Goal: Task Accomplishment & Management: Complete application form

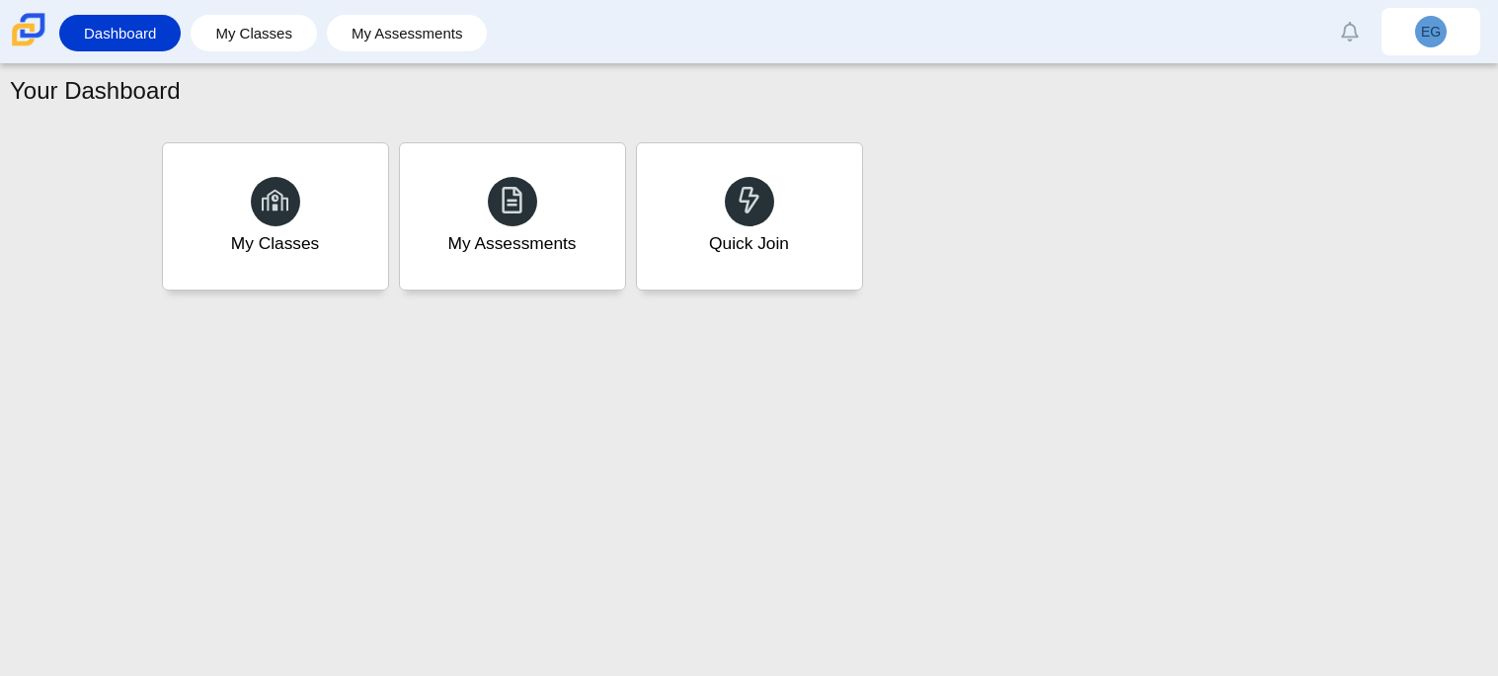
click at [981, 455] on div "Your Dashboard My Classes My Assessments Quick Join" at bounding box center [749, 369] width 1498 height 611
click at [800, 256] on div "Quick Join" at bounding box center [749, 216] width 234 height 152
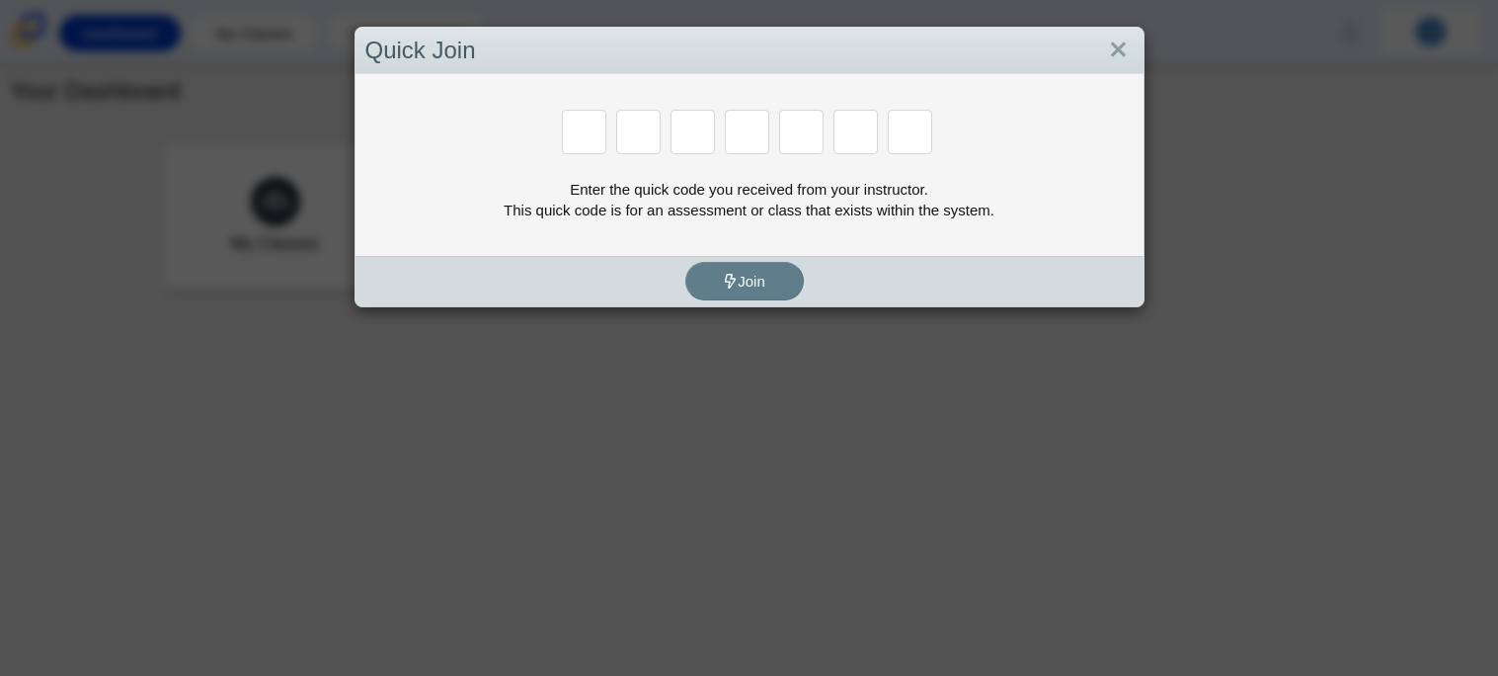
click at [595, 137] on input "Enter Access Code Digit 1" at bounding box center [584, 132] width 44 height 44
type input "d"
type input "p"
type input "f"
type input "e"
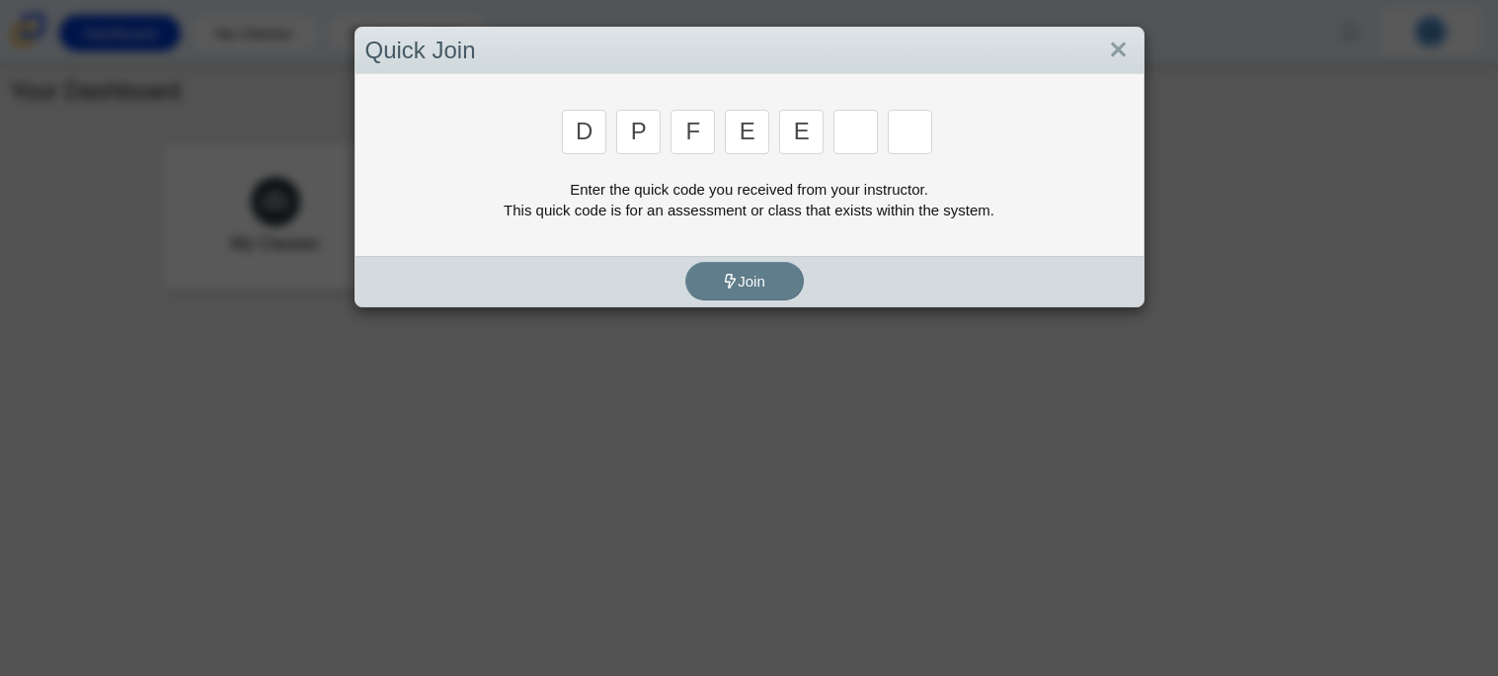
type input "e"
type input "h"
type input "a"
type input "h"
type input "a"
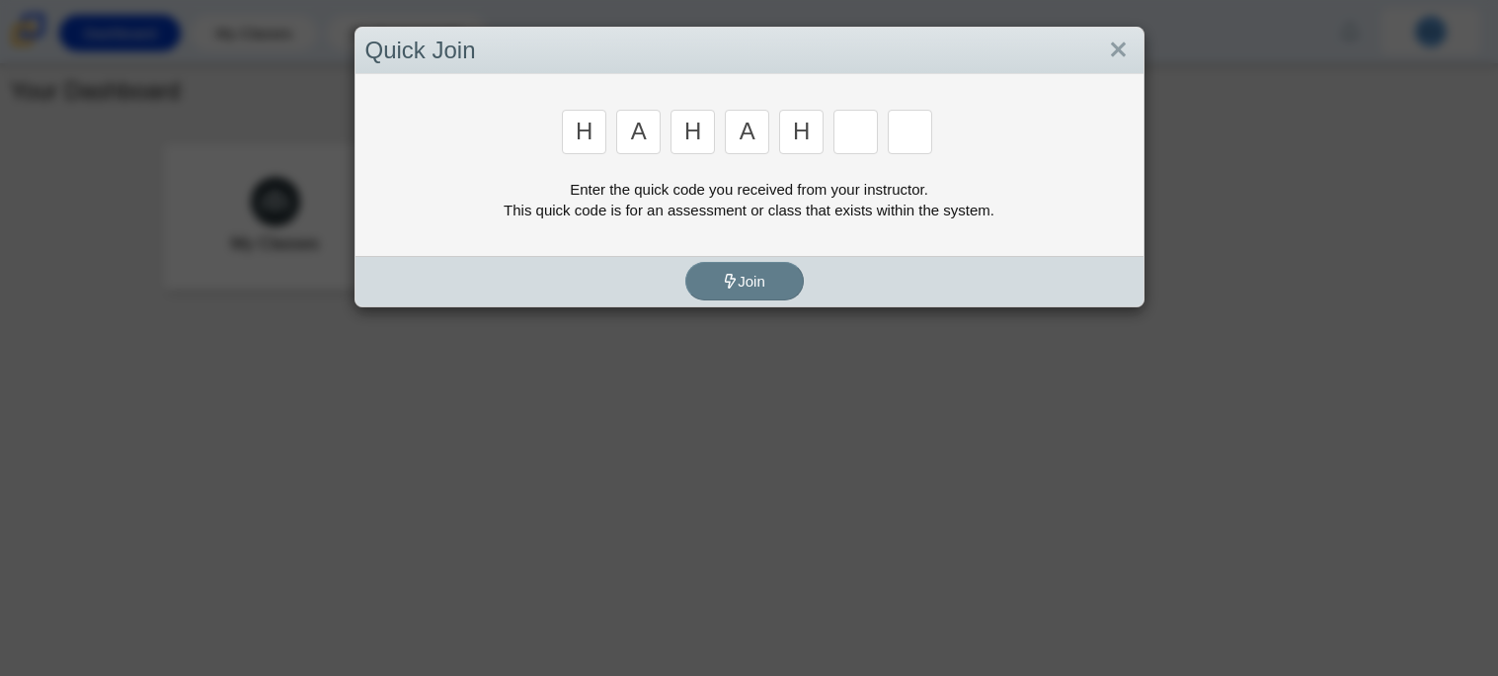
type input "h"
type input "a"
type input "n"
type input "y"
type input "e"
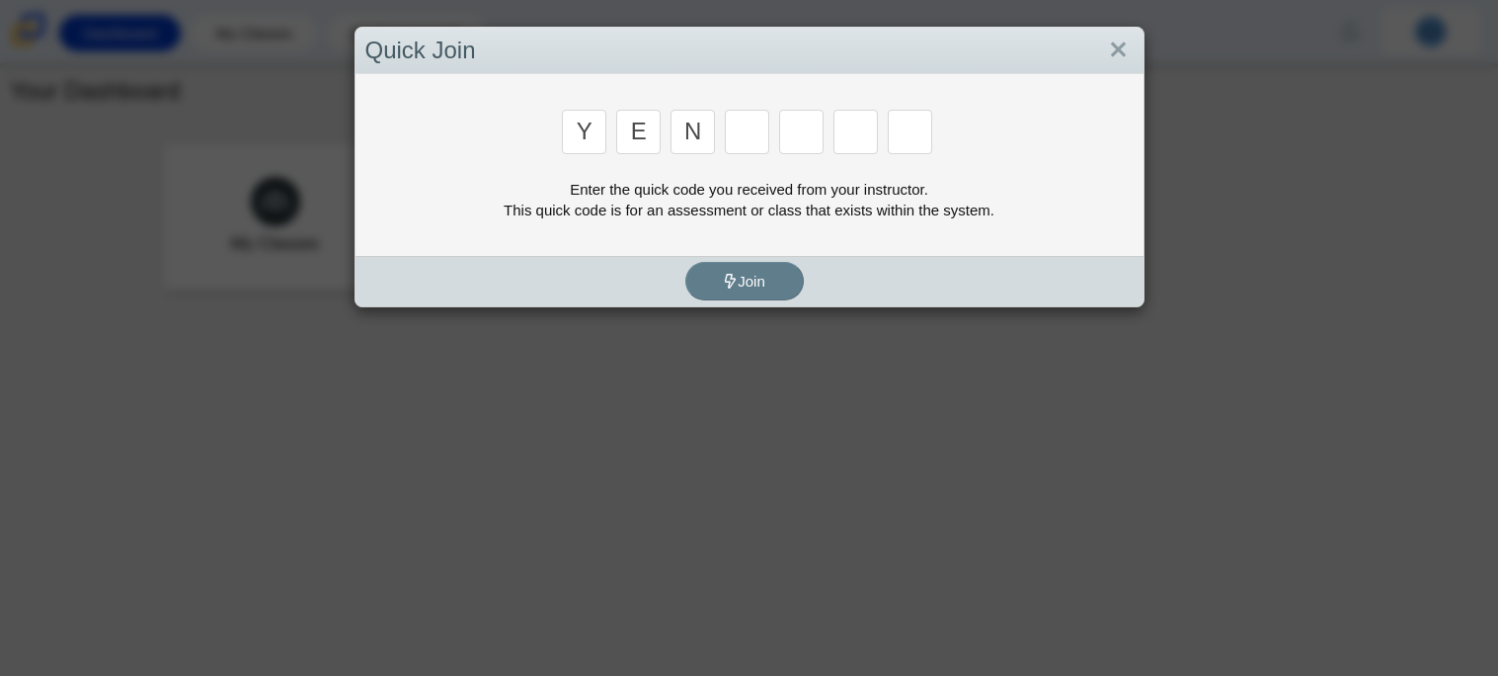
type input "n"
type input "e"
type input "m"
type input "i"
type input "l"
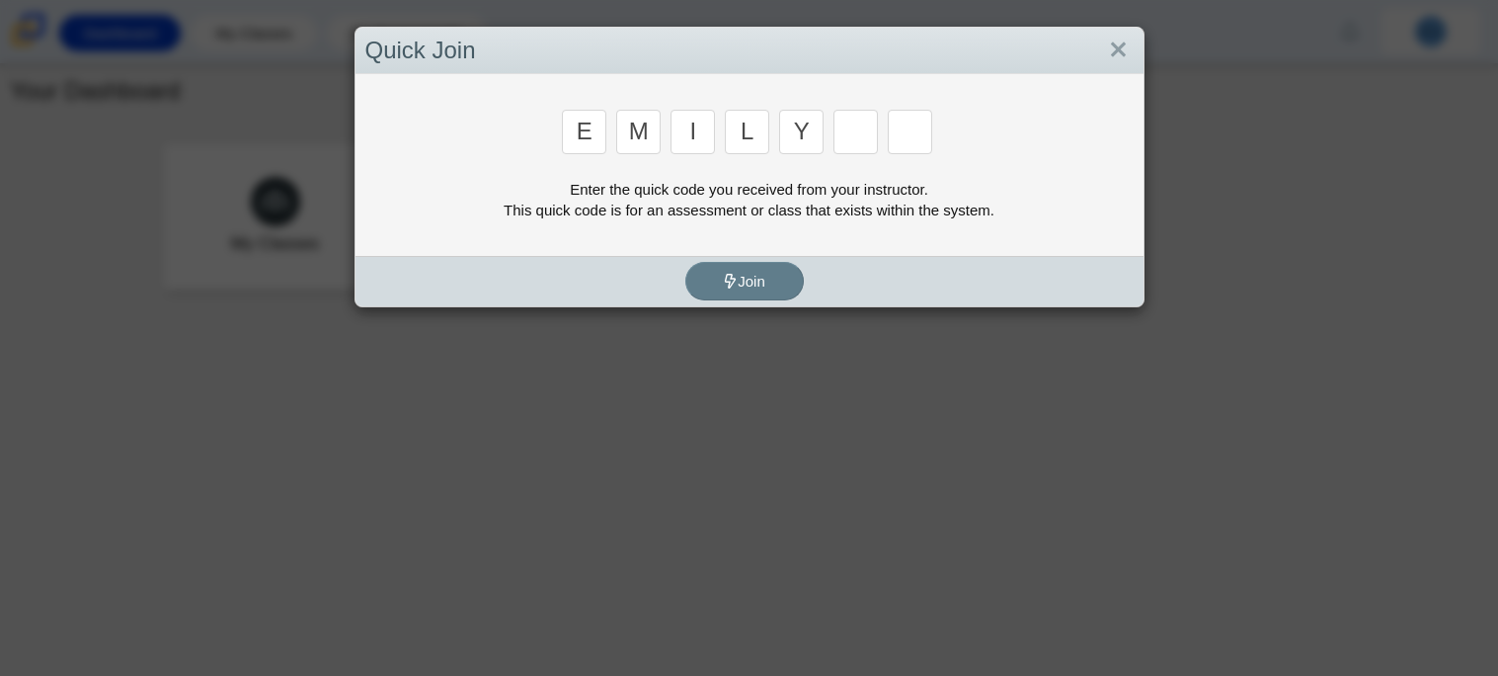
type input "y"
type input "g"
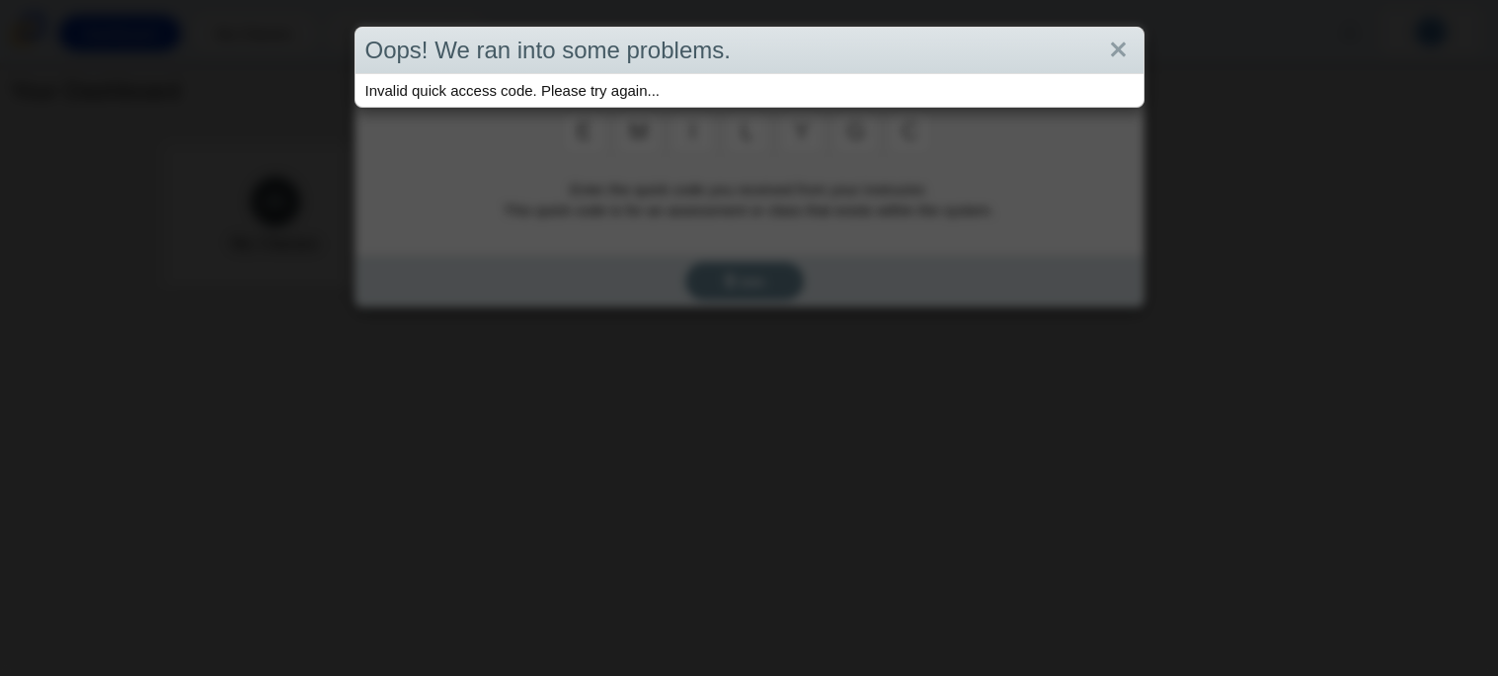
type input "c"
click at [1126, 52] on link "Close" at bounding box center [1118, 51] width 31 height 34
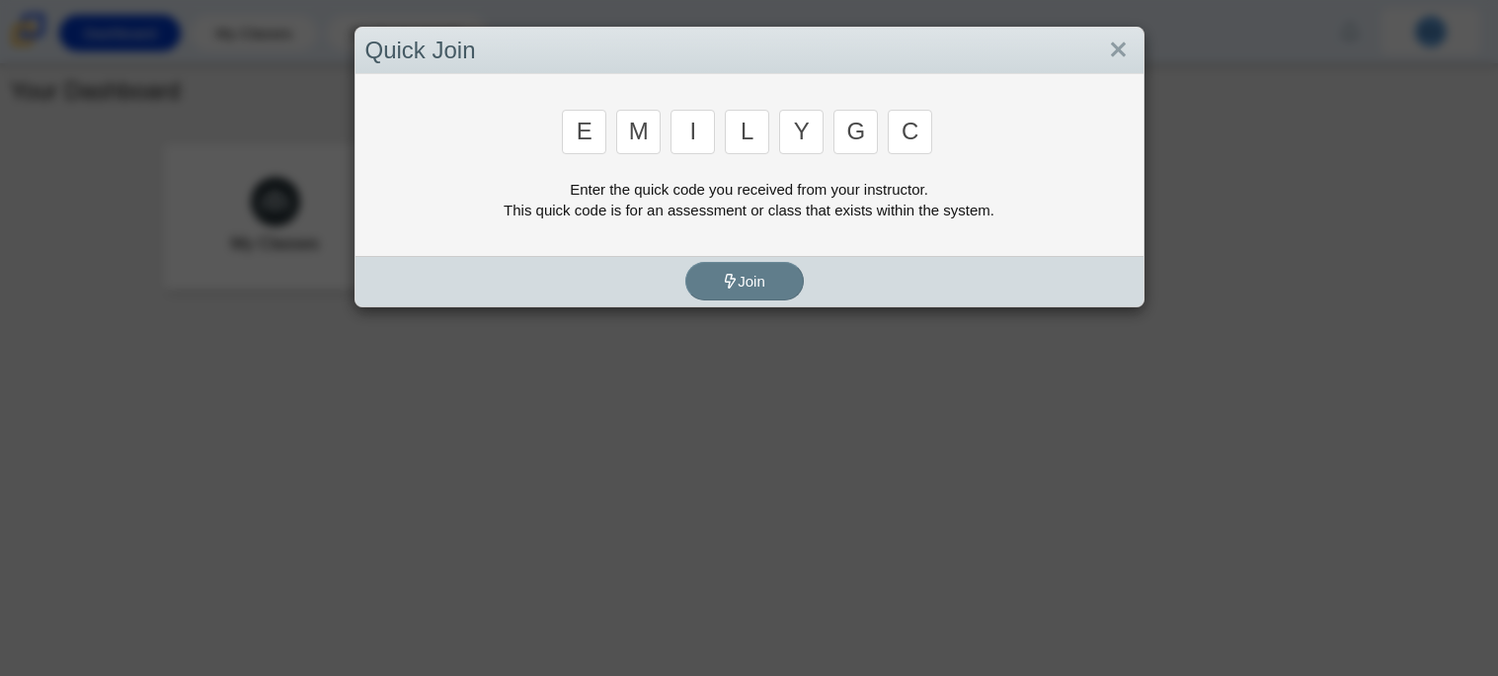
click at [897, 116] on input "c" at bounding box center [910, 132] width 44 height 44
type input "h"
type input "a"
type input "h"
type input "a"
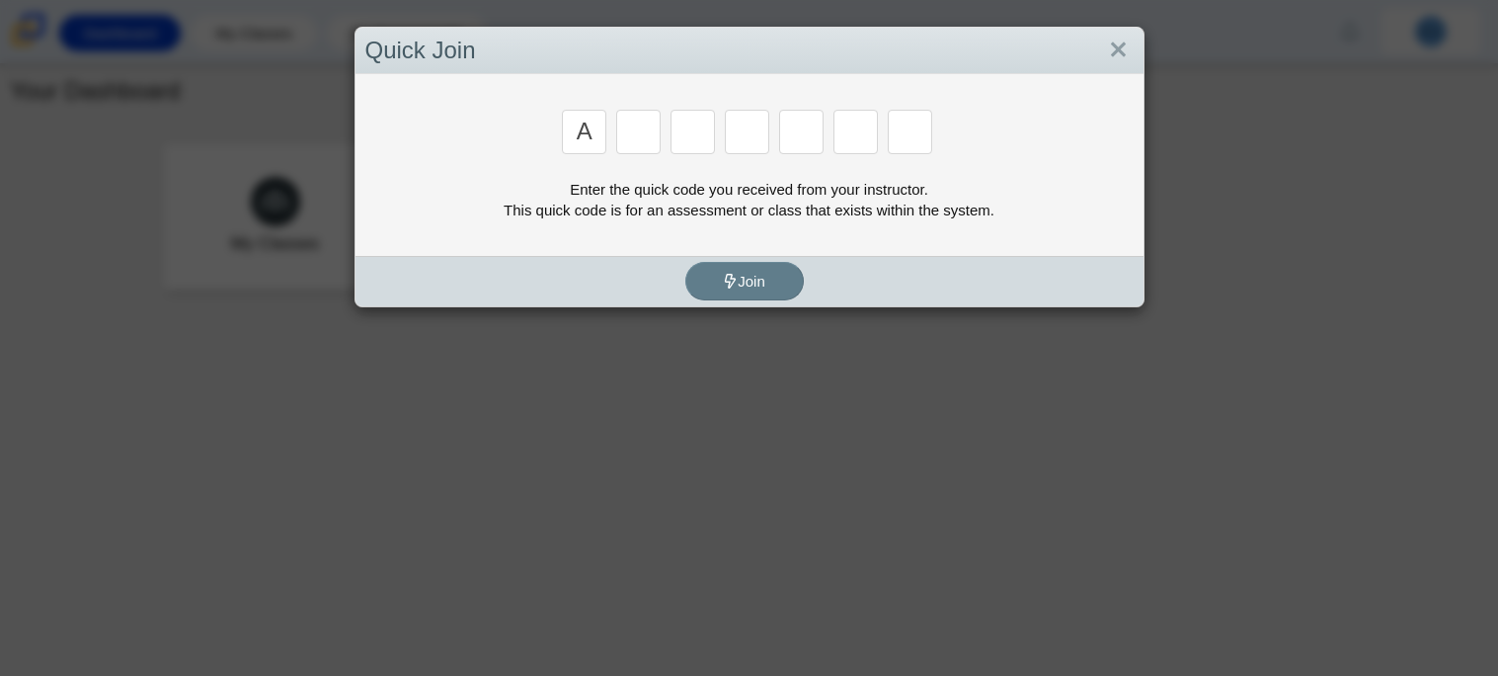
type input "a"
type input "h"
type input "a"
type input "h"
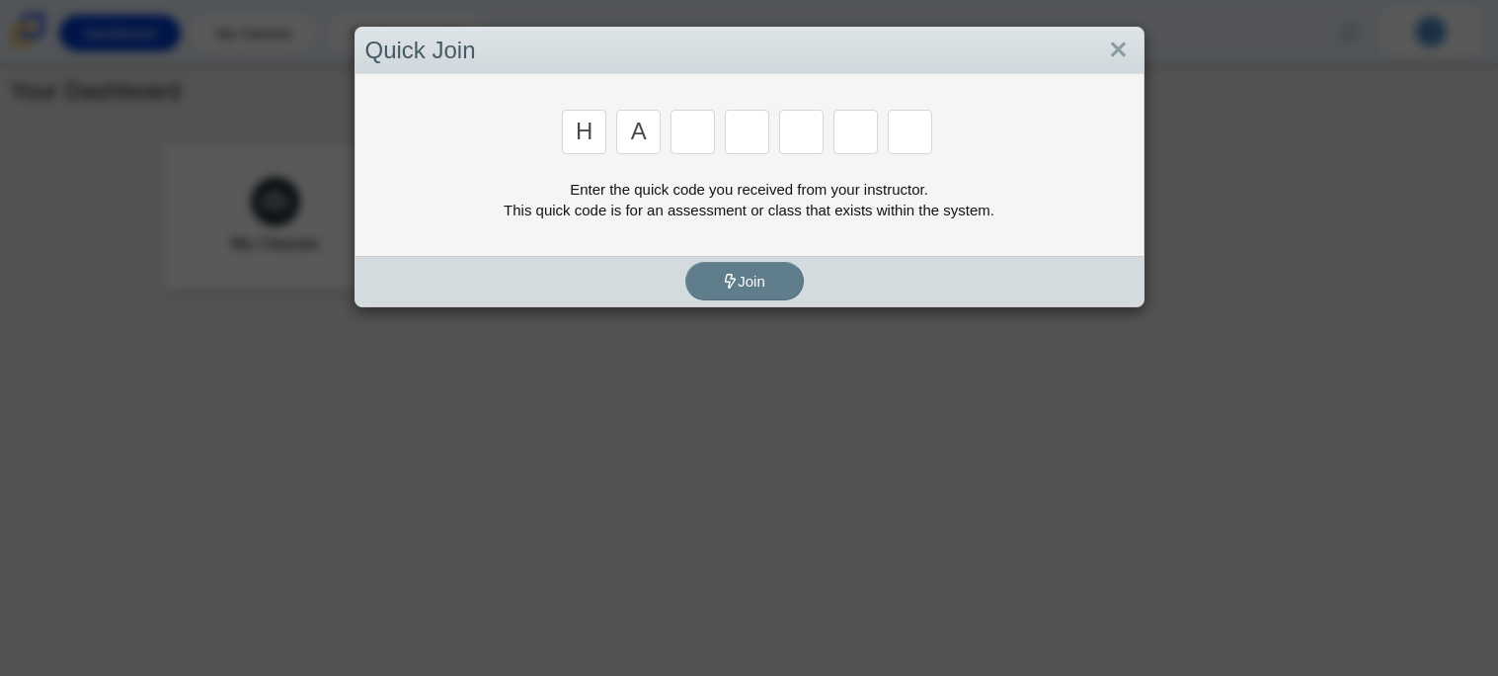
type input "a"
type input "h"
type input "a"
type input "m"
type input "7"
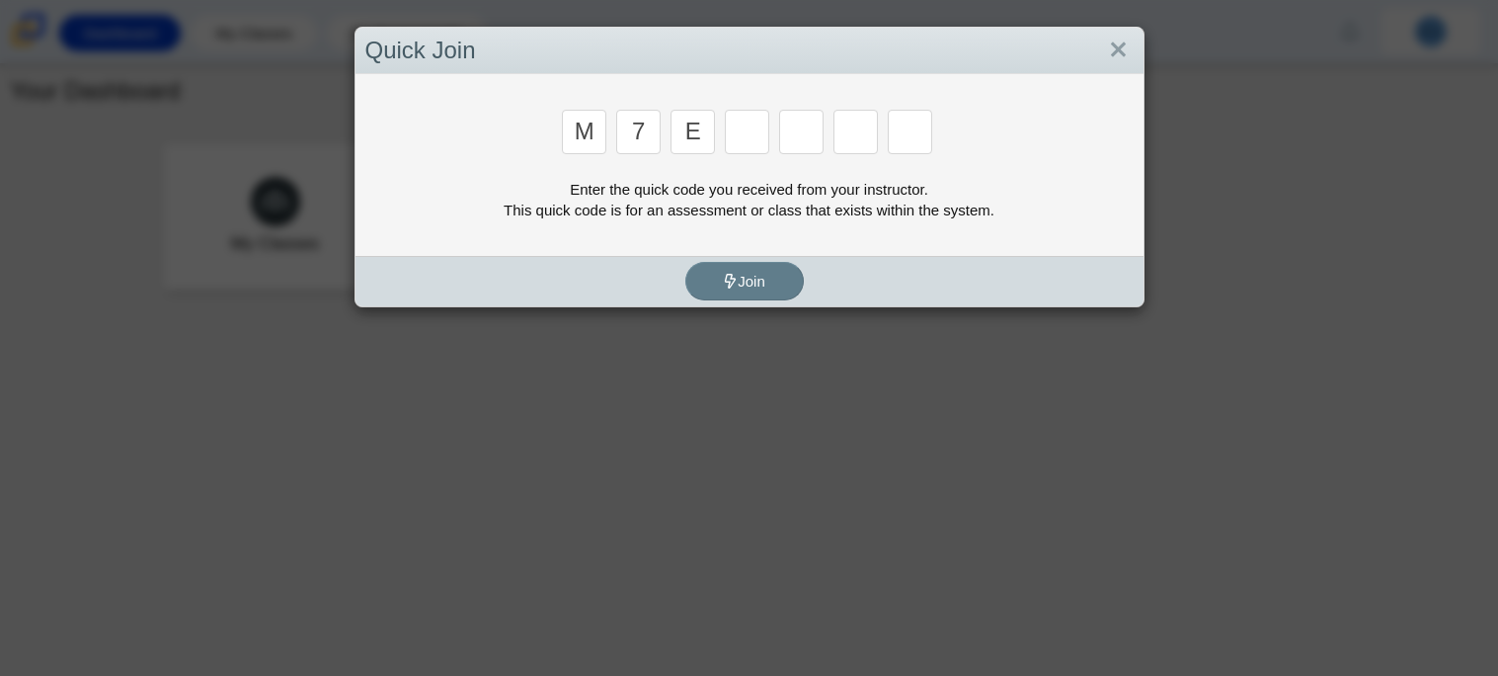
type input "e"
type input "3"
type input "e"
type input "v"
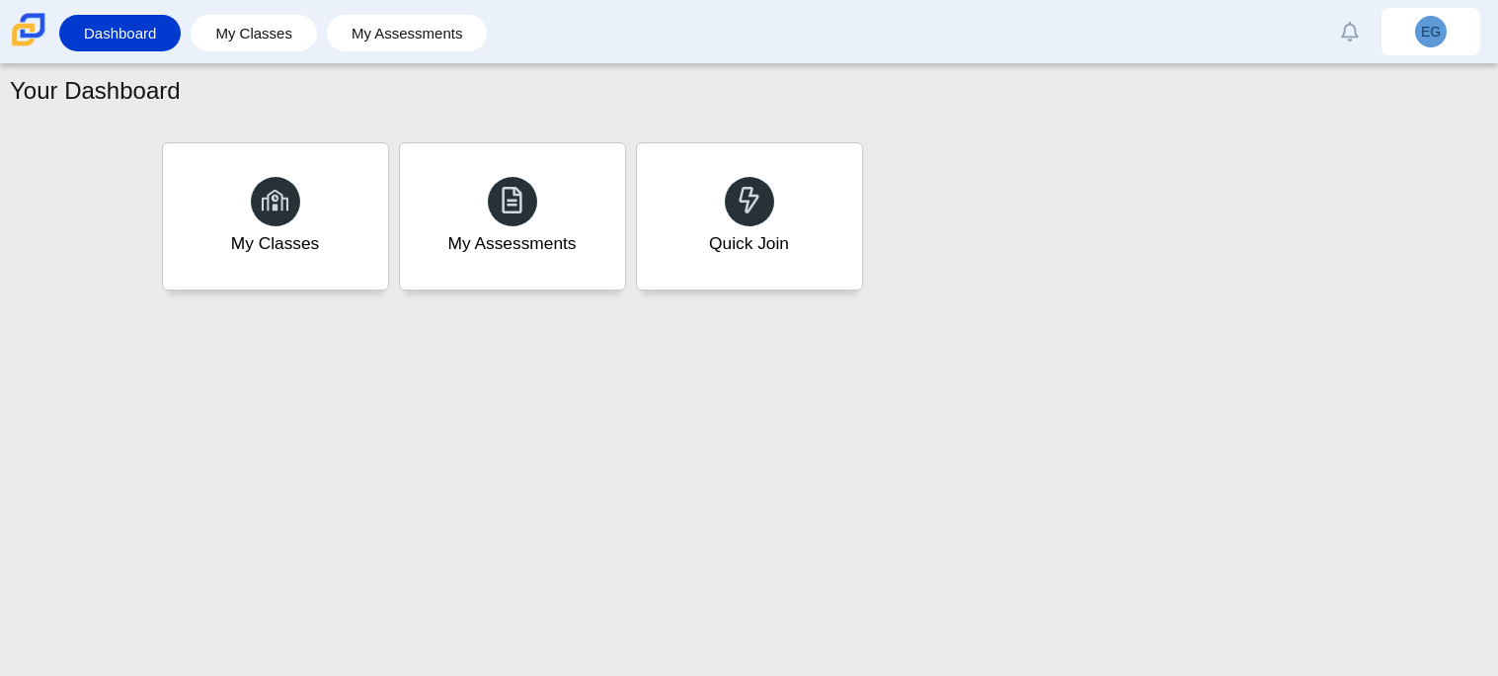
type input "w"
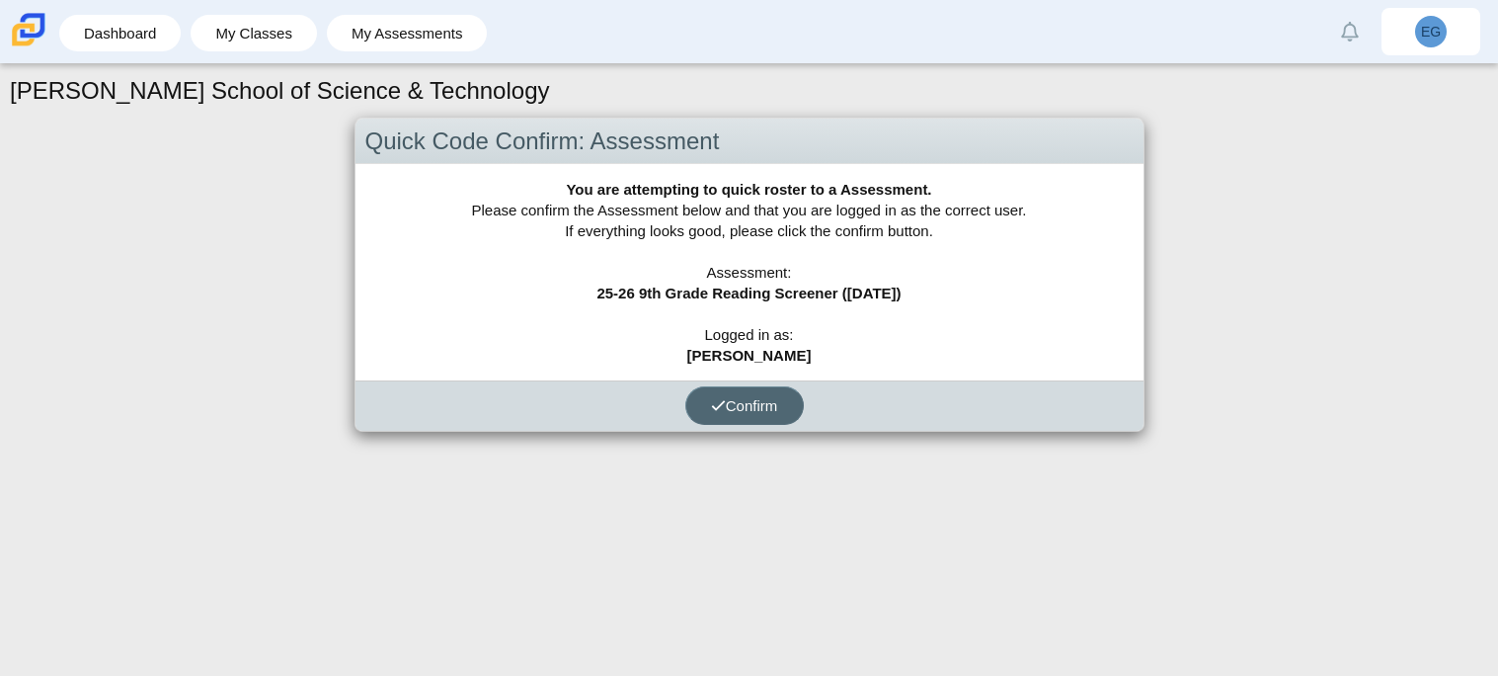
drag, startPoint x: 766, startPoint y: 402, endPoint x: 1496, endPoint y: 5, distance: 830.9
click at [1496, 5] on div "Dashboard My Classes My Assessments Alerts Loading… Show all Mark read Preferen…" at bounding box center [749, 338] width 1498 height 676
click at [746, 404] on span "Confirm" at bounding box center [744, 405] width 67 height 17
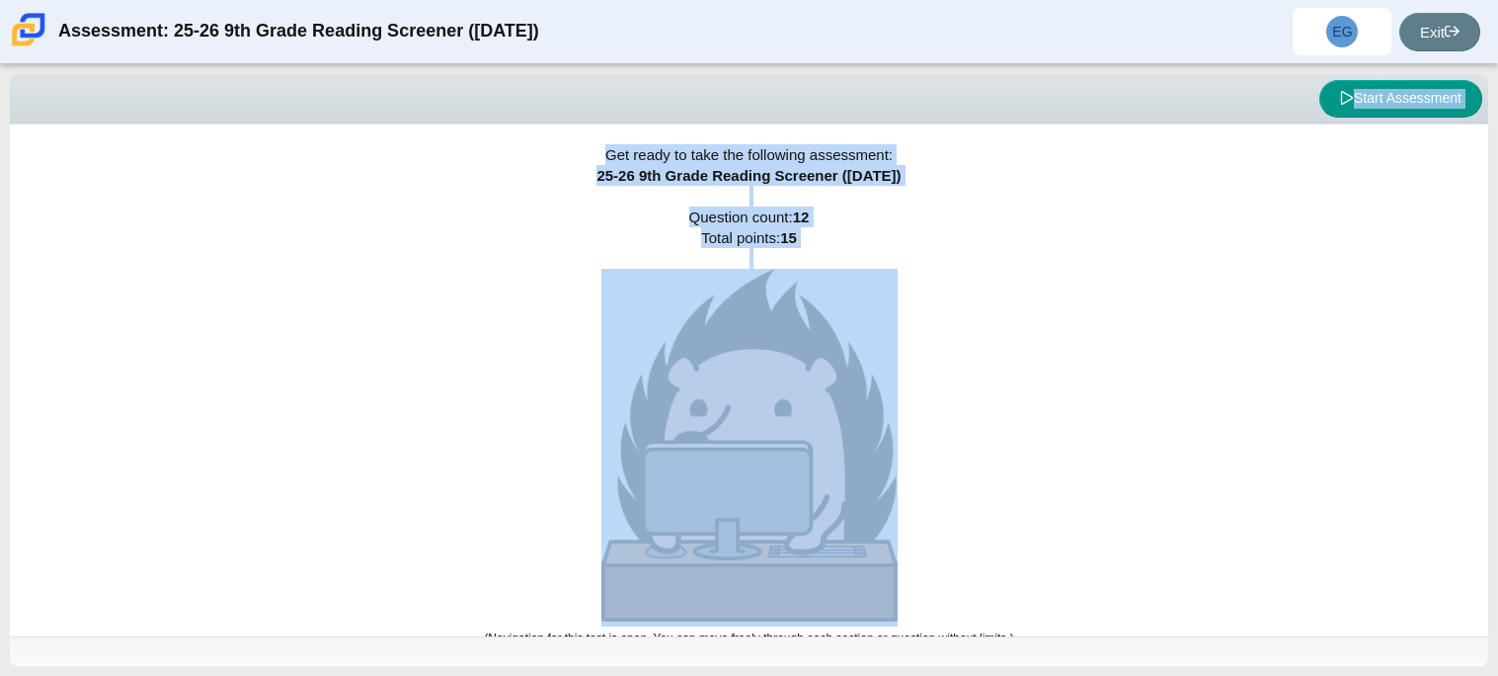
click at [1208, 431] on div "Viewing Question 0 of 12 in Pacing Mode Start Assessment Get ready to take the …" at bounding box center [749, 369] width 1498 height 611
click at [1208, 431] on div "Get ready to take the following assessment: 25-26 9th Grade Reading Screener ([…" at bounding box center [749, 380] width 1479 height 512
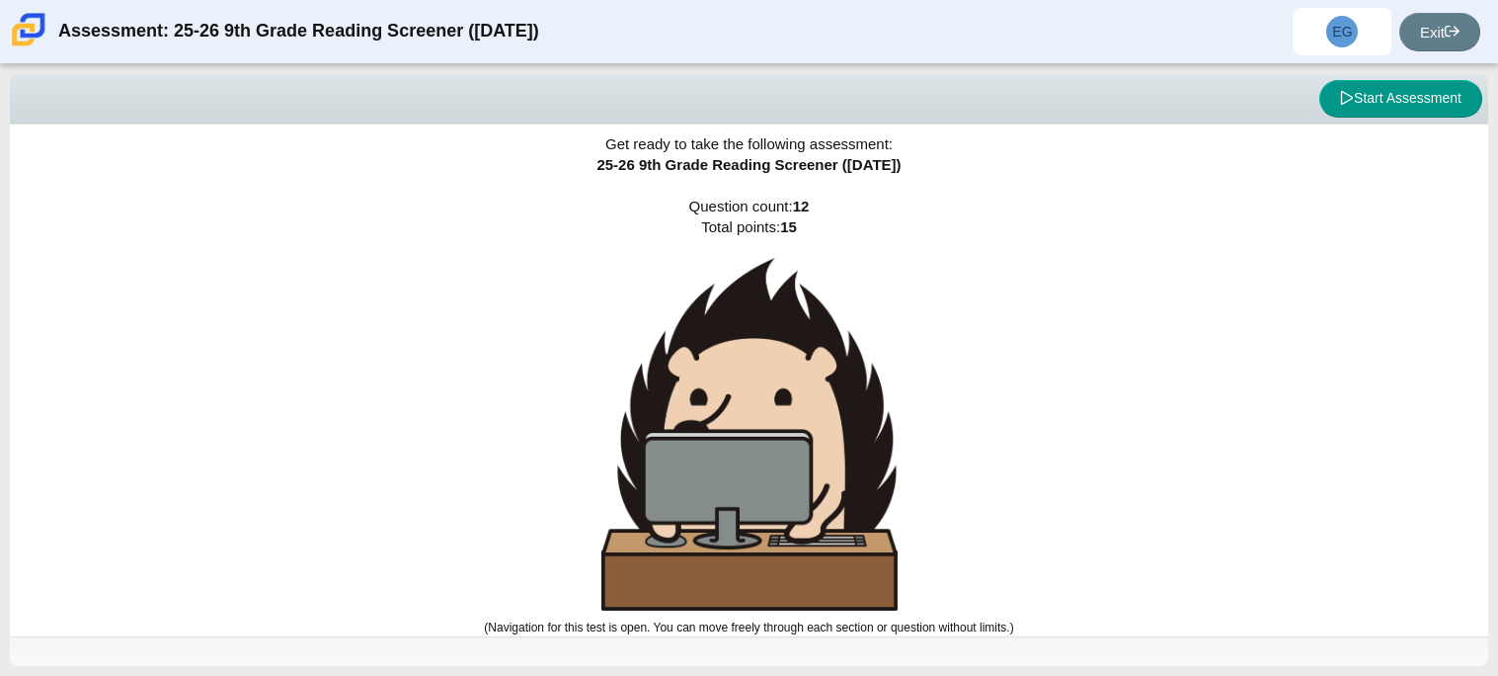
scroll to position [12, 0]
click at [1364, 109] on button "Start Assessment" at bounding box center [1401, 99] width 163 height 38
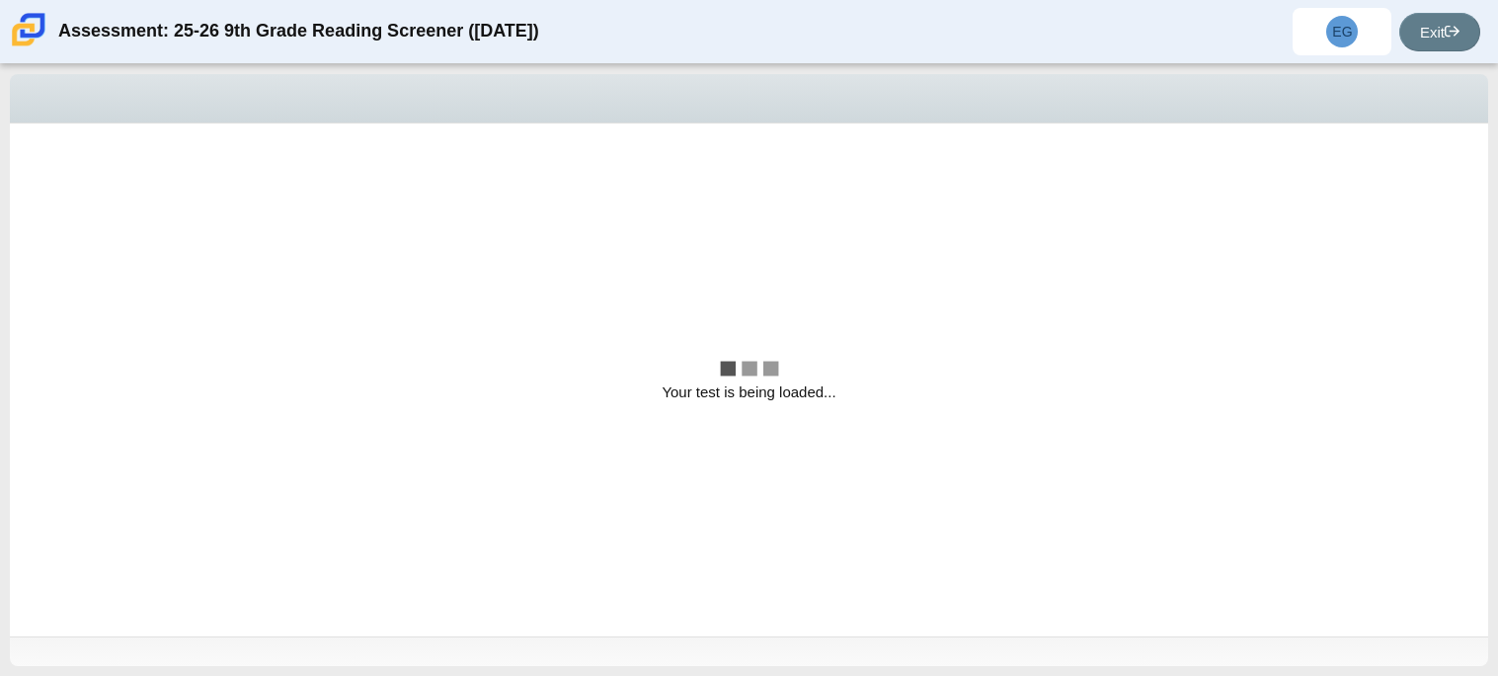
scroll to position [0, 0]
select select "ccc5b315-3c7c-471c-bf90-f22c8299c798"
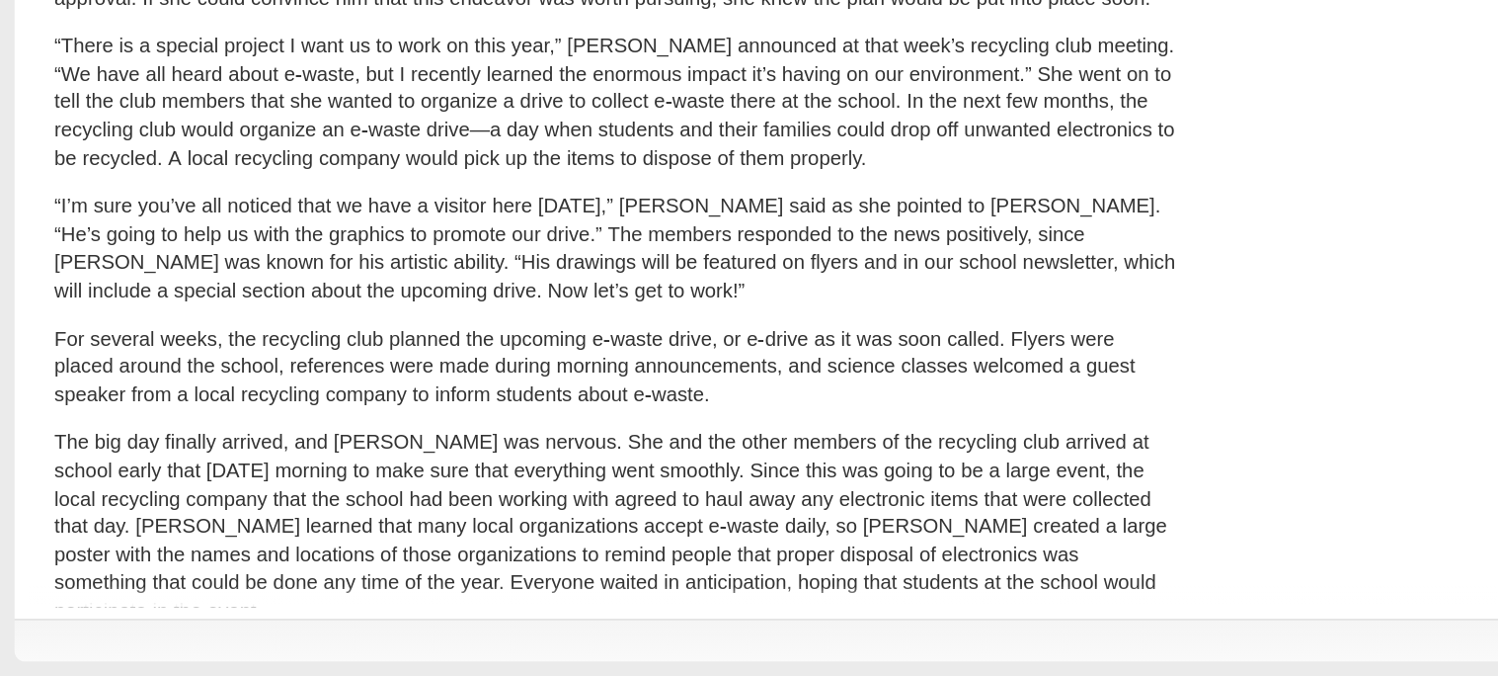
click at [500, 347] on p "“I’m sure you’ve all noticed that we have a visitor here today,” Scarlett said …" at bounding box center [425, 380] width 775 height 77
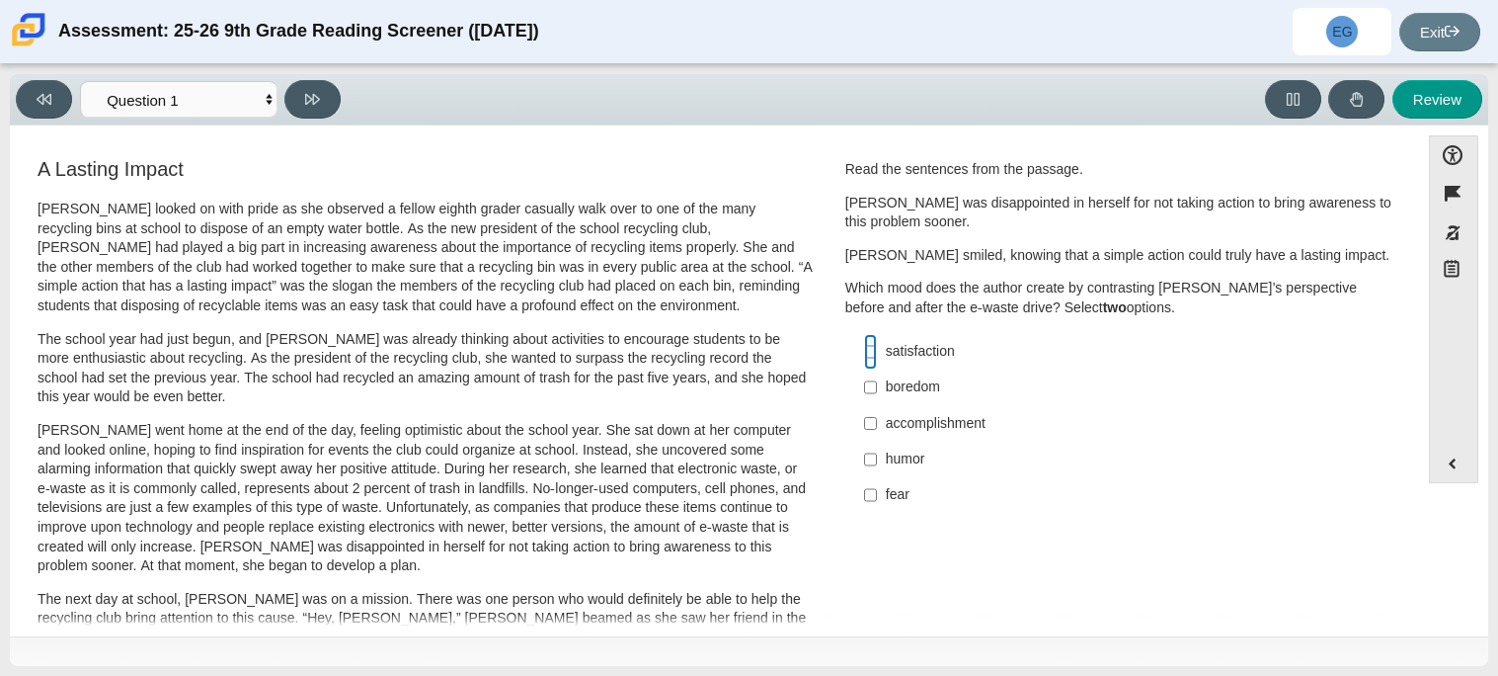
click at [868, 348] on input "satisfaction satisfaction" at bounding box center [870, 352] width 13 height 36
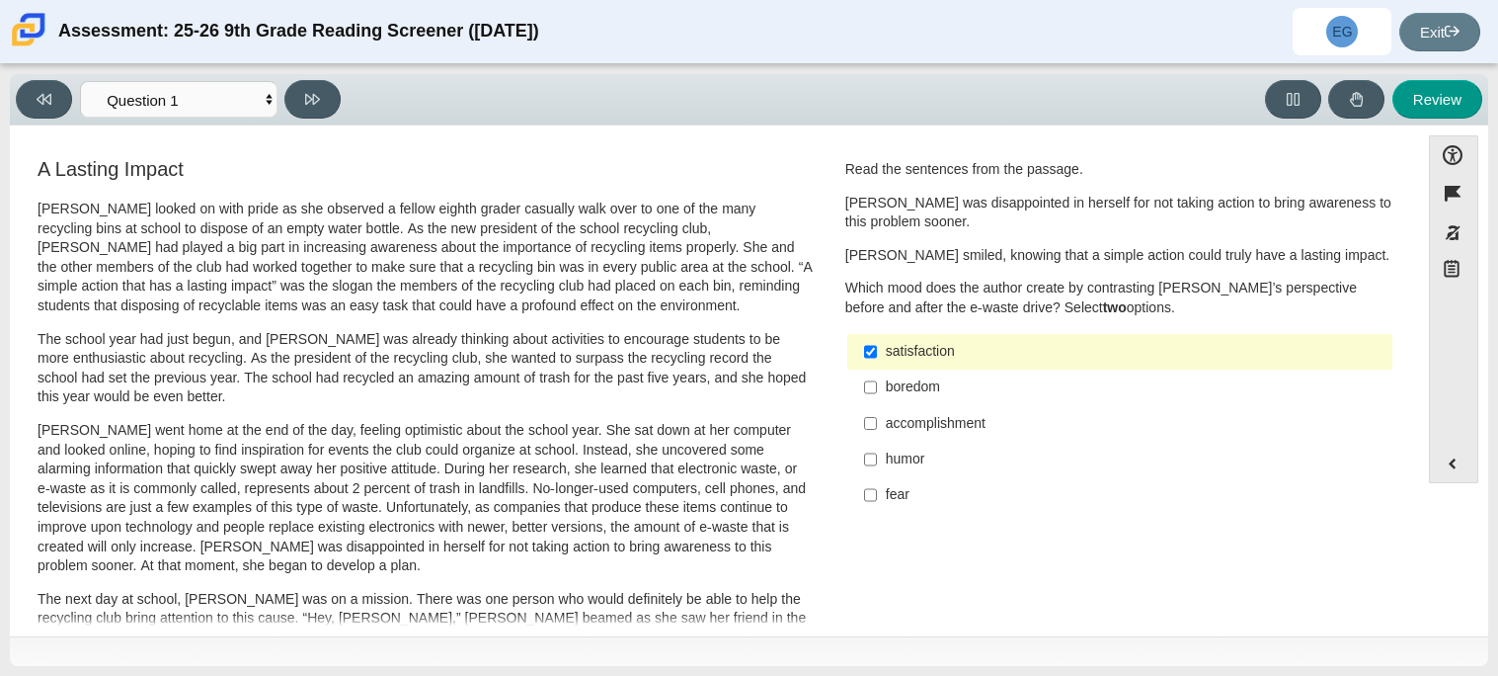
click at [890, 354] on div "satisfaction" at bounding box center [1135, 352] width 499 height 20
click at [877, 354] on input "satisfaction satisfaction" at bounding box center [870, 352] width 13 height 36
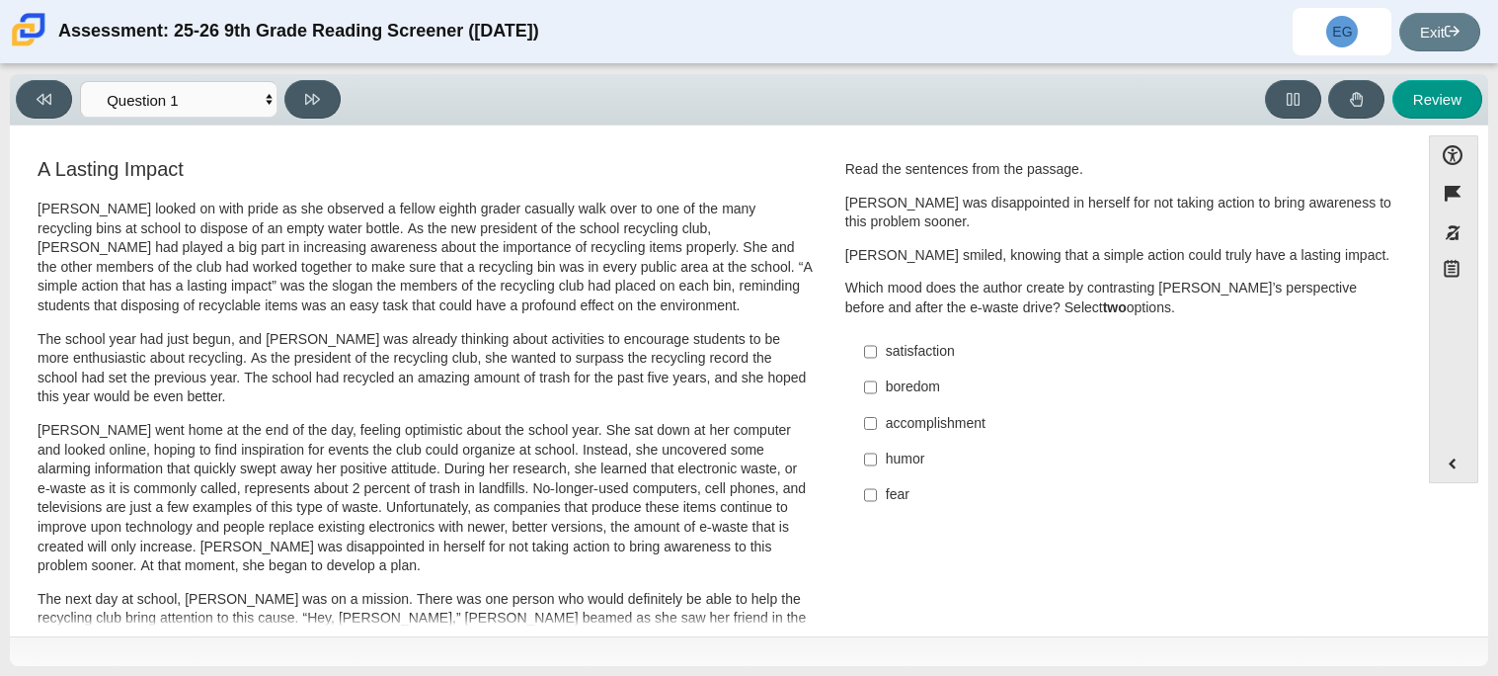
click at [903, 358] on div "satisfaction" at bounding box center [1135, 352] width 499 height 20
click at [877, 358] on input "satisfaction satisfaction" at bounding box center [870, 352] width 13 height 36
checkbox input "true"
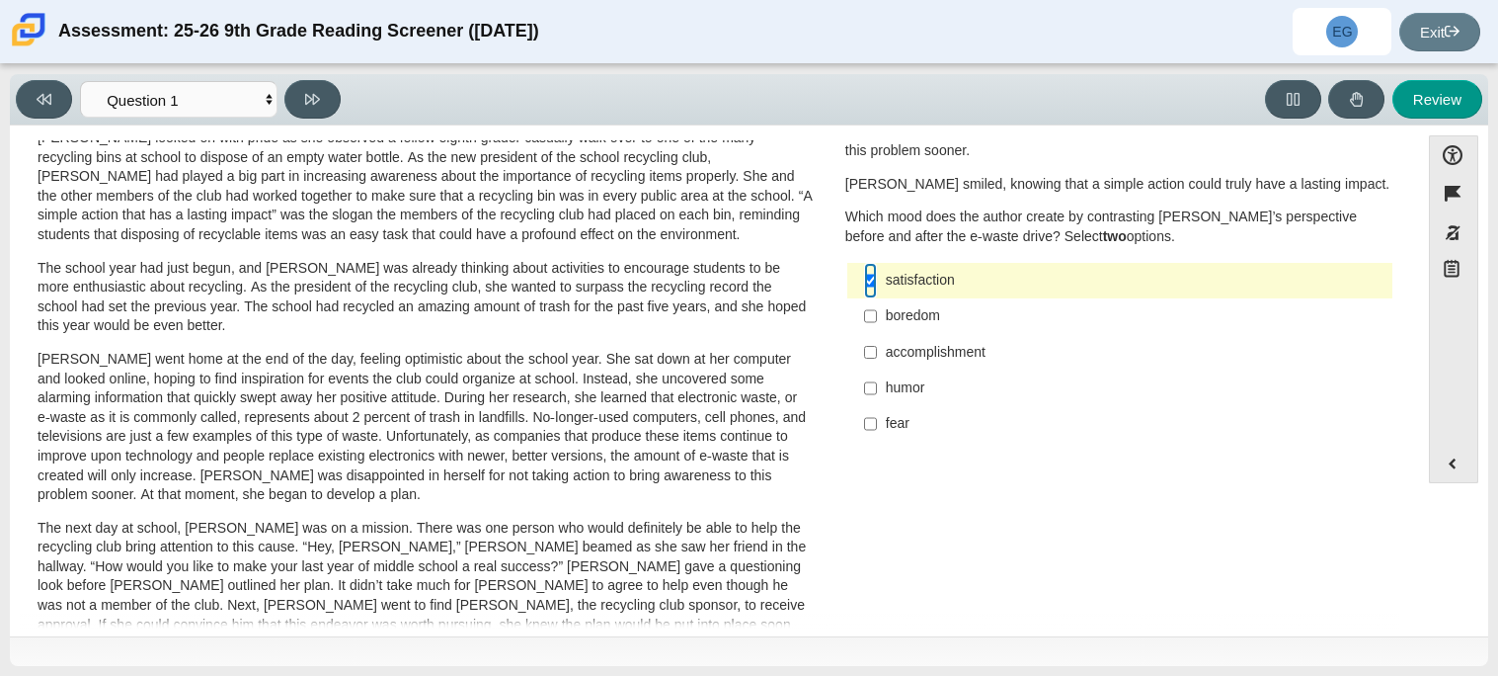
scroll to position [14, 0]
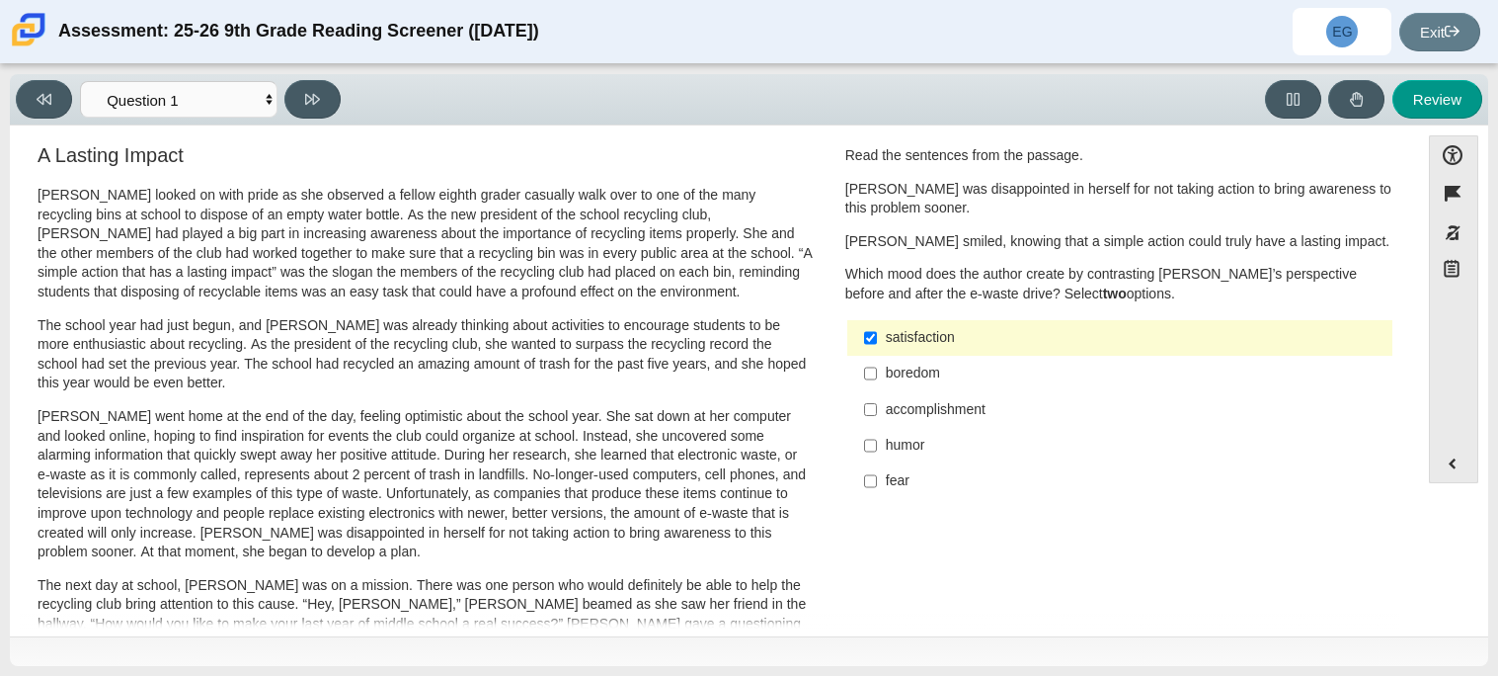
click at [924, 406] on div "accomplishment" at bounding box center [1135, 410] width 499 height 20
click at [877, 406] on input "accomplishment accomplishment" at bounding box center [870, 409] width 13 height 36
checkbox input "true"
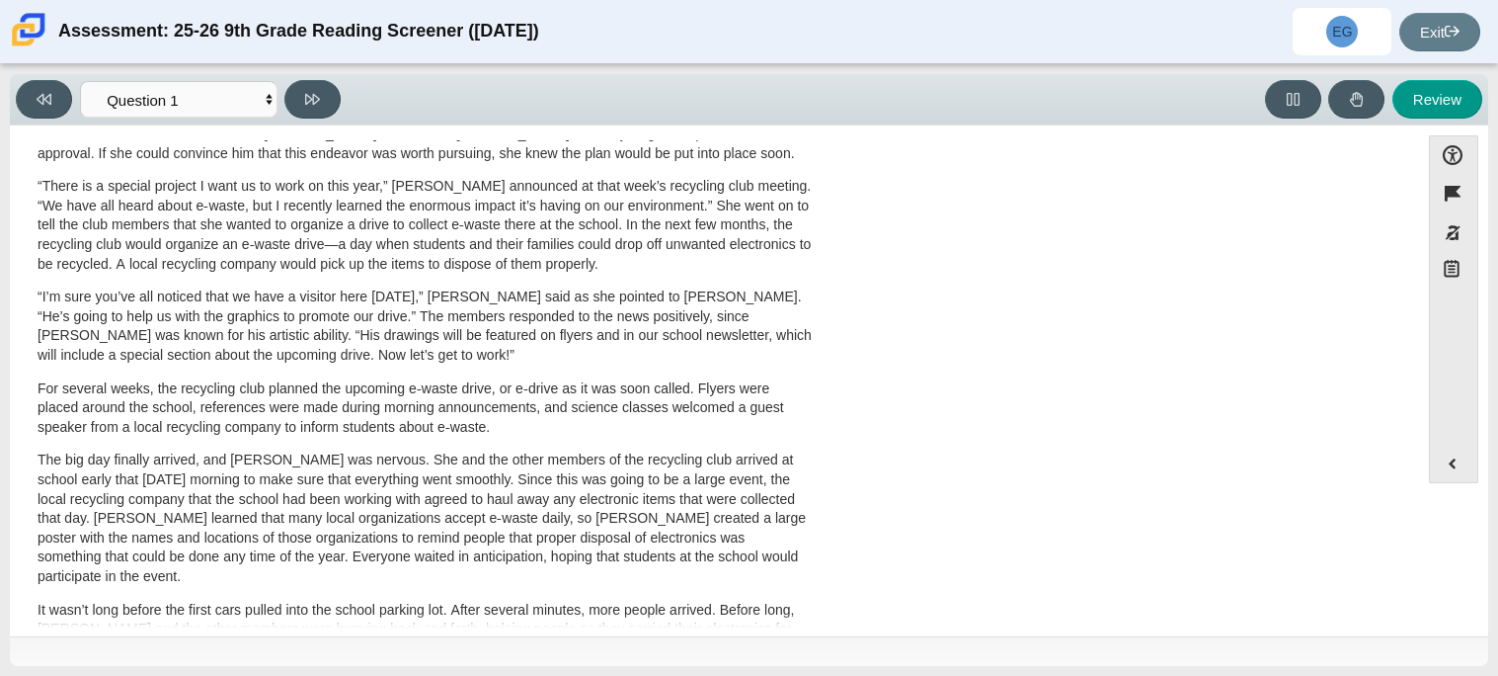
scroll to position [0, 0]
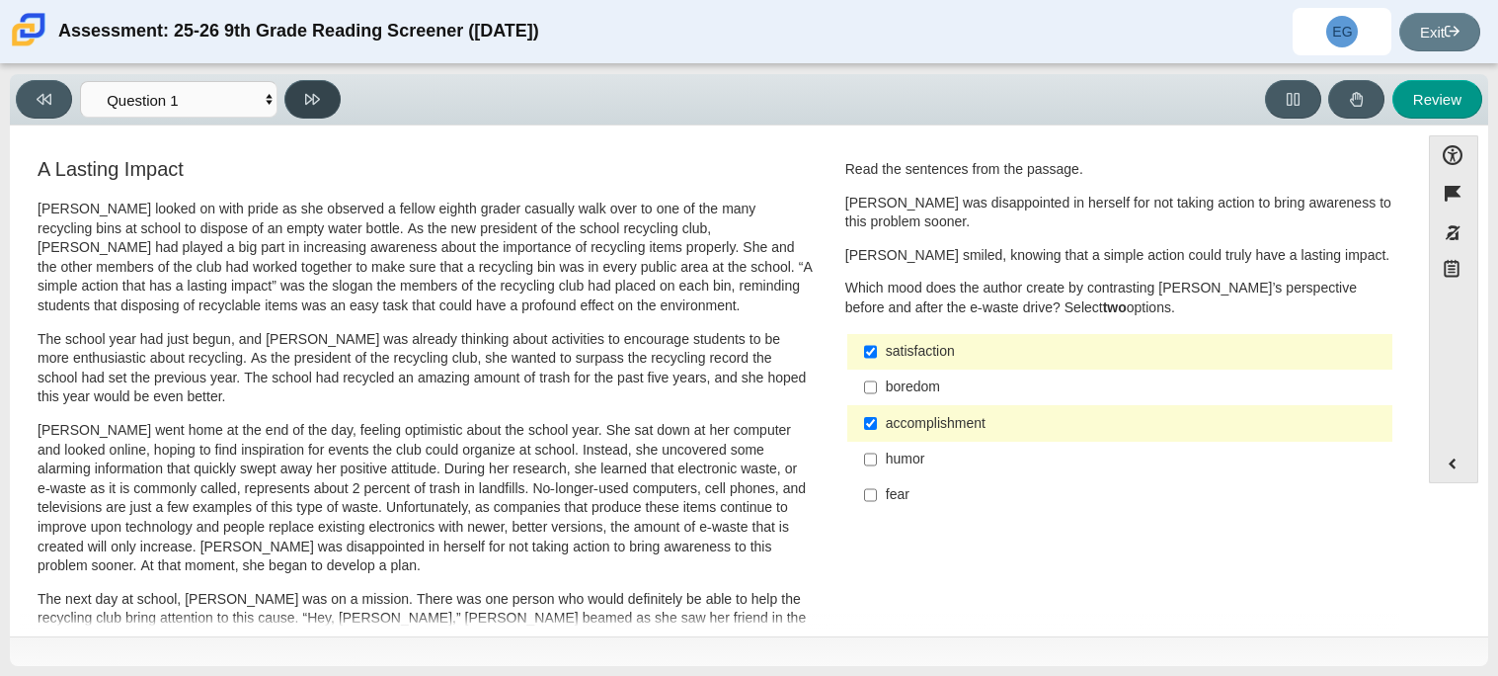
click at [306, 98] on icon at bounding box center [312, 99] width 15 height 11
select select "0ff64528-ffd7-428d-b192-babfaadd44e8"
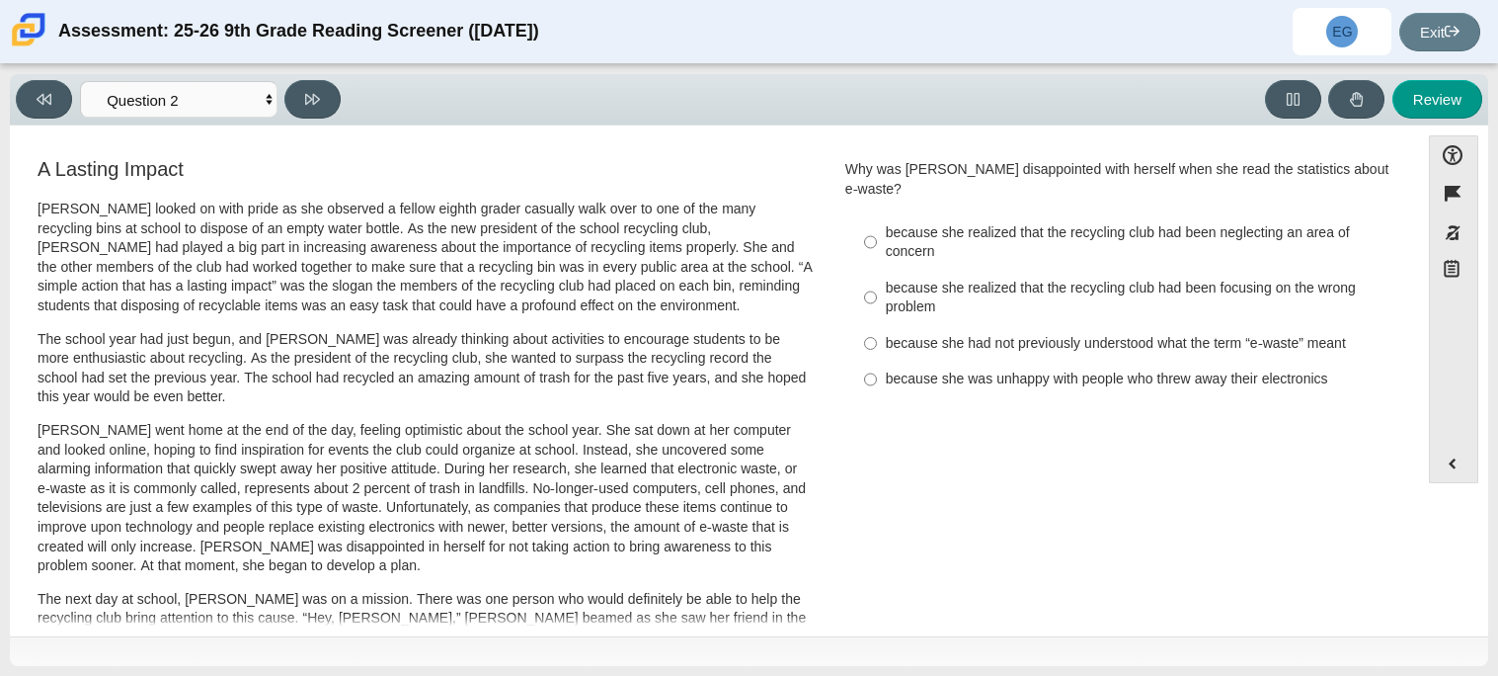
click at [981, 225] on div "because she realized that the recycling club had been neglecting an area of con…" at bounding box center [1135, 242] width 499 height 39
click at [877, 225] on input "because she realized that the recycling club had been neglecting an area of con…" at bounding box center [870, 241] width 13 height 55
radio input "true"
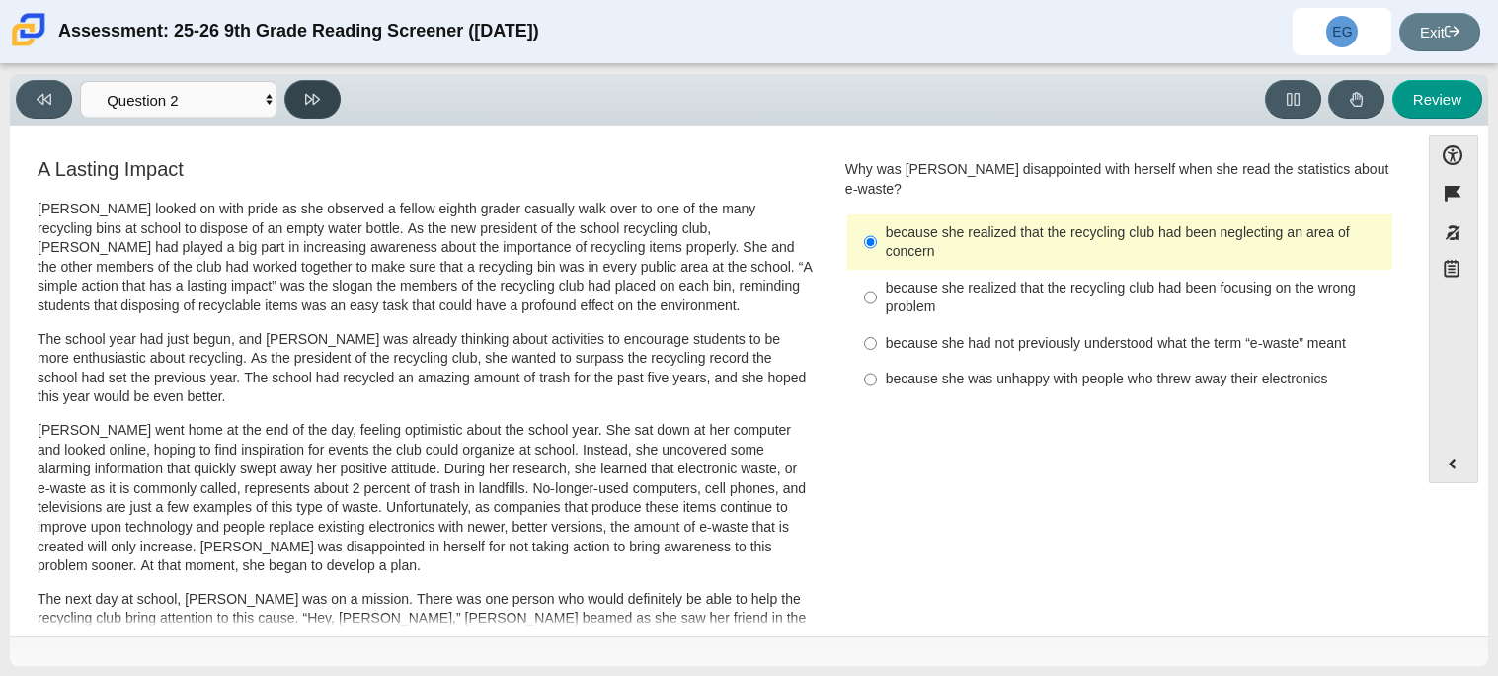
click at [315, 101] on icon at bounding box center [312, 99] width 15 height 11
select select "7ce3d843-6974-4858-901c-1ff39630e843"
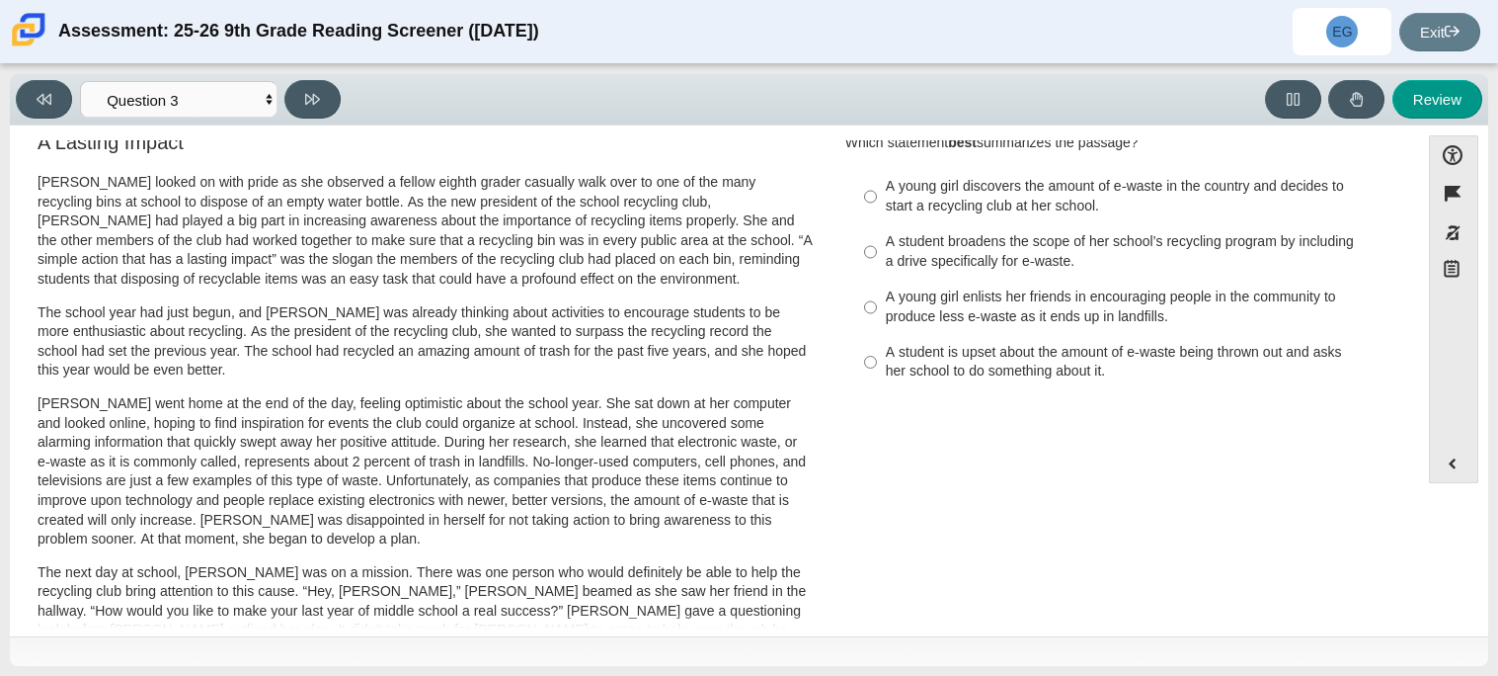
scroll to position [29, 0]
click at [1024, 318] on div "A young girl enlists her friends in encouraging people in the community to prod…" at bounding box center [1135, 304] width 499 height 39
click at [877, 318] on input "A young girl enlists her friends in encouraging people in the community to prod…" at bounding box center [870, 305] width 13 height 55
radio input "true"
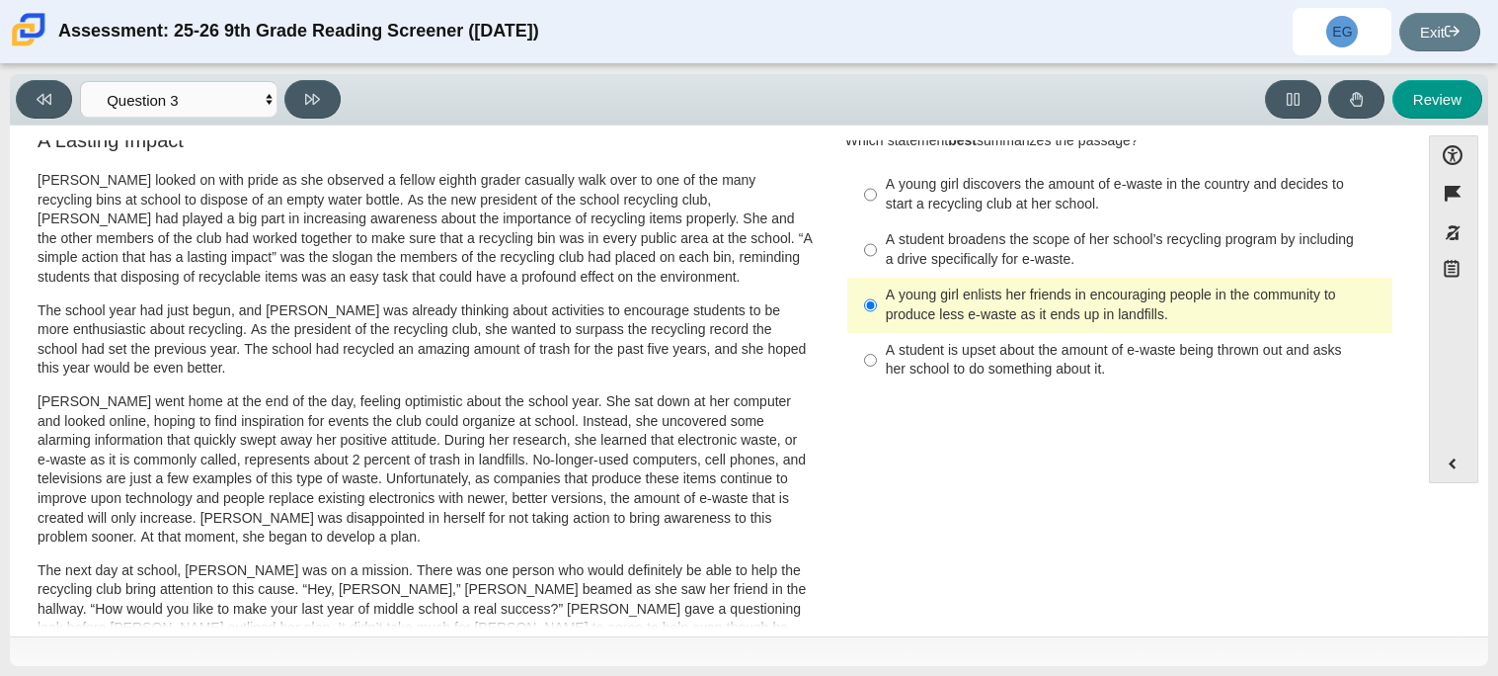
click at [1006, 254] on div "A student broadens the scope of her school’s recycling program by including a d…" at bounding box center [1135, 249] width 499 height 39
click at [877, 254] on input "A student broadens the scope of her school’s recycling program by including a d…" at bounding box center [870, 249] width 13 height 55
radio input "true"
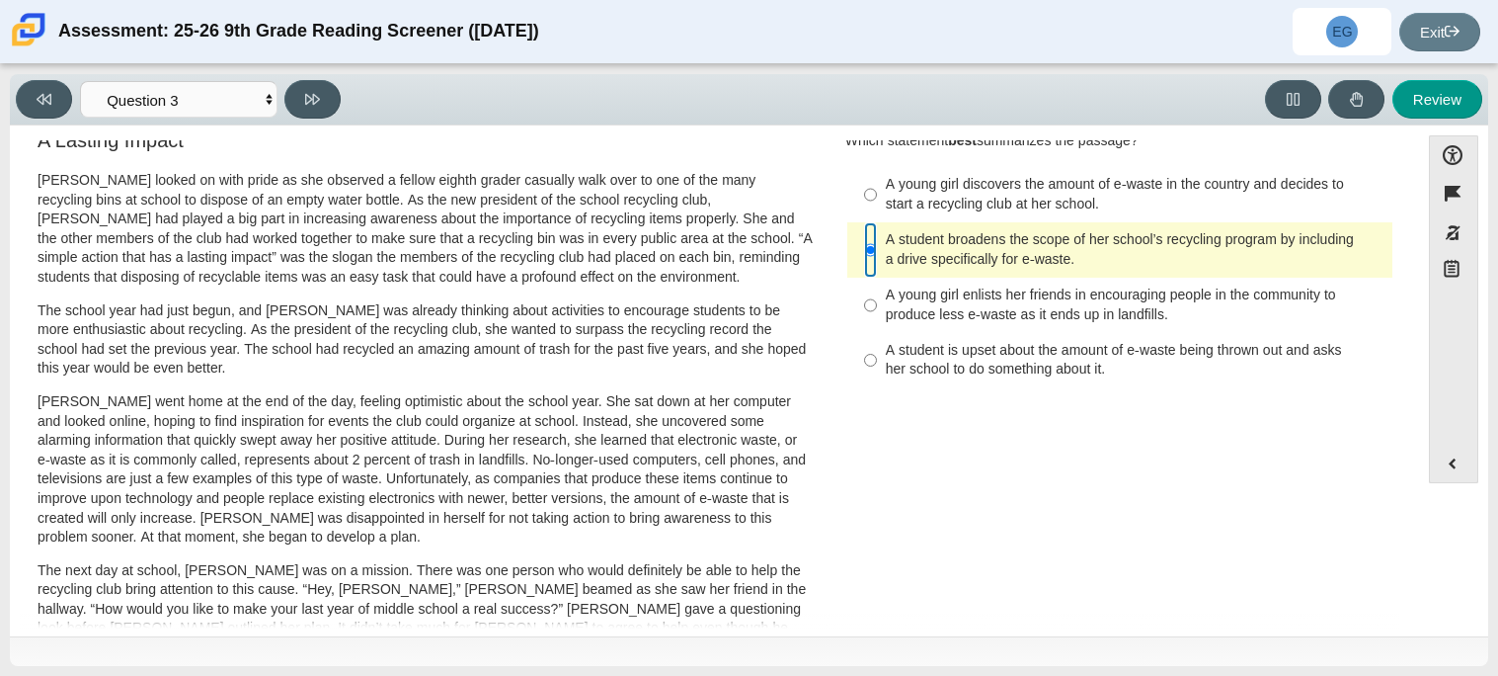
scroll to position [0, 0]
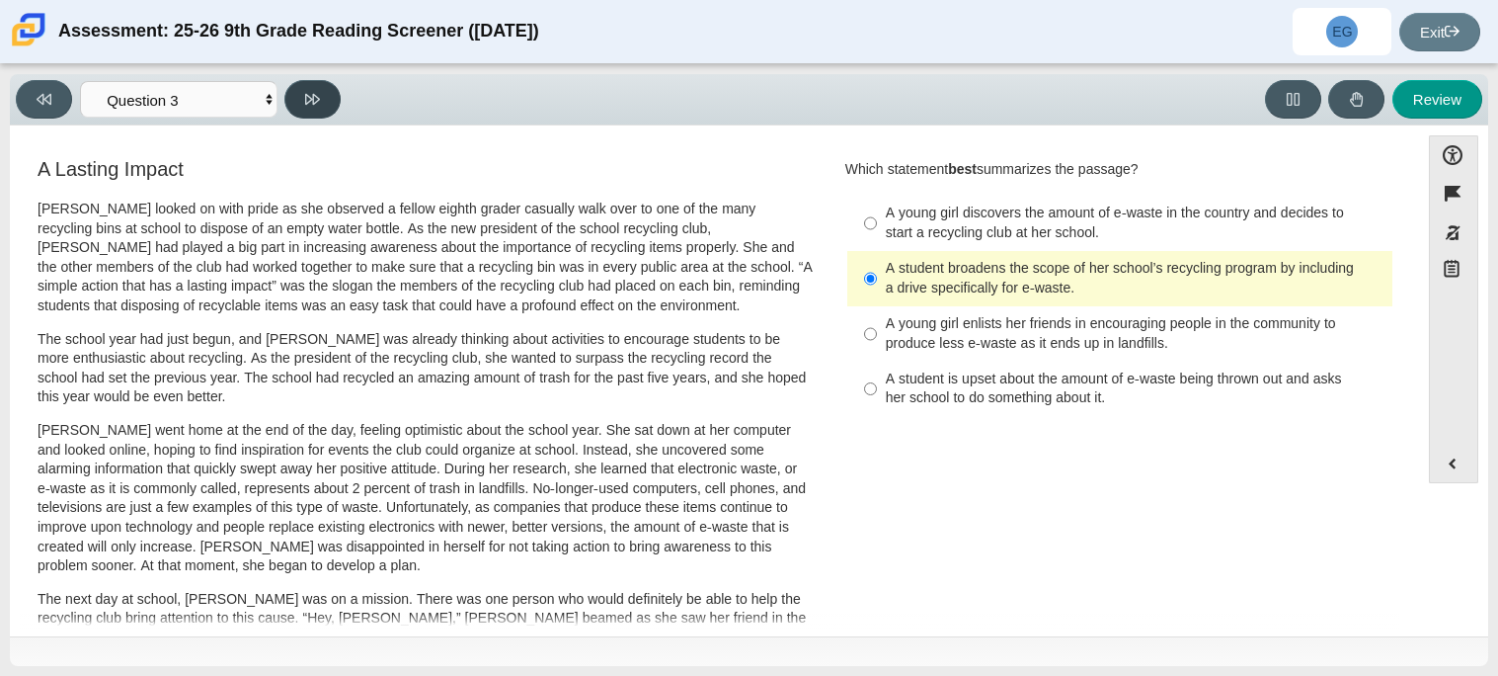
click at [327, 88] on button at bounding box center [312, 99] width 56 height 39
select select "ca9ea0f1-49c5-4bd1-83b0-472c18652b42"
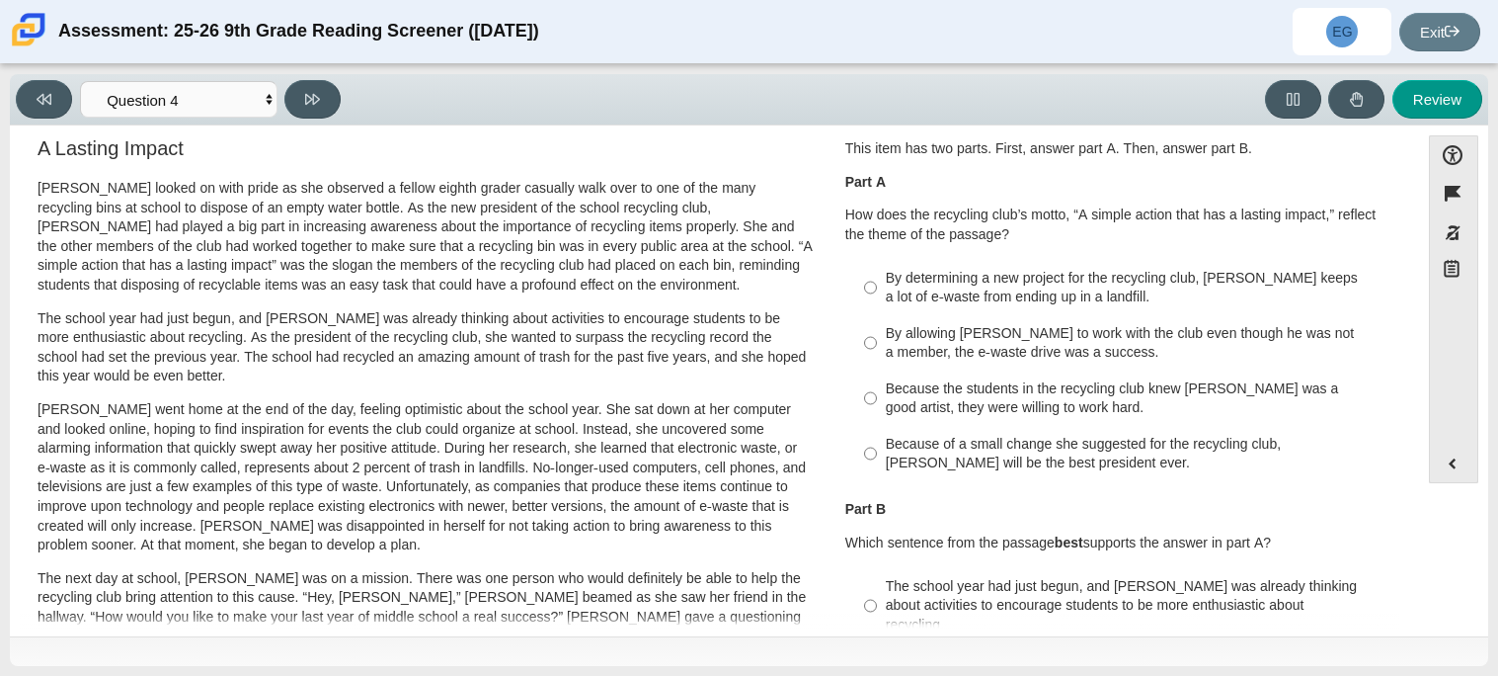
scroll to position [9, 0]
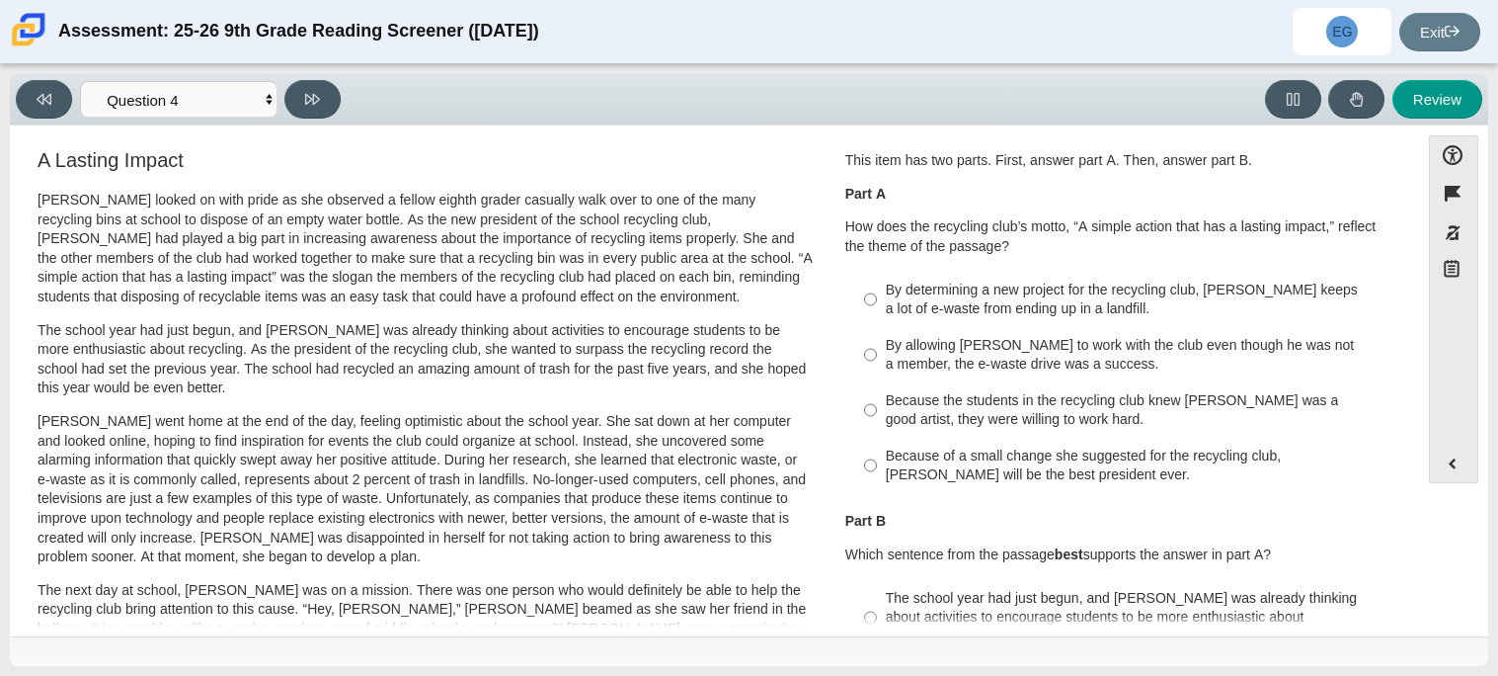
click at [889, 294] on div "By determining a new project for the recycling club, Scarlett keeps a lot of e-…" at bounding box center [1135, 299] width 499 height 39
click at [877, 294] on input "By determining a new project for the recycling club, Scarlett keeps a lot of e-…" at bounding box center [870, 299] width 13 height 55
radio input "true"
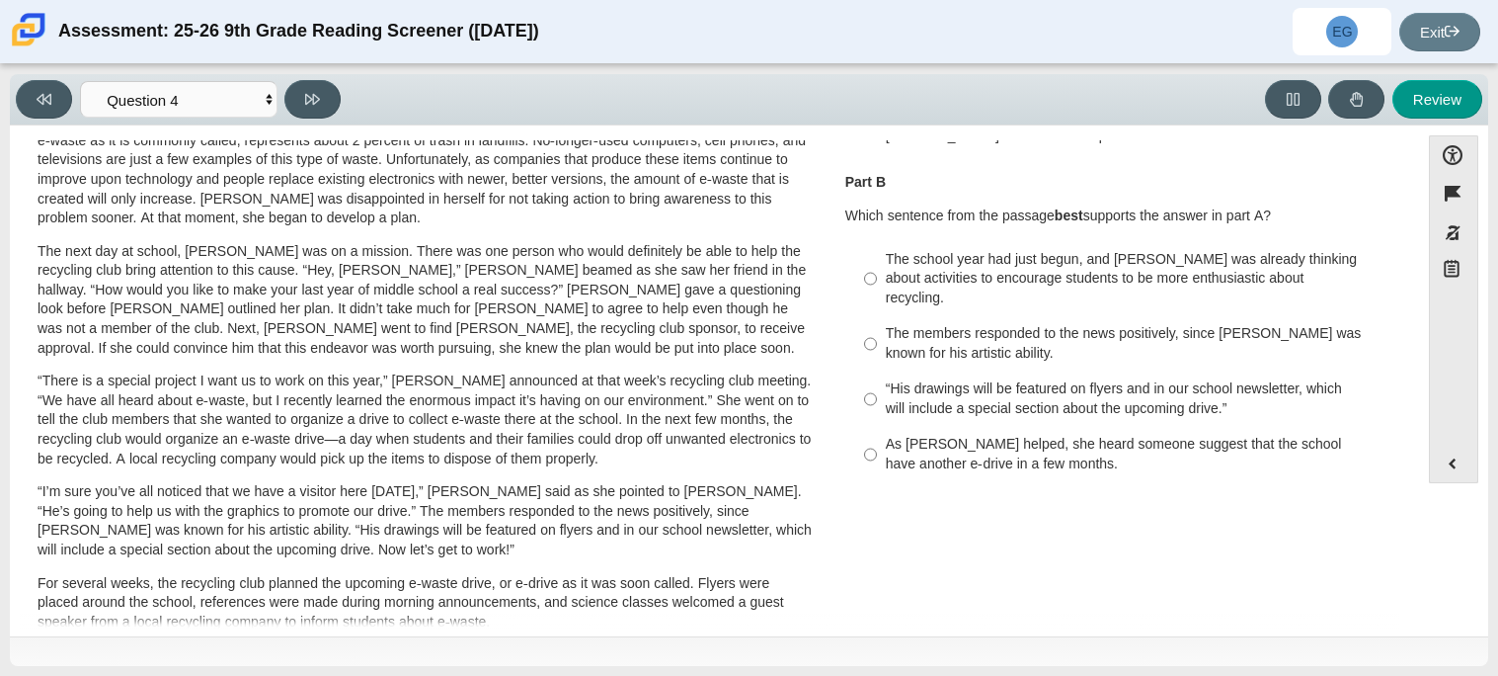
scroll to position [353, 0]
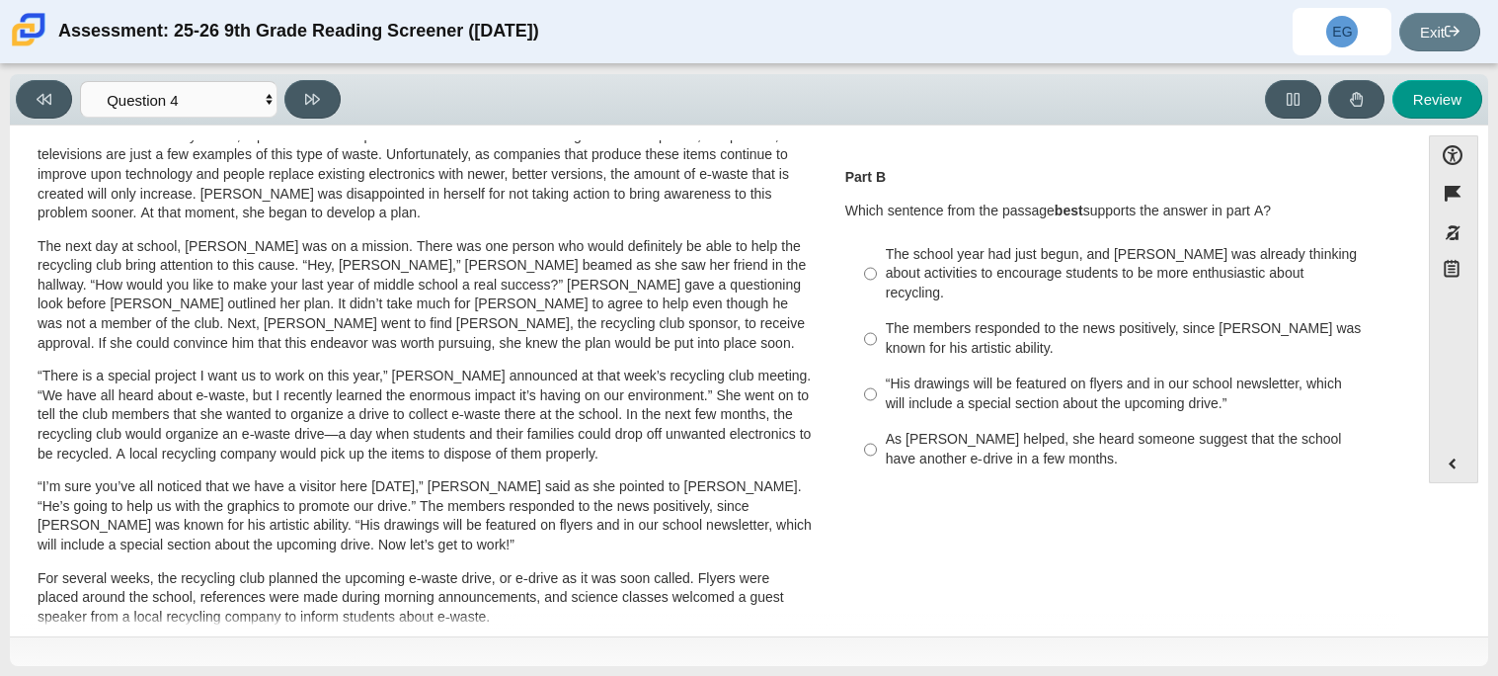
click at [886, 441] on div "As Scarlett helped, she heard someone suggest that the school have another e-dr…" at bounding box center [1135, 449] width 499 height 39
click at [877, 441] on input "As Scarlett helped, she heard someone suggest that the school have another e-dr…" at bounding box center [870, 449] width 13 height 55
radio input "true"
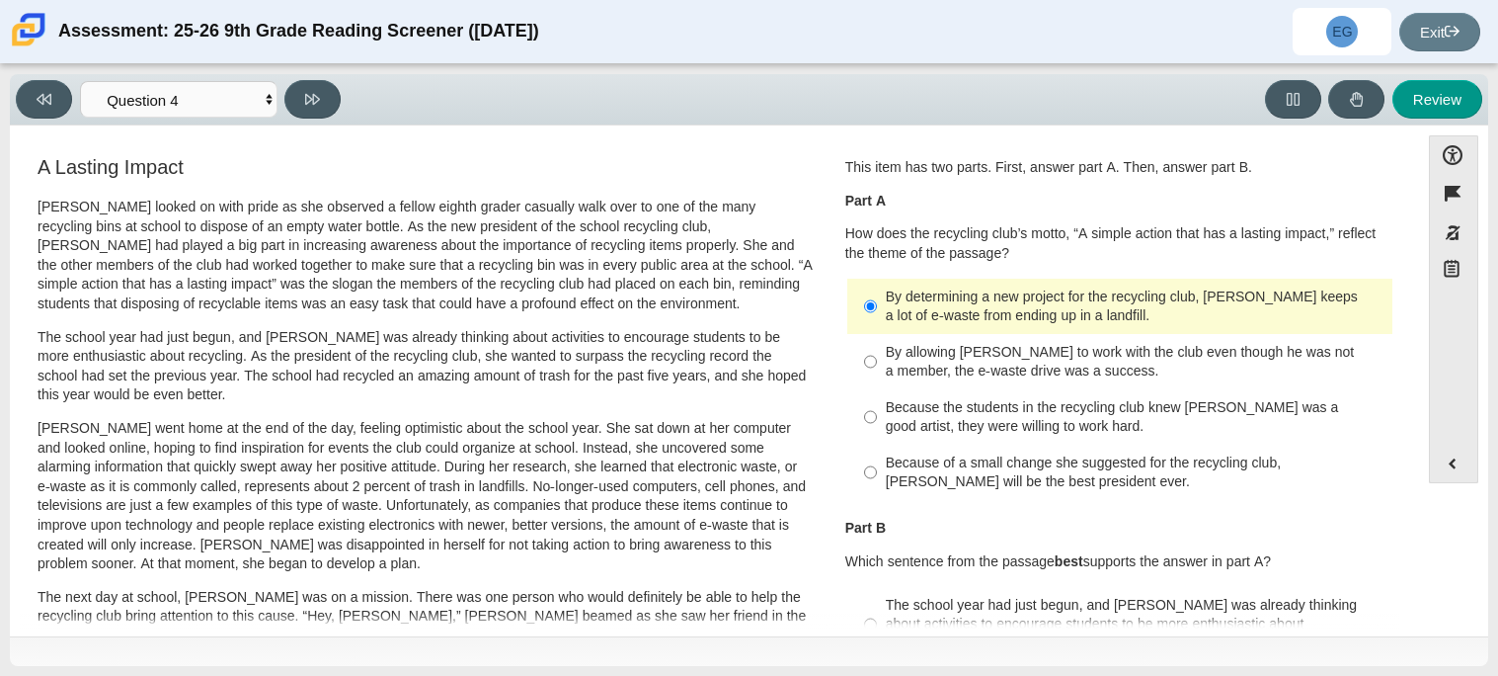
scroll to position [0, 0]
click at [323, 102] on button at bounding box center [312, 99] width 56 height 39
select select "e41f1a79-e29f-4095-8030-a53364015bed"
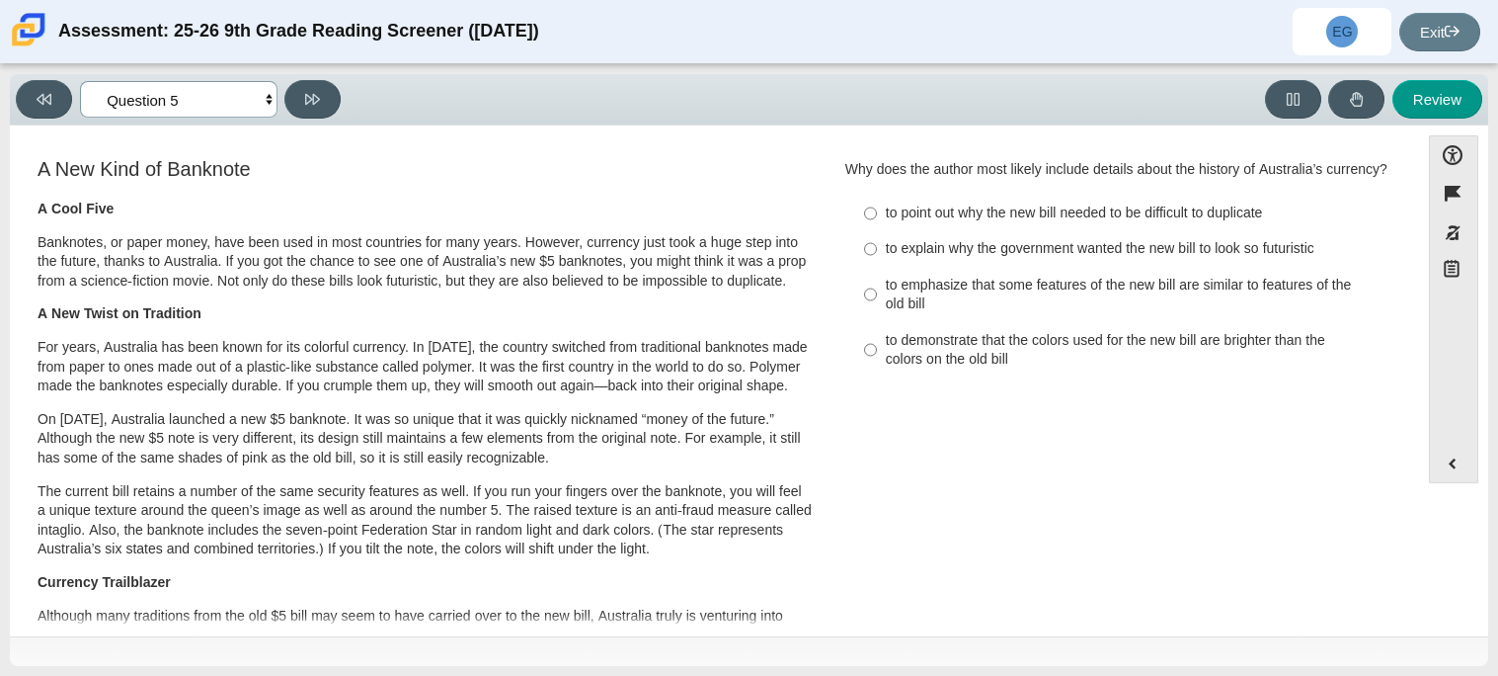
click at [257, 104] on select "Questions Question 1 Question 2 Question 3 Question 4 Question 5 Question 6 Que…" at bounding box center [179, 99] width 198 height 37
click at [210, 81] on select "Questions Question 1 Question 2 Question 3 Question 4 Question 5 Question 6 Que…" at bounding box center [179, 99] width 198 height 37
click at [922, 289] on div "to emphasize that some features of the new bill are similar to features of the …" at bounding box center [1135, 295] width 499 height 39
click at [877, 289] on input "to emphasize that some features of the new bill are similar to features of the …" at bounding box center [870, 294] width 13 height 55
radio input "true"
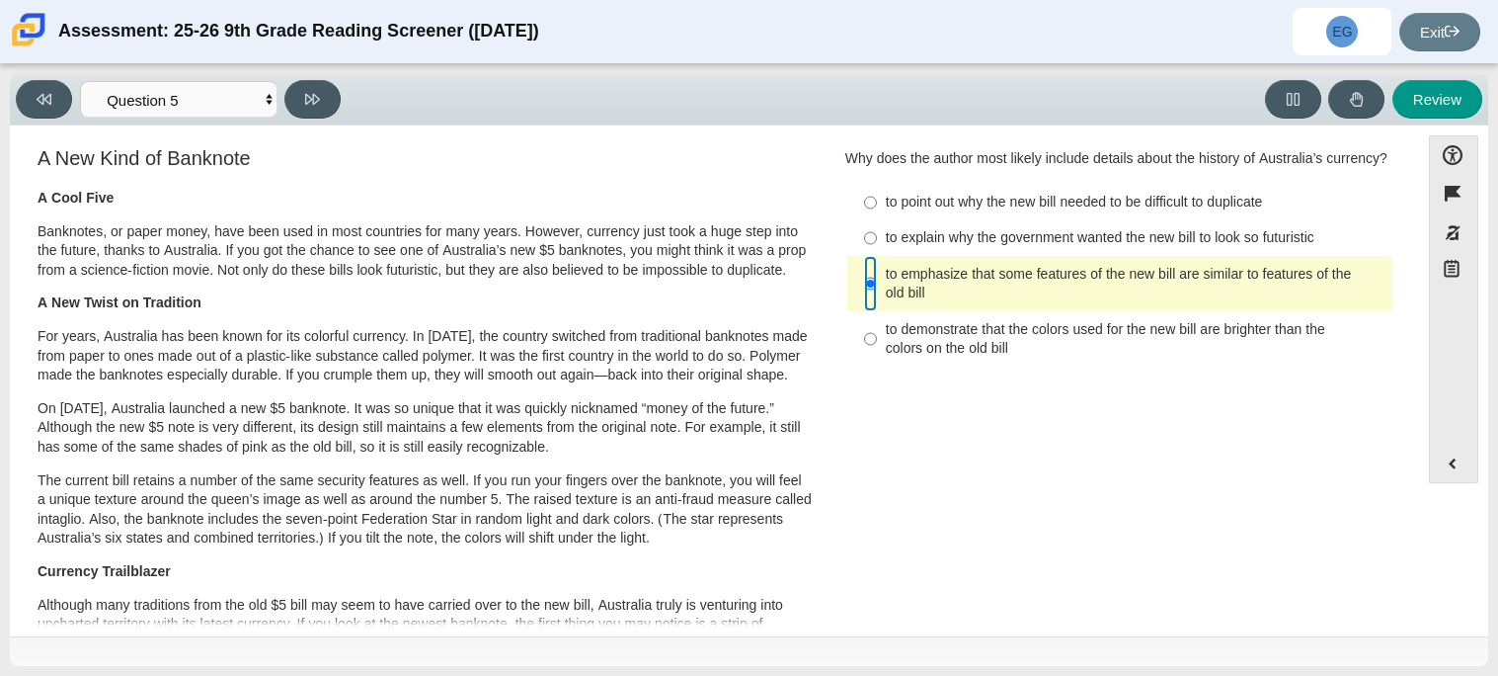
scroll to position [14, 0]
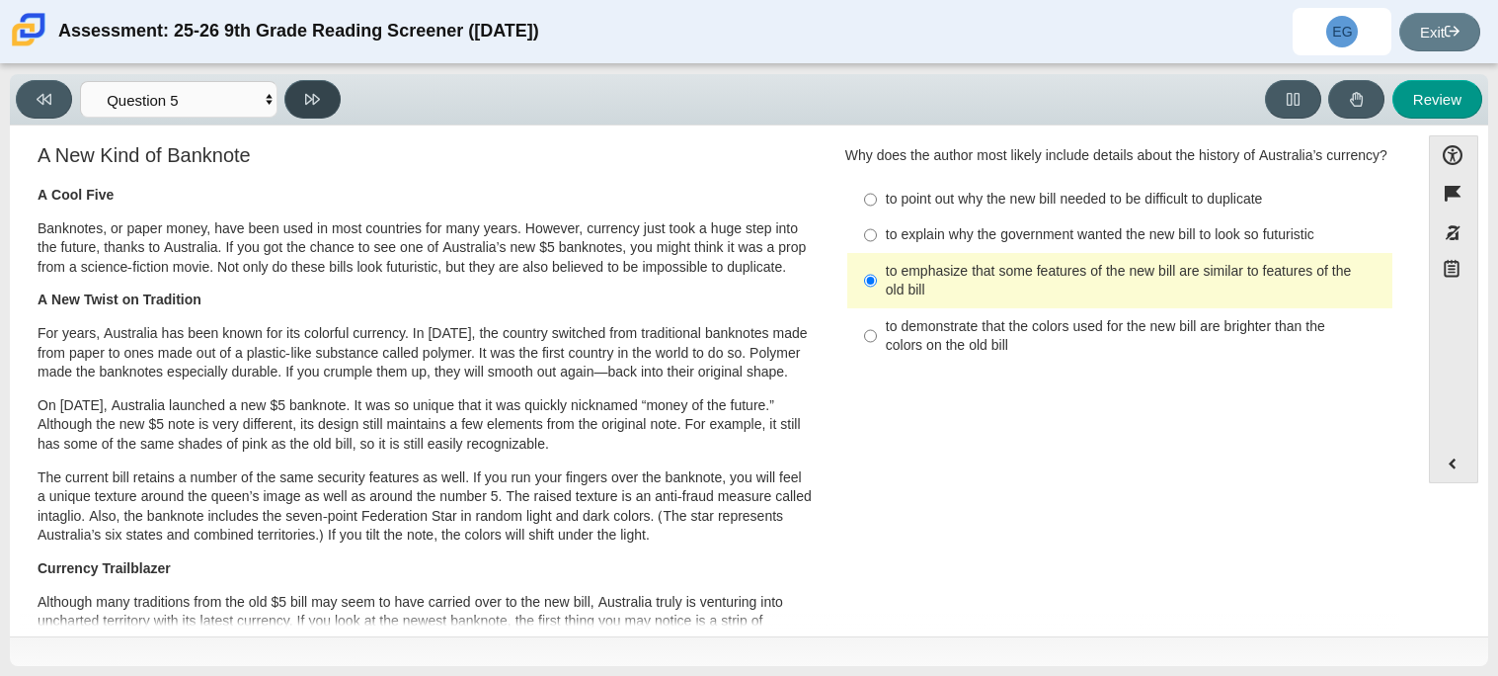
click at [316, 114] on button at bounding box center [312, 99] width 56 height 39
select select "69146e31-7b3d-4a3e-9ce6-f30c24342ae0"
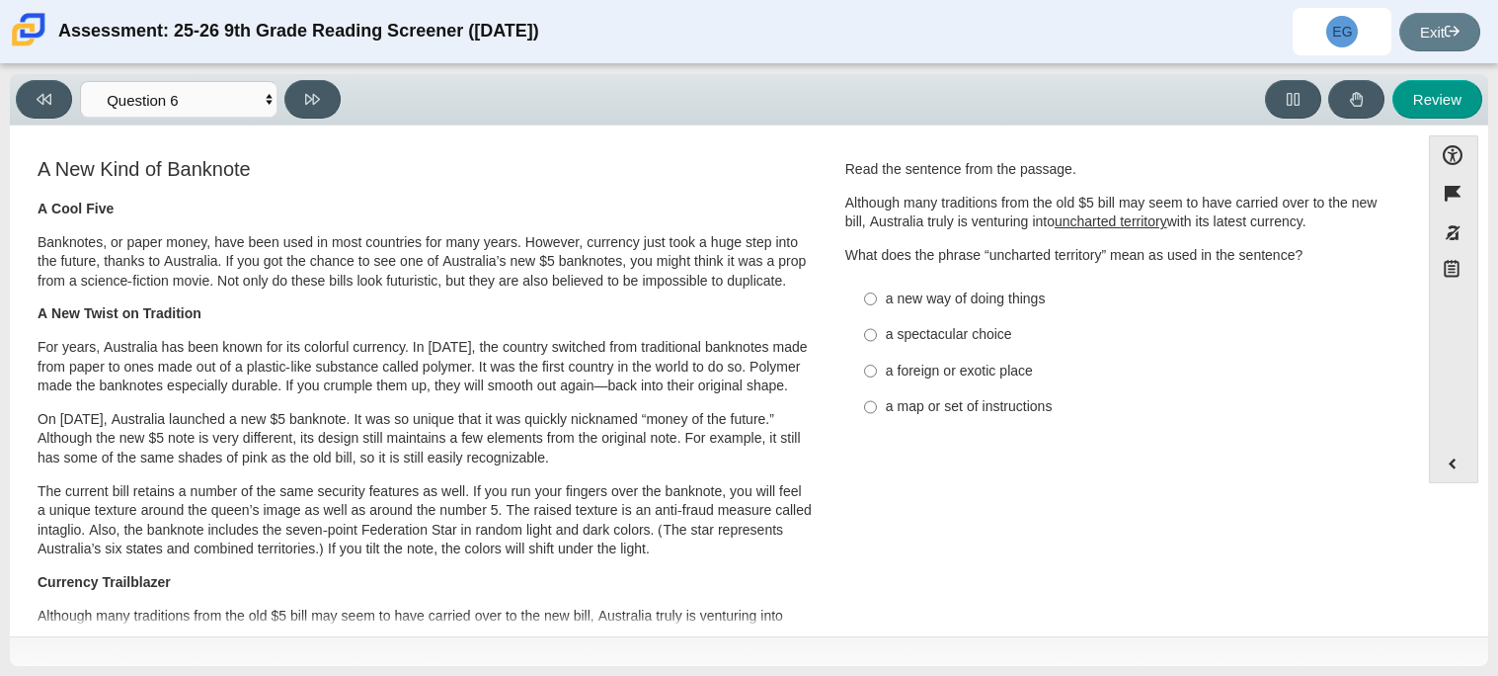
click at [1001, 301] on div "a new way of doing things" at bounding box center [1135, 299] width 499 height 20
click at [877, 301] on input "a new way of doing things a new way of doing things" at bounding box center [870, 298] width 13 height 36
radio input "true"
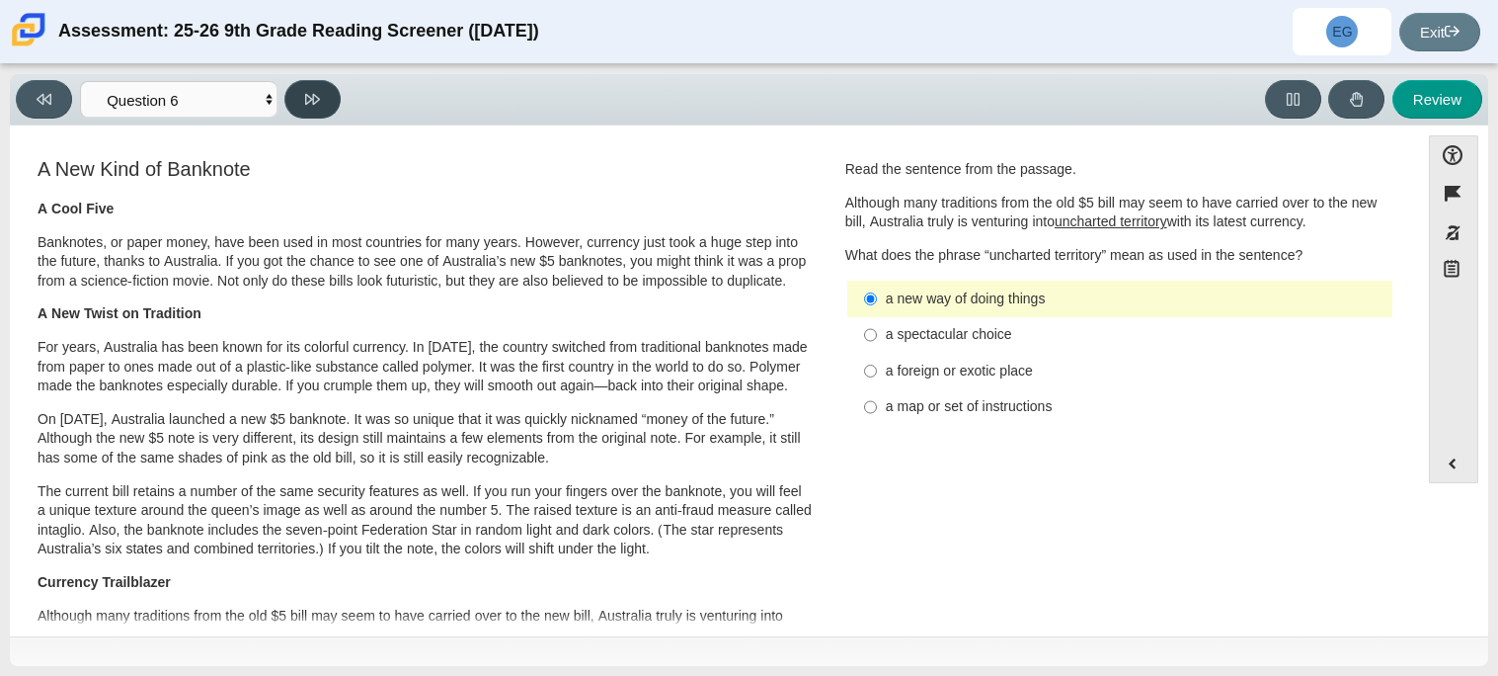
click at [318, 97] on icon at bounding box center [312, 99] width 15 height 15
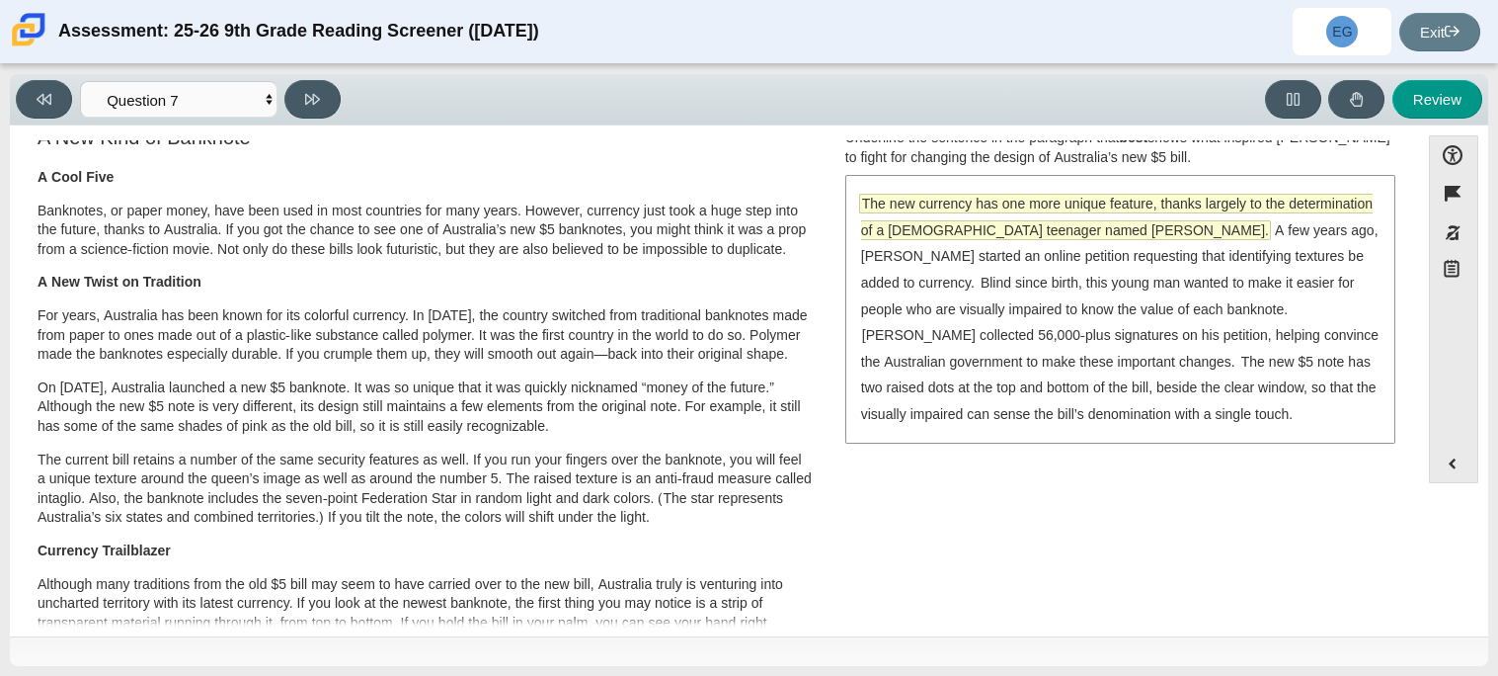
scroll to position [0, 0]
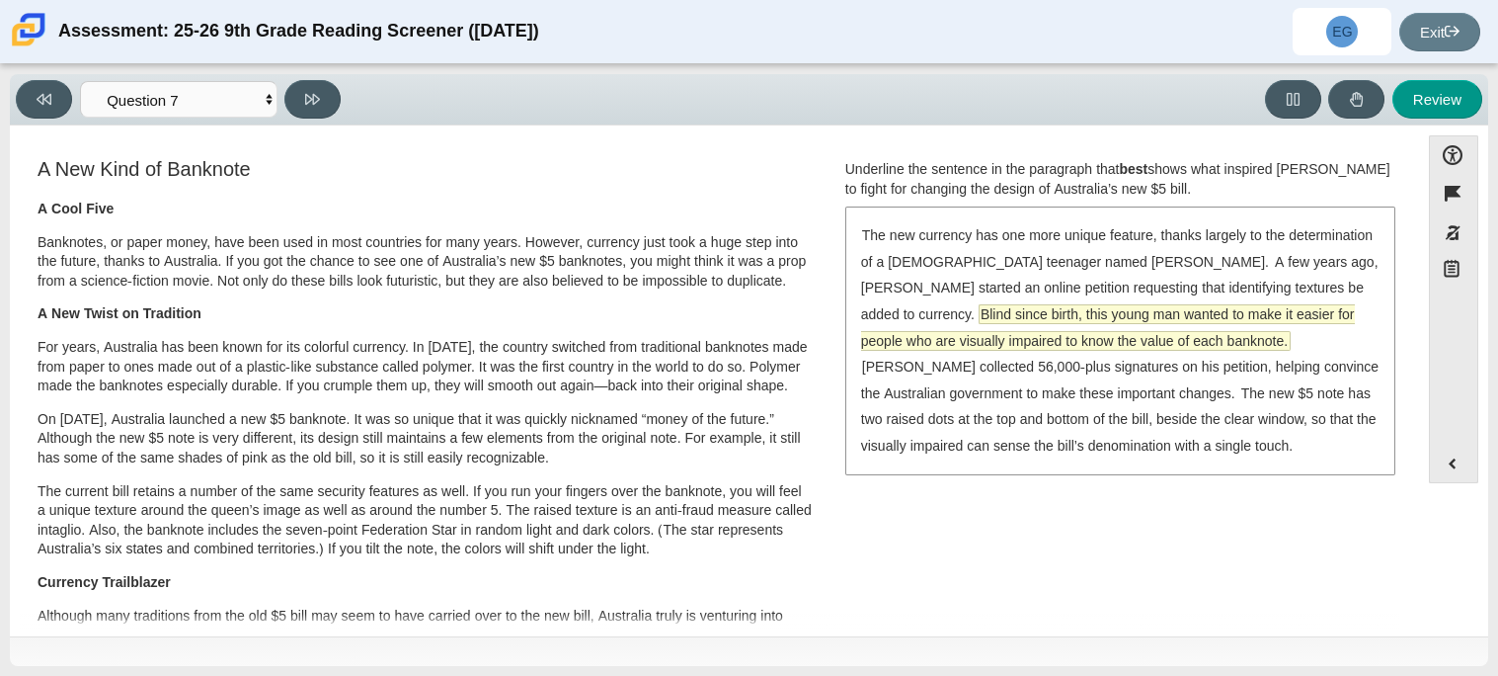
click at [899, 317] on span "Blind since birth, this young man wanted to make it easier for people who are v…" at bounding box center [1108, 327] width 494 height 44
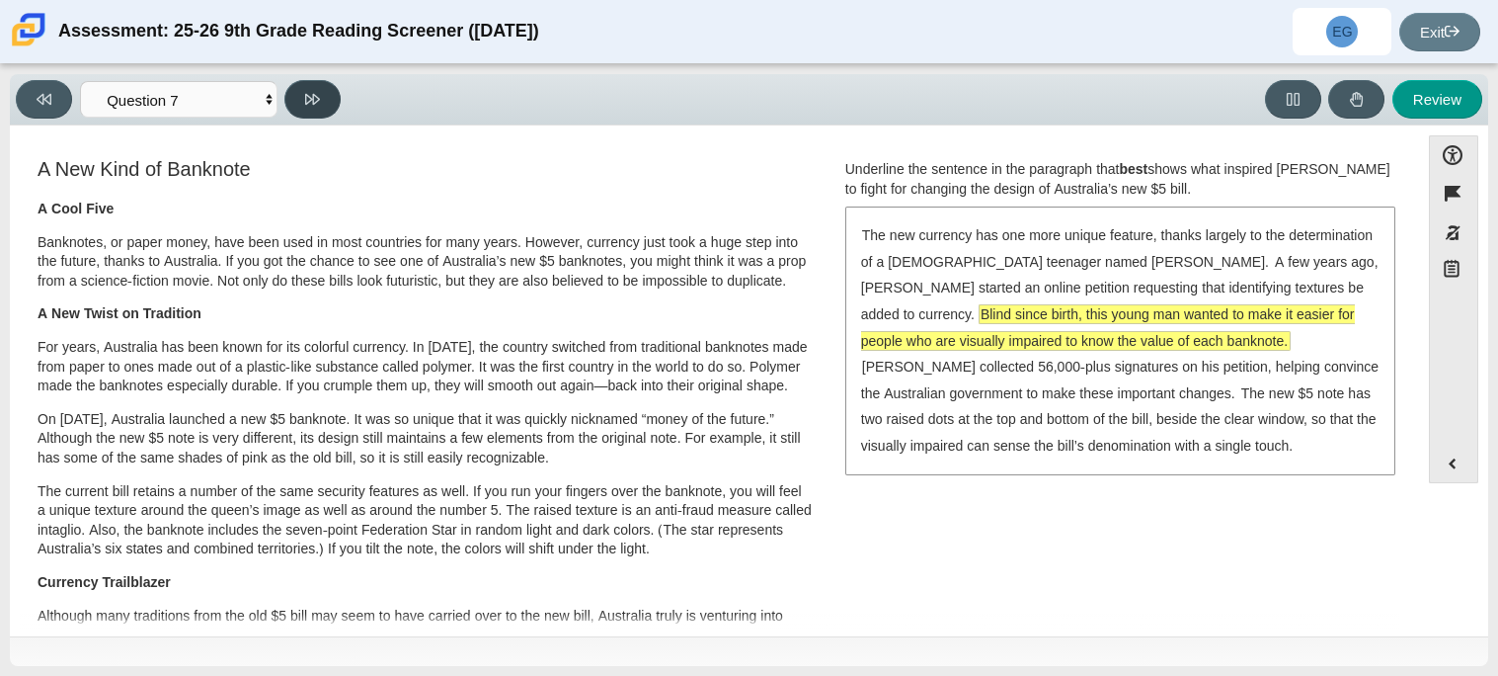
click at [314, 105] on icon at bounding box center [312, 99] width 15 height 15
select select "ea8338c2-a6a3-418e-a305-2b963b54a290"
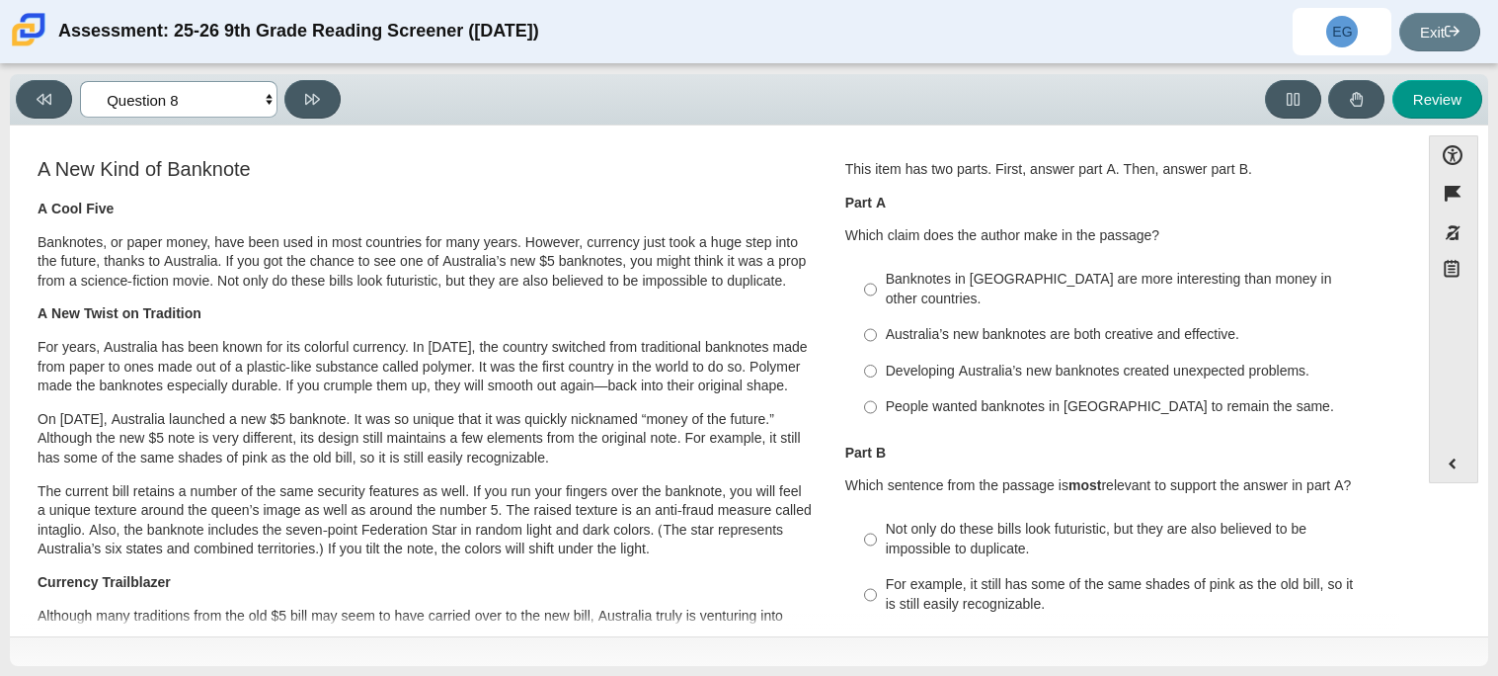
click at [193, 112] on select "Questions Question 1 Question 2 Question 3 Question 4 Question 5 Question 6 Que…" at bounding box center [179, 99] width 198 height 37
click at [215, 97] on select "Questions Question 1 Question 2 Question 3 Question 4 Question 5 Question 6 Que…" at bounding box center [179, 99] width 198 height 37
click at [1012, 325] on div "Australia’s new banknotes are both creative and effective." at bounding box center [1135, 335] width 499 height 20
click at [877, 317] on input "Australia’s new banknotes are both creative and effective. Australia’s new bank…" at bounding box center [870, 335] width 13 height 36
radio input "true"
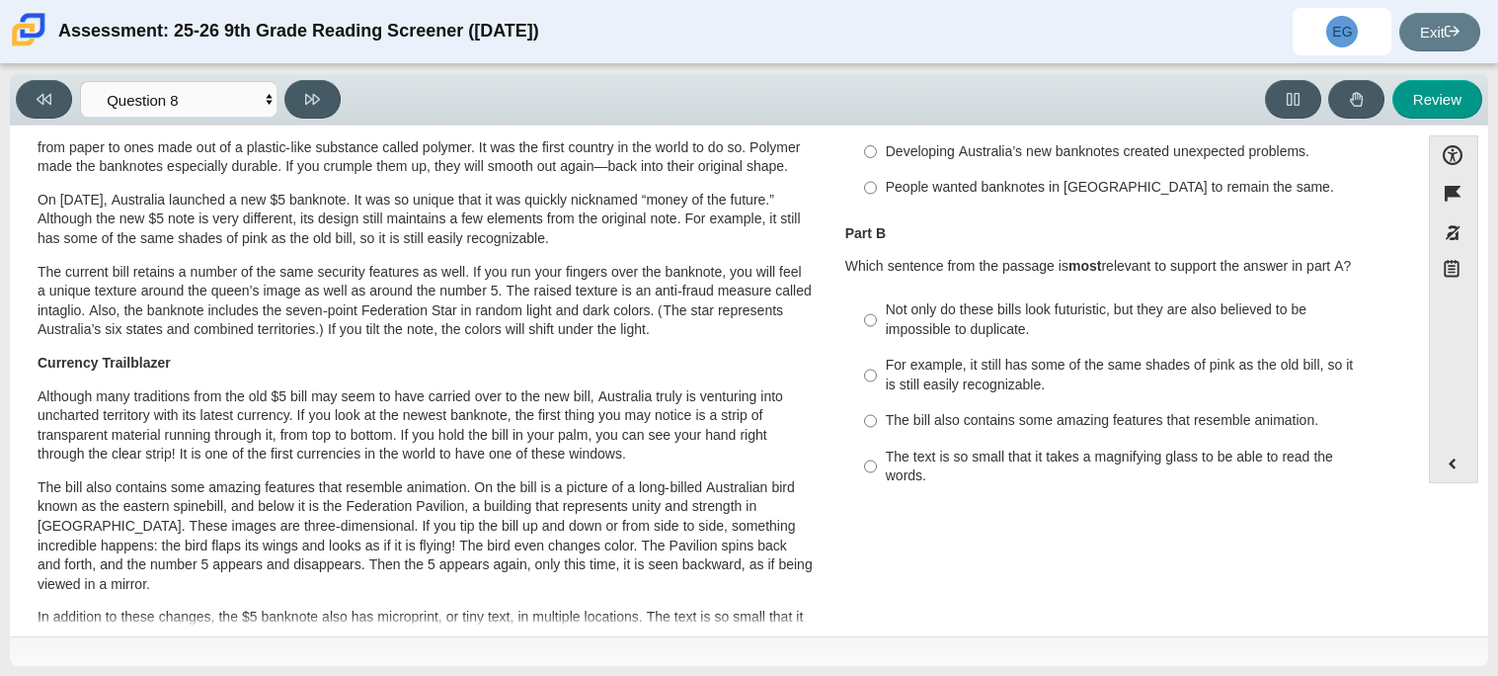
scroll to position [236, 0]
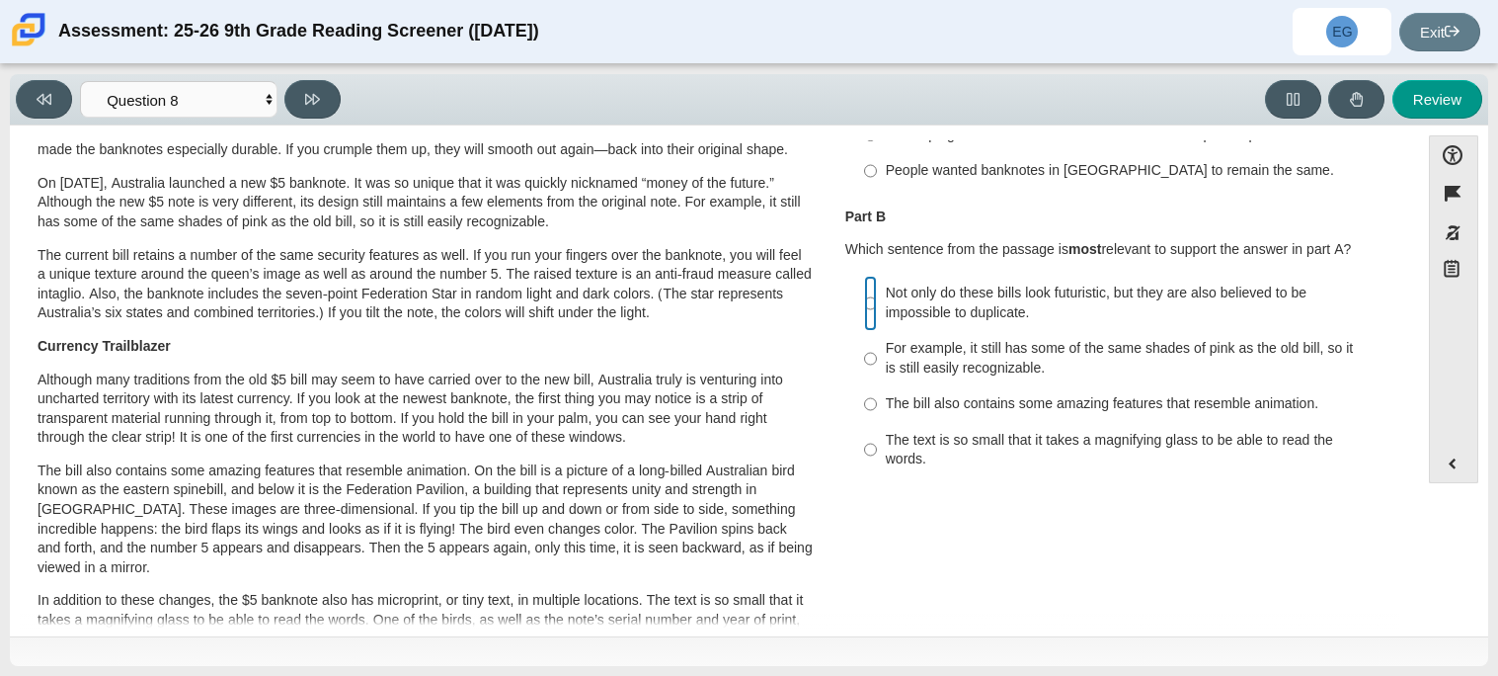
click at [869, 279] on input "Not only do these bills look futuristic, but they are also believed to be impos…" at bounding box center [870, 303] width 13 height 55
radio input "true"
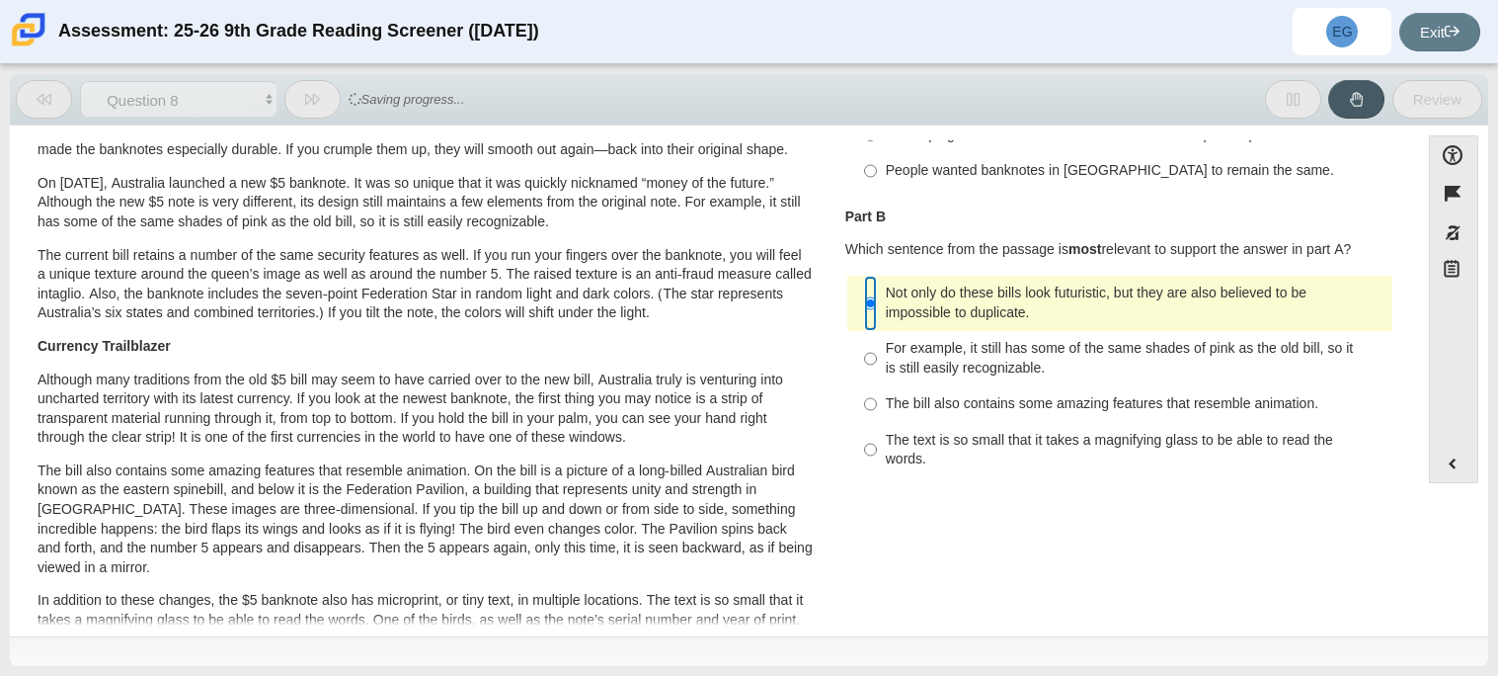
scroll to position [0, 0]
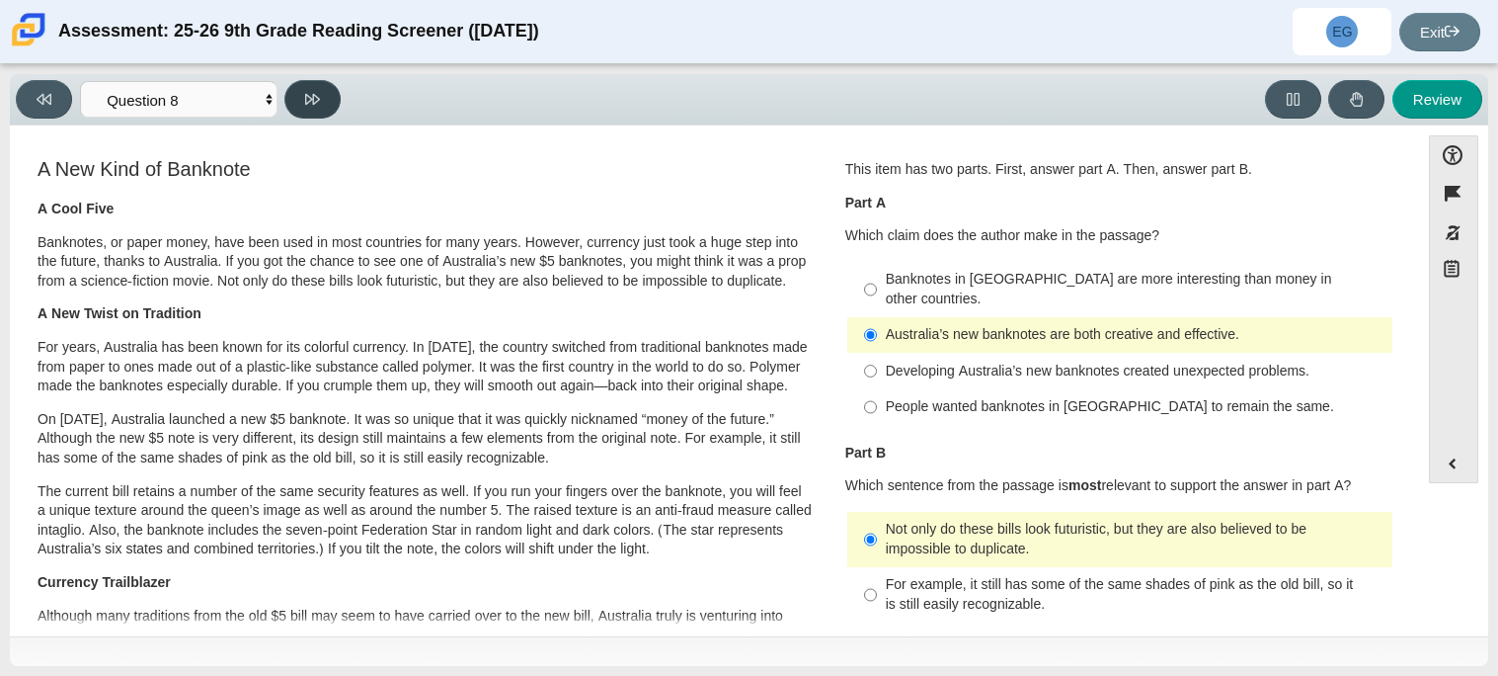
click at [309, 111] on button at bounding box center [312, 99] width 56 height 39
select select "89f058d6-b15c-4ef5-a4b3-fdaffb8868b6"
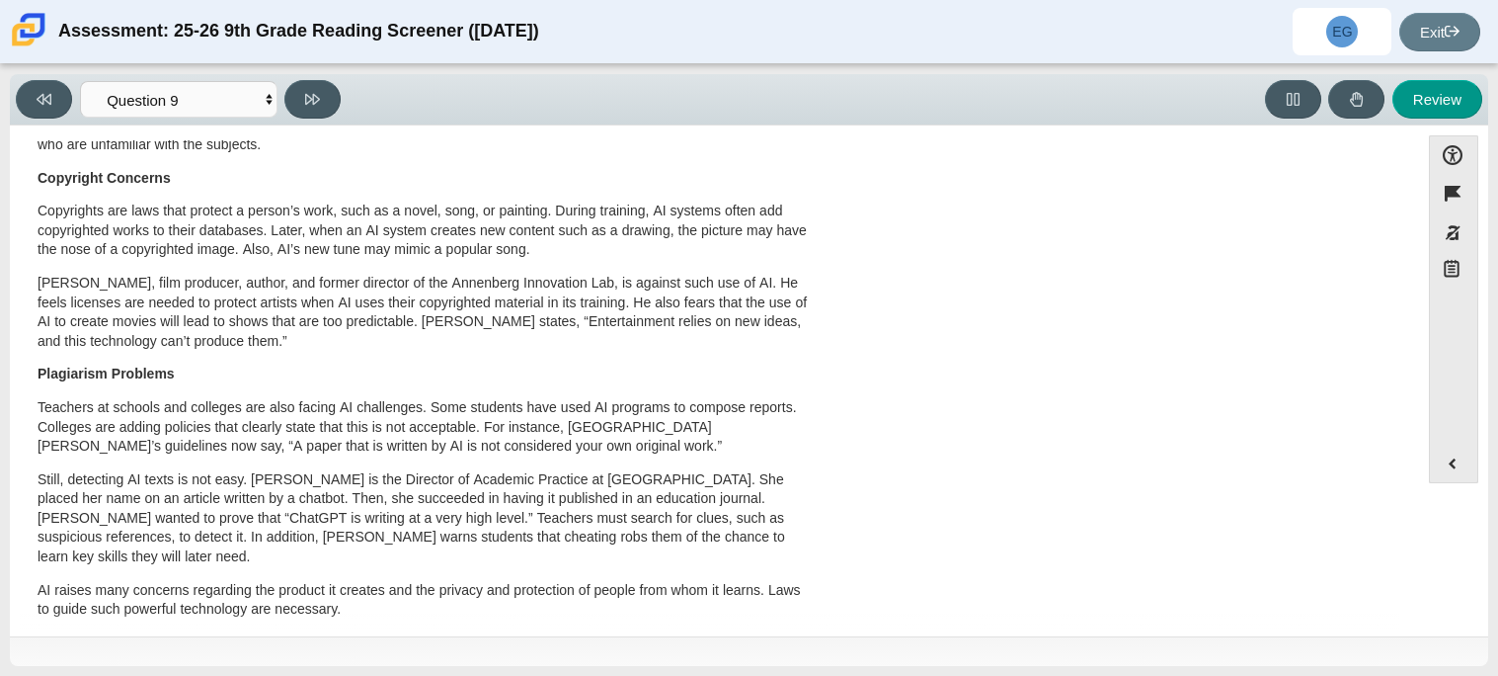
scroll to position [1039, 0]
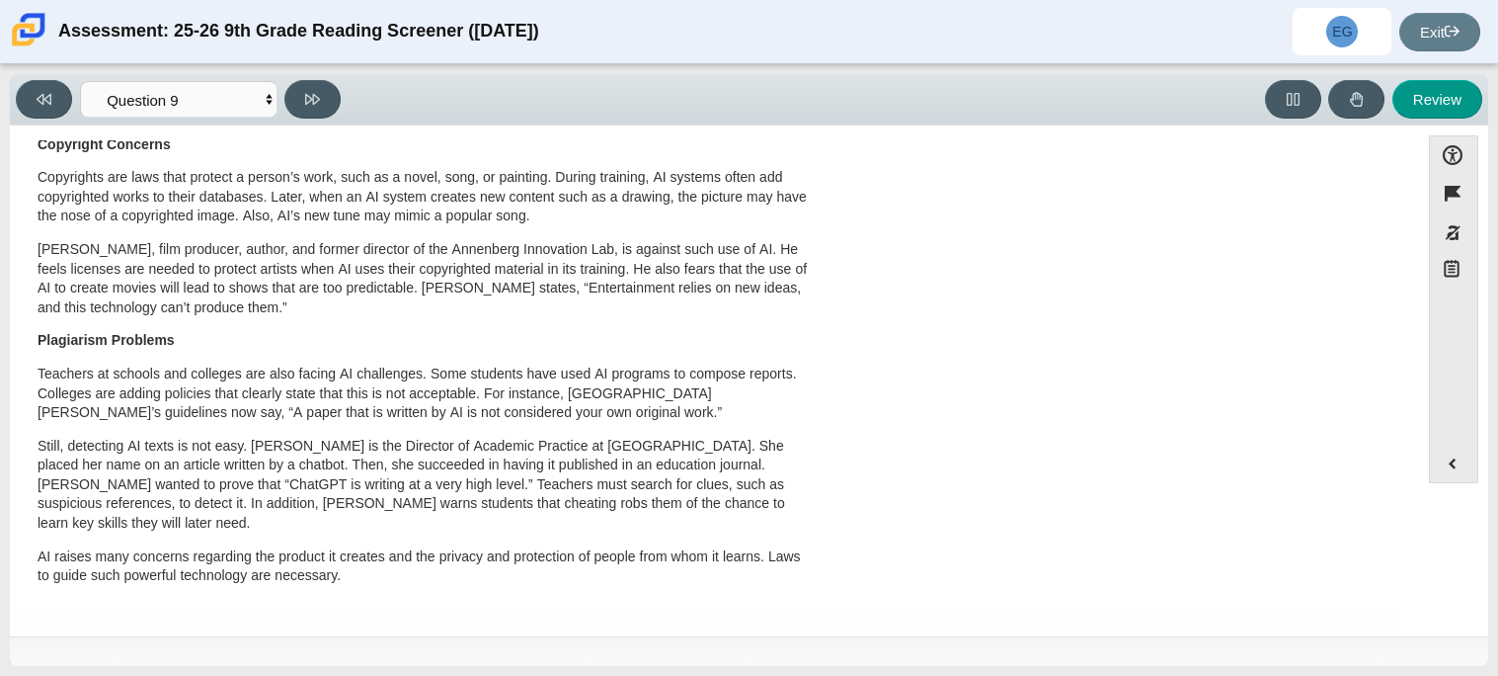
click at [592, 489] on p "Still, detecting AI texts is not easy. Professor Debby Cotton is the Director o…" at bounding box center [425, 485] width 775 height 97
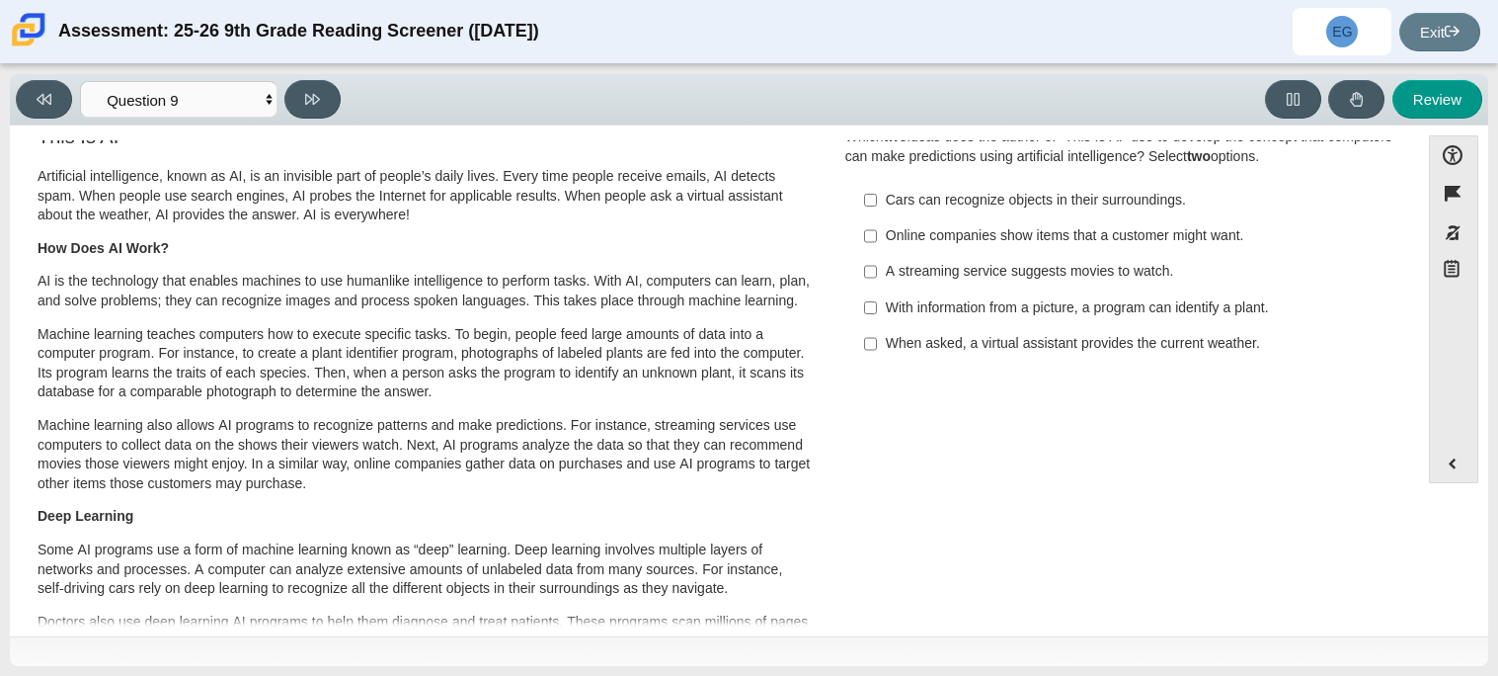
scroll to position [34, 0]
click at [1062, 292] on label "With information from a picture, a program can identify a plant. With informati…" at bounding box center [1121, 306] width 542 height 36
click at [877, 292] on input "With information from a picture, a program can identify a plant. With informati…" at bounding box center [870, 306] width 13 height 36
checkbox input "true"
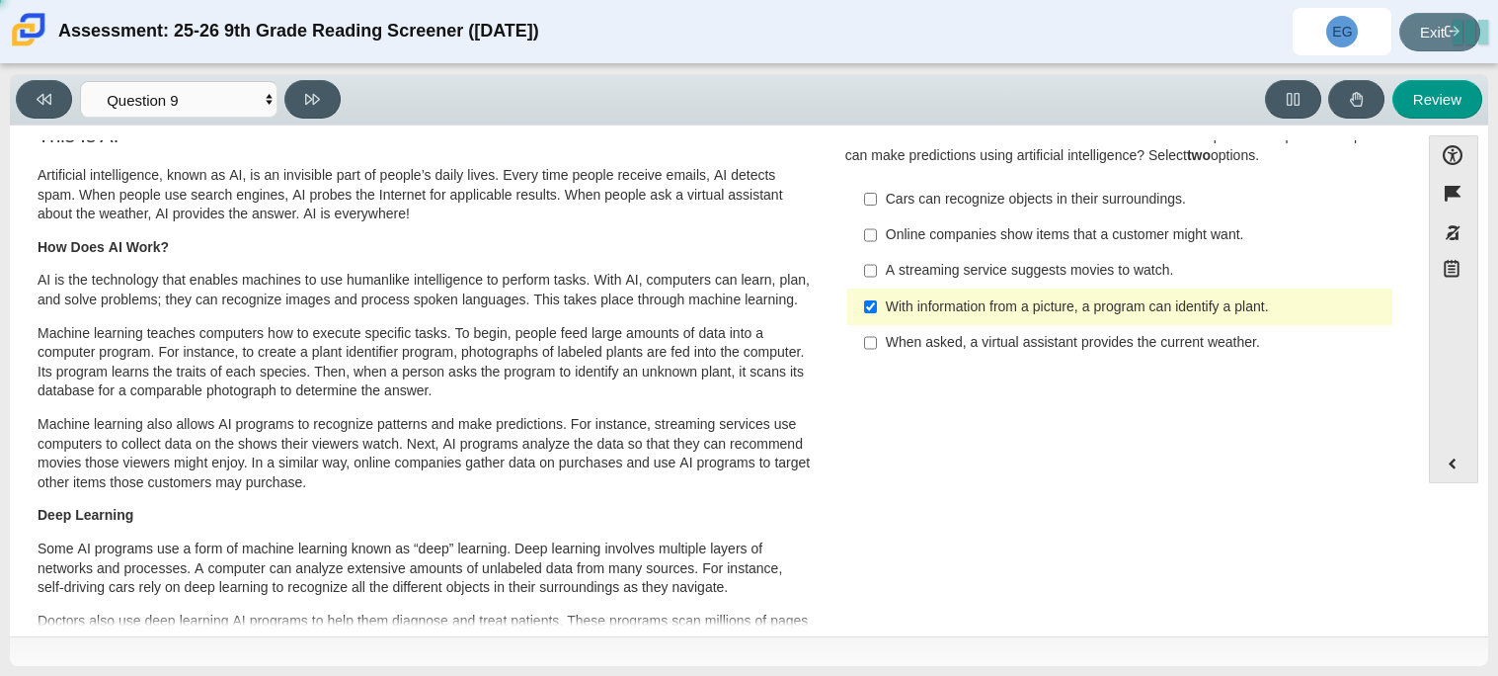
click at [1038, 270] on div "A streaming service suggests movies to watch." at bounding box center [1135, 271] width 499 height 20
click at [877, 270] on input "A streaming service suggests movies to watch. A streaming service suggests movi…" at bounding box center [870, 271] width 13 height 36
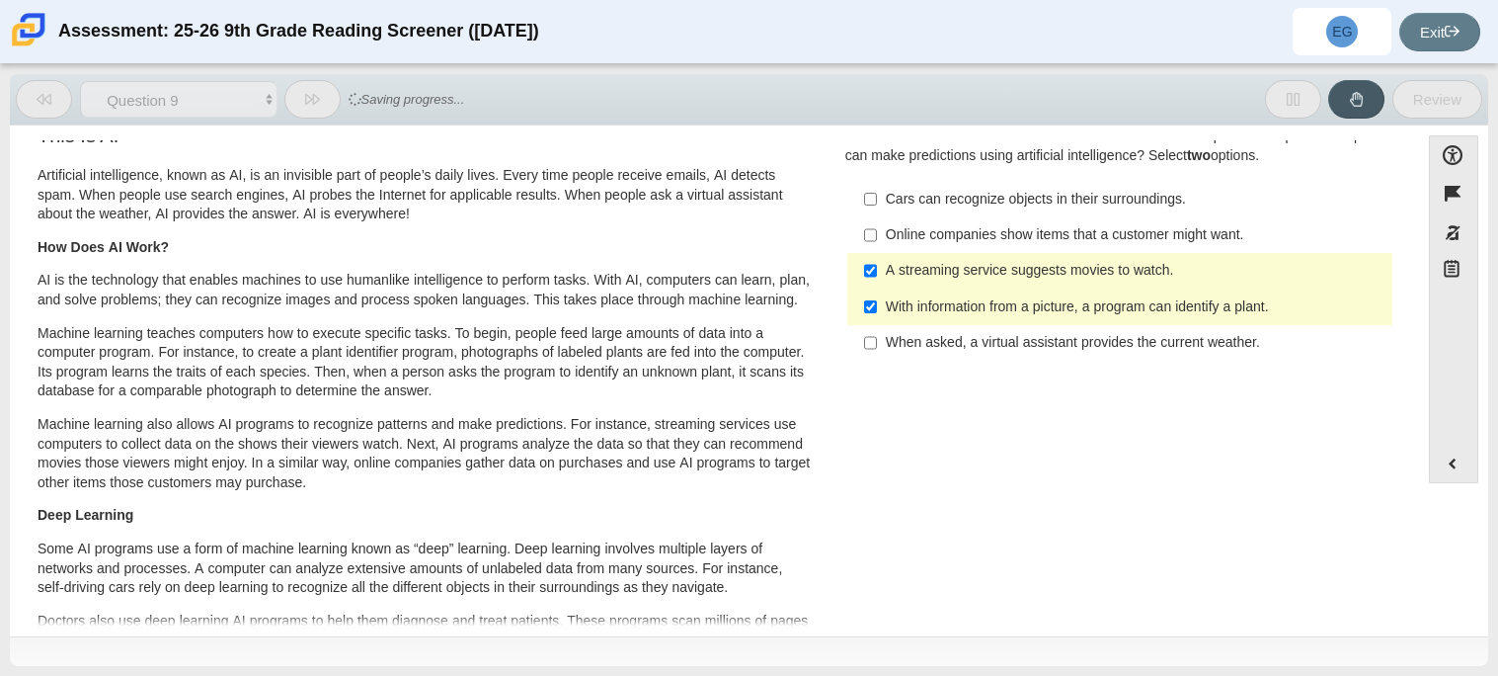
click at [1027, 282] on label "A streaming service suggests movies to watch. A streaming service suggests movi…" at bounding box center [1121, 271] width 542 height 36
click at [877, 282] on input "A streaming service suggests movies to watch. A streaming service suggests movi…" at bounding box center [870, 271] width 13 height 36
checkbox input "false"
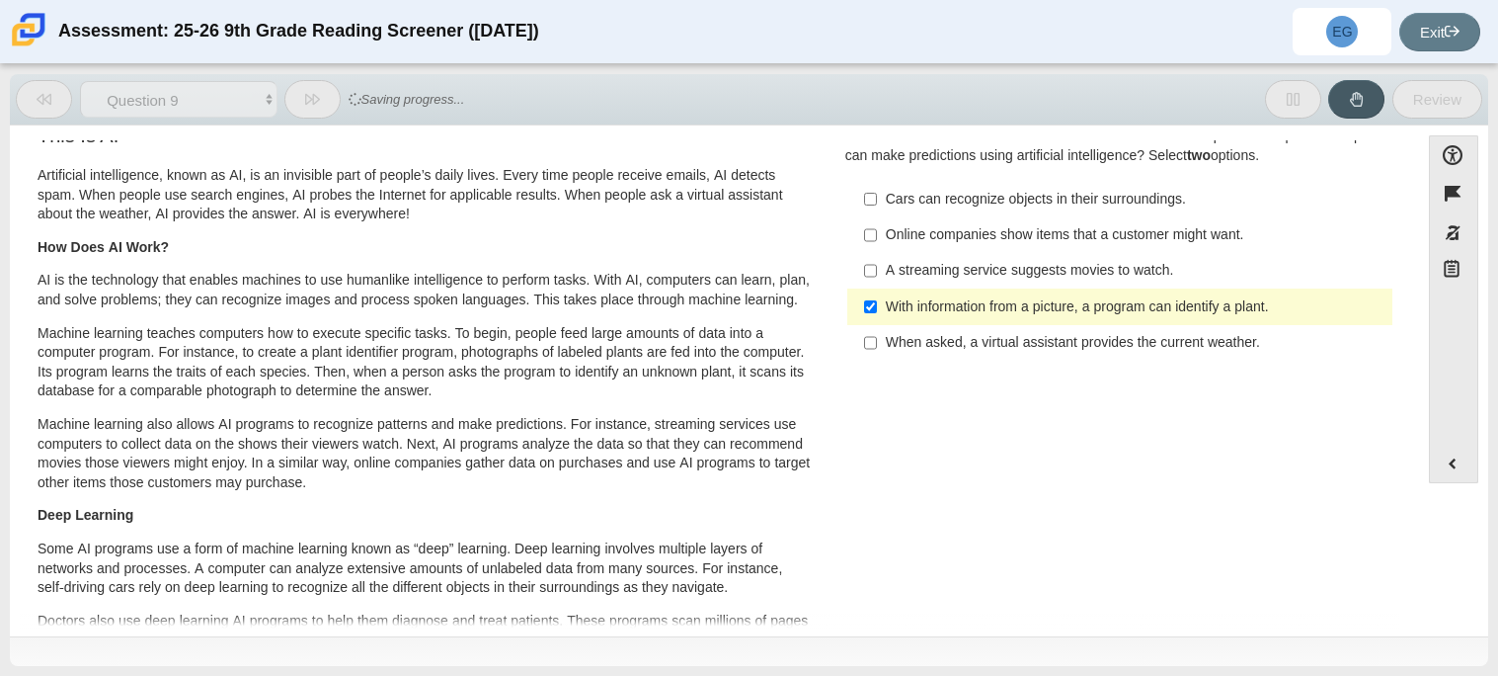
click at [1007, 320] on label "With information from a picture, a program can identify a plant. With informati…" at bounding box center [1121, 306] width 542 height 36
click at [877, 320] on input "With information from a picture, a program can identify a plant. With informati…" at bounding box center [870, 306] width 13 height 36
checkbox input "false"
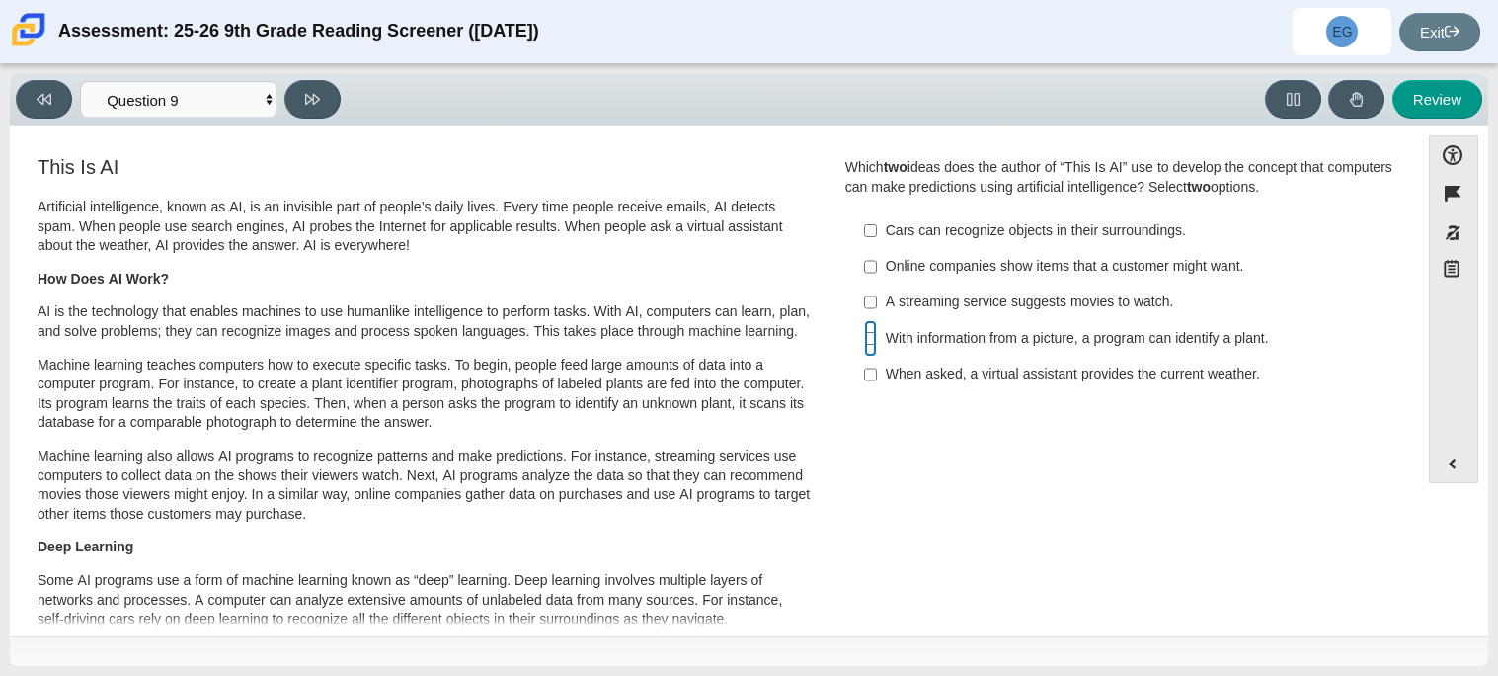
scroll to position [1, 0]
click at [947, 227] on div "Cars can recognize objects in their surroundings." at bounding box center [1135, 232] width 499 height 20
click at [877, 227] on input "Cars can recognize objects in their surroundings. Cars can recognize objects in…" at bounding box center [870, 231] width 13 height 36
checkbox input "true"
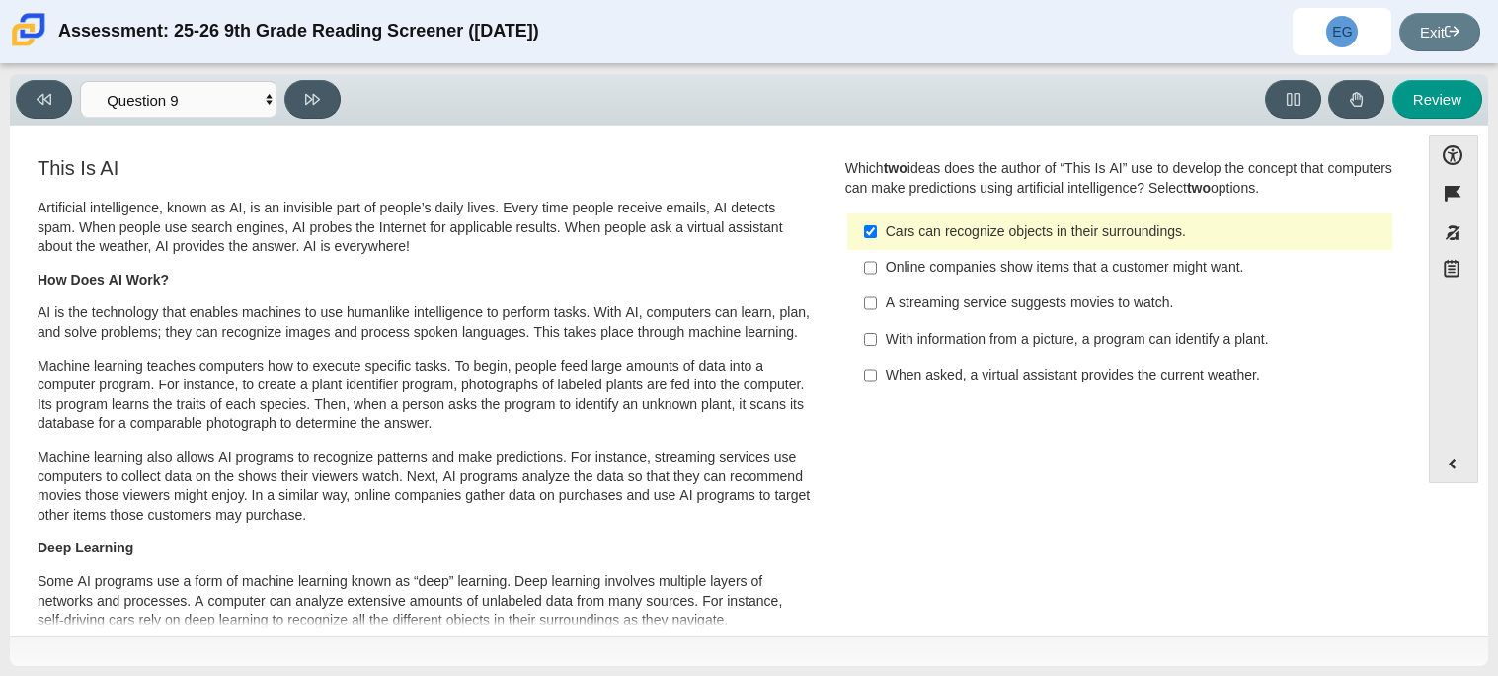
click at [894, 304] on div "A streaming service suggests movies to watch." at bounding box center [1135, 303] width 499 height 20
click at [877, 304] on input "A streaming service suggests movies to watch. A streaming service suggests movi…" at bounding box center [870, 303] width 13 height 36
checkbox input "true"
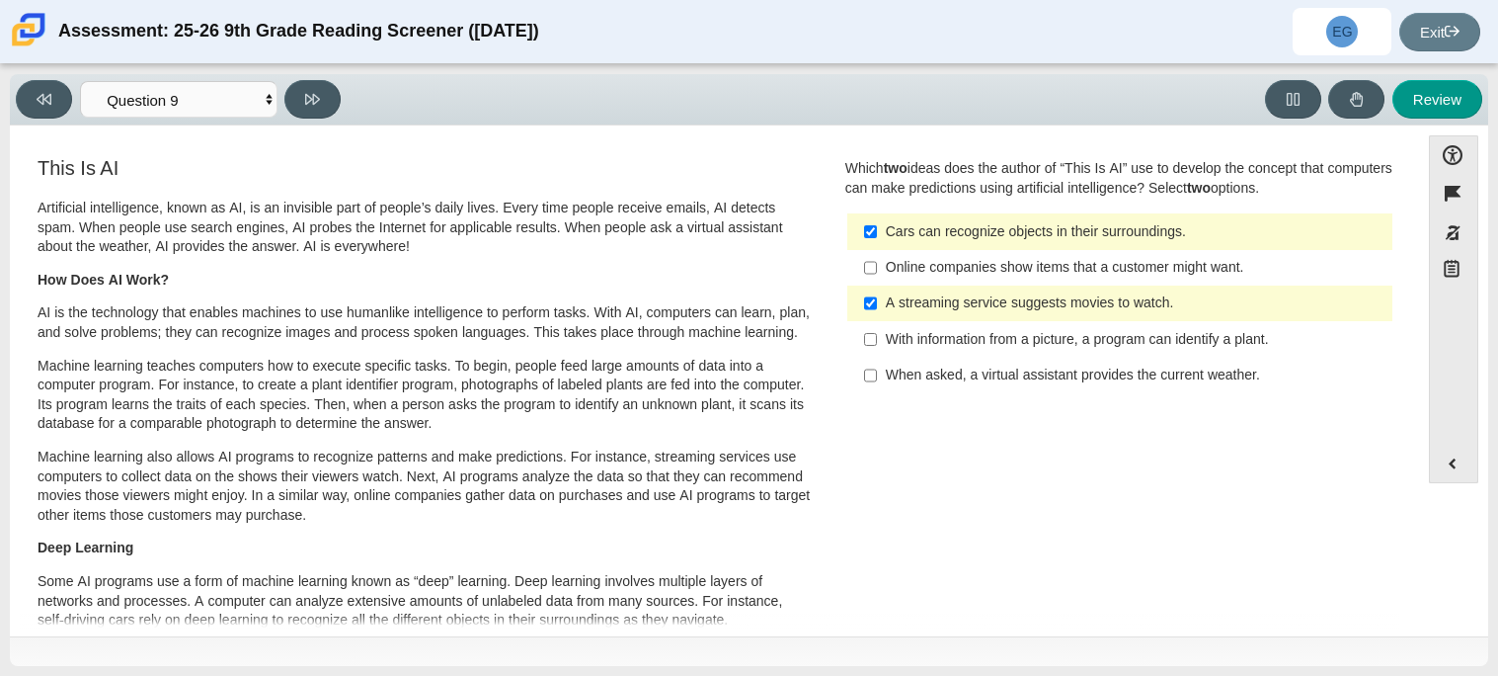
click at [915, 216] on label "Cars can recognize objects in their surroundings. Cars can recognize objects in…" at bounding box center [1121, 231] width 542 height 36
click at [877, 216] on input "Cars can recognize objects in their surroundings. Cars can recognize objects in…" at bounding box center [870, 231] width 13 height 36
checkbox input "false"
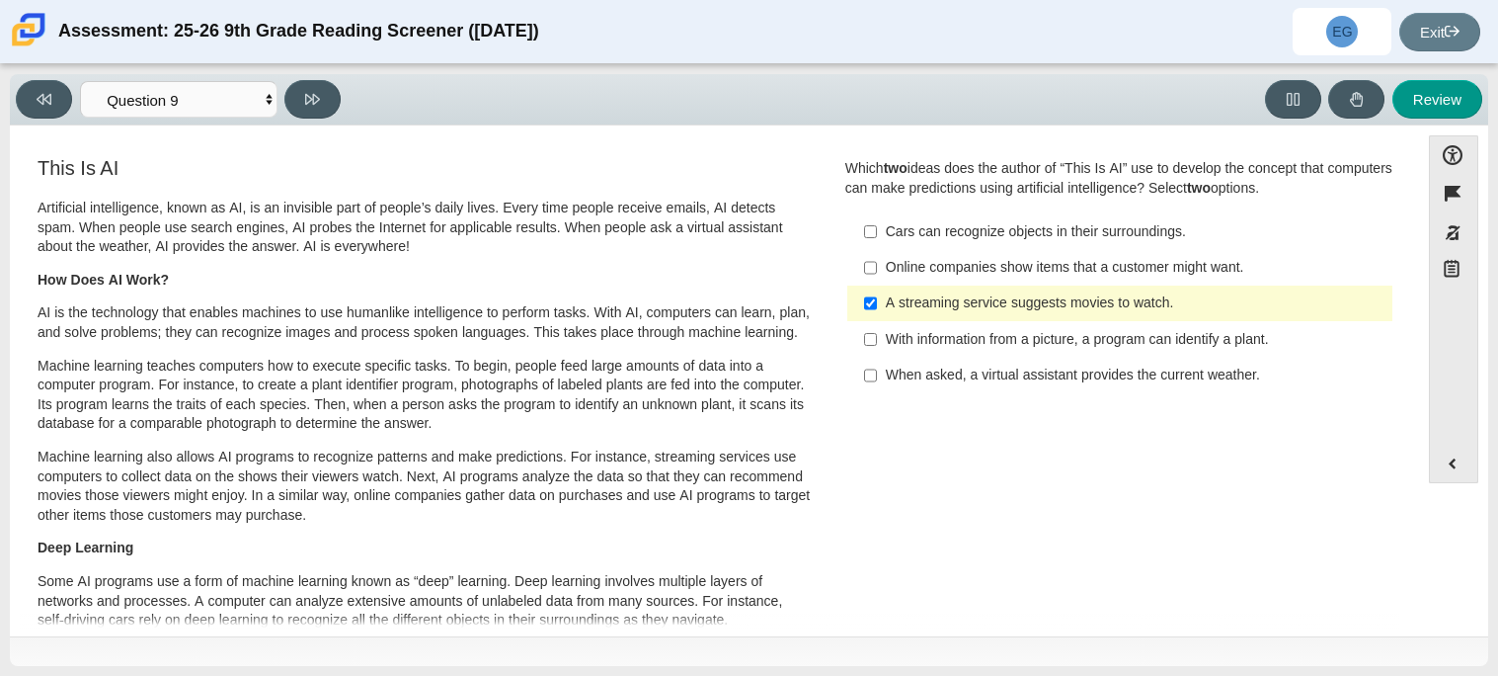
click at [920, 267] on div "Online companies show items that a customer might want." at bounding box center [1135, 268] width 499 height 20
click at [877, 267] on input "Online companies show items that a customer might want. Online companies show i…" at bounding box center [870, 268] width 13 height 36
checkbox input "true"
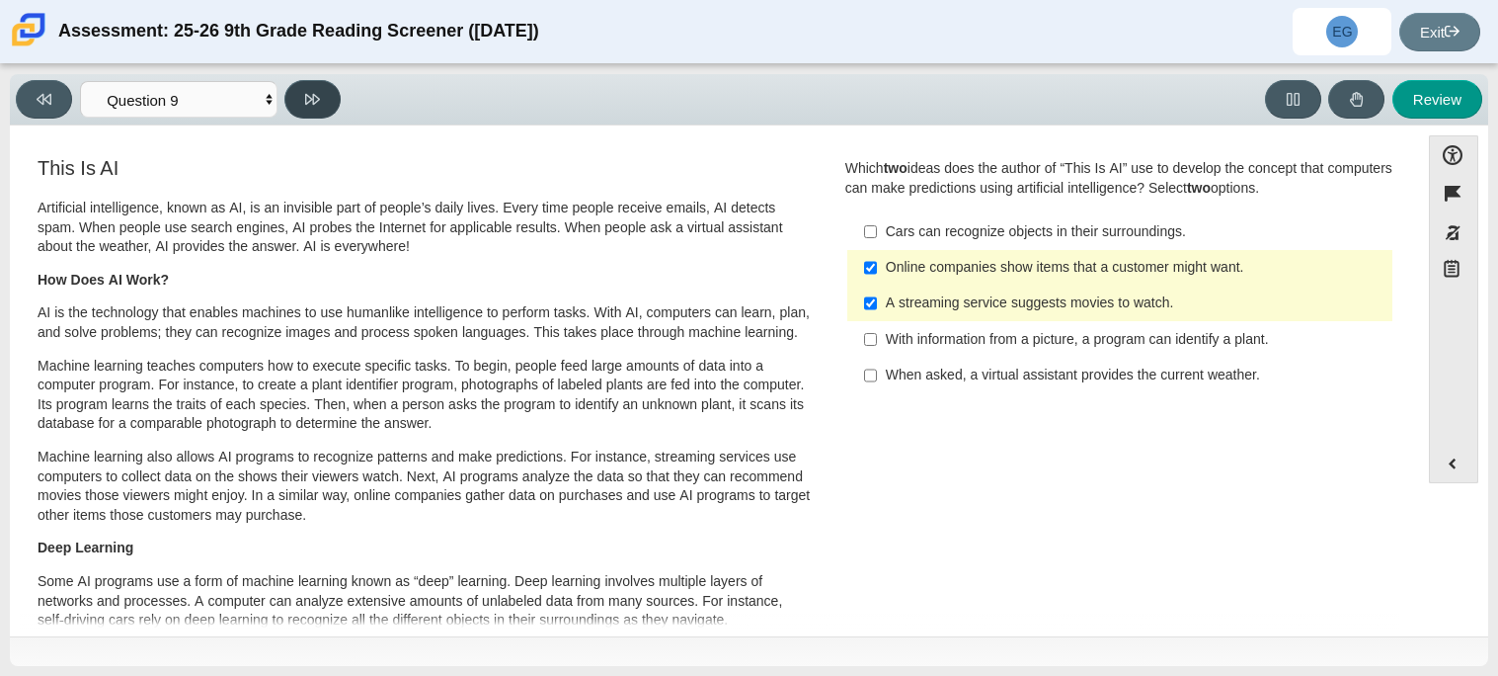
click at [297, 89] on button at bounding box center [312, 99] width 56 height 39
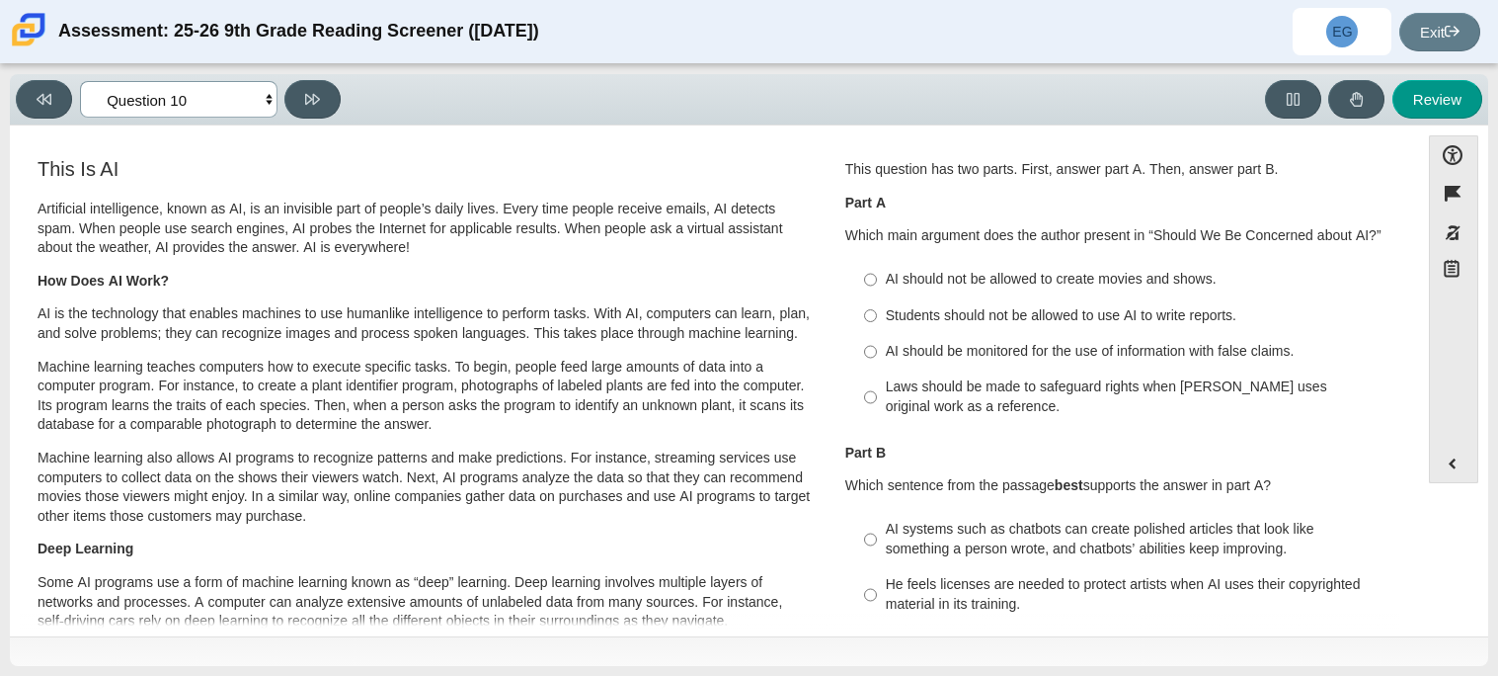
click at [122, 94] on select "Questions Question 1 Question 2 Question 3 Question 4 Question 5 Question 6 Que…" at bounding box center [179, 99] width 198 height 37
click at [80, 81] on select "Questions Question 1 Question 2 Question 3 Question 4 Question 5 Question 6 Que…" at bounding box center [179, 99] width 198 height 37
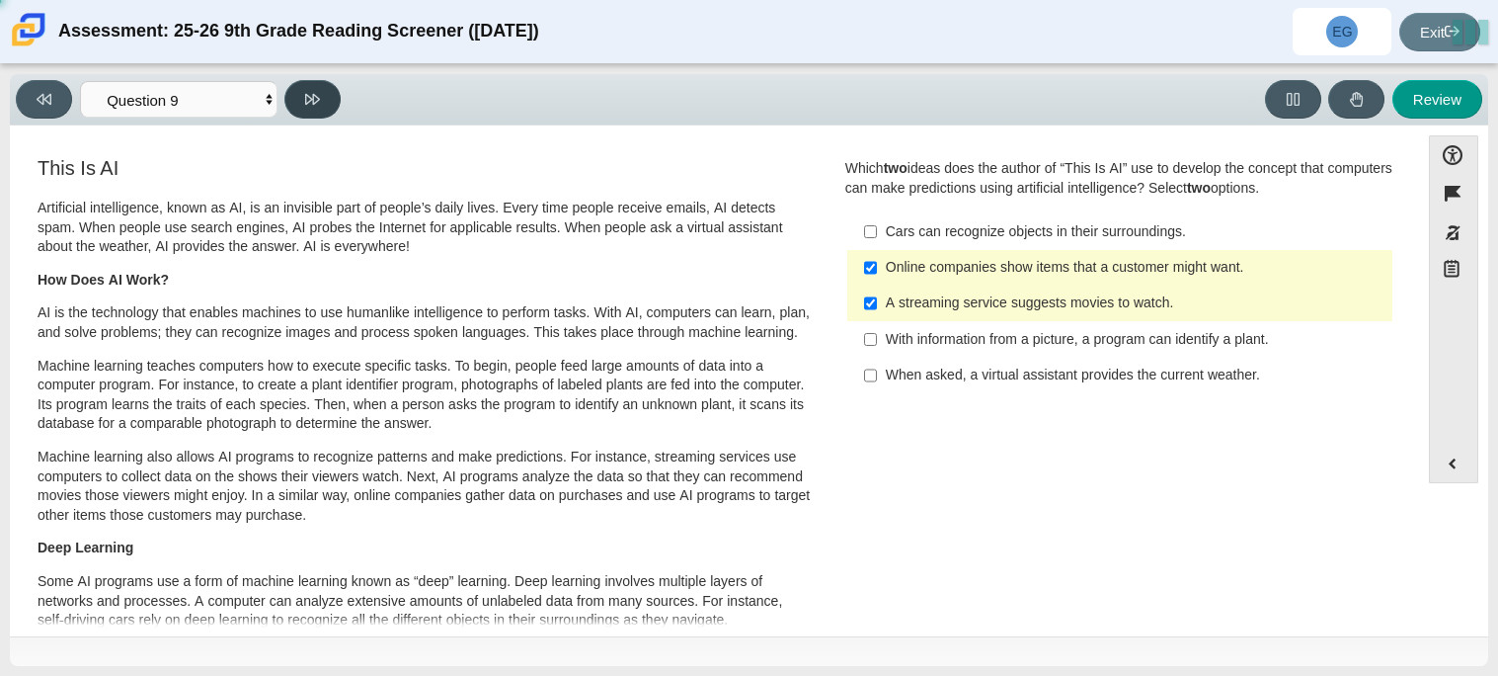
click at [314, 110] on button at bounding box center [312, 99] width 56 height 39
select select "cdf3c14e-a918-44d1-9b63-3db0fa81641e"
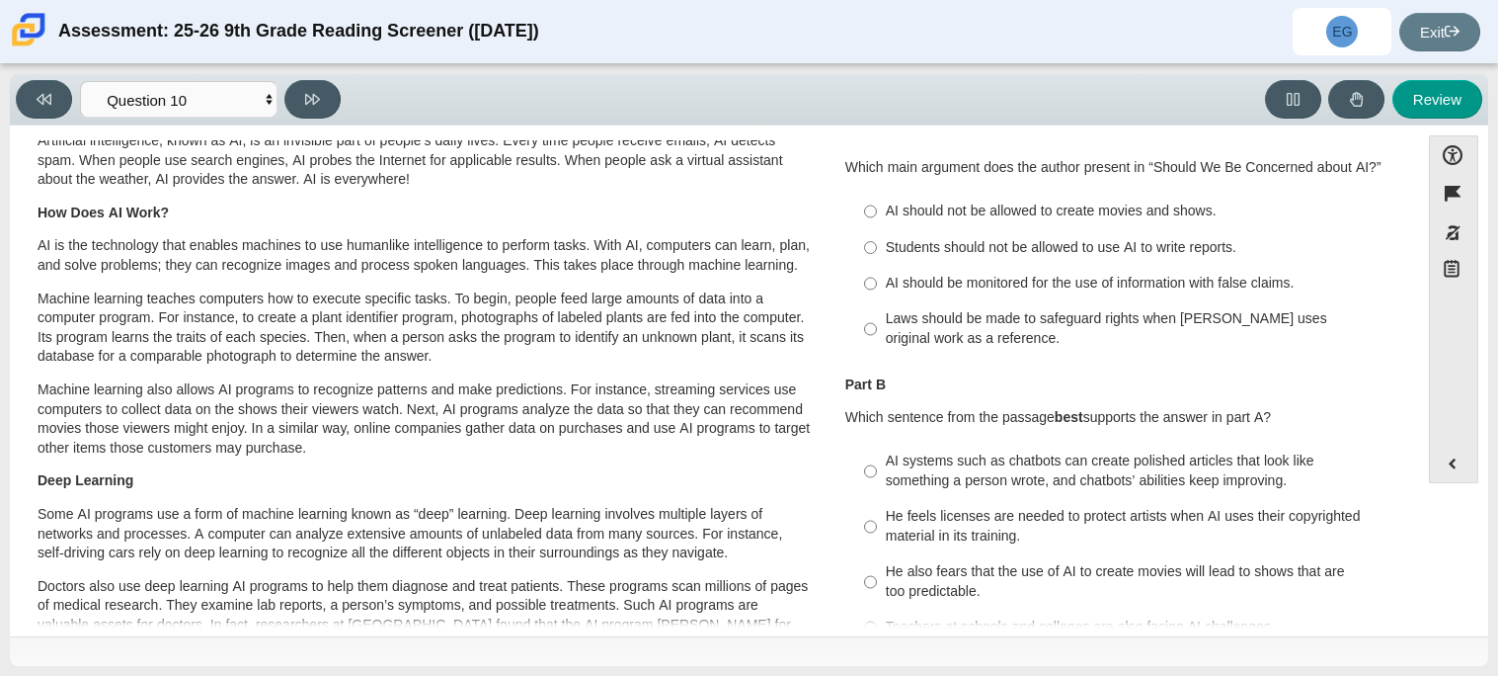
scroll to position [72, 0]
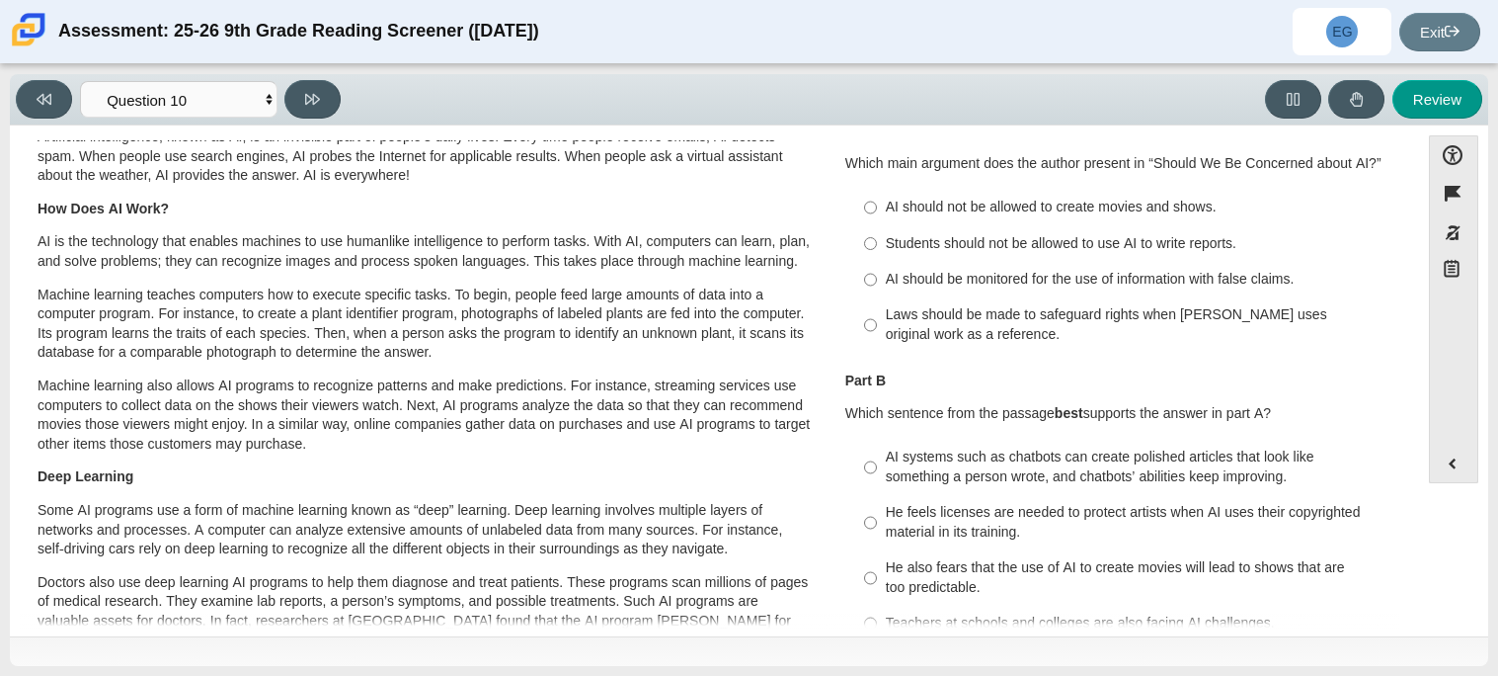
click at [977, 280] on div "AI should be monitored for the use of information with false claims." at bounding box center [1135, 280] width 499 height 20
click at [877, 280] on input "AI should be monitored for the use of information with false claims. AI should …" at bounding box center [870, 280] width 13 height 36
radio input "true"
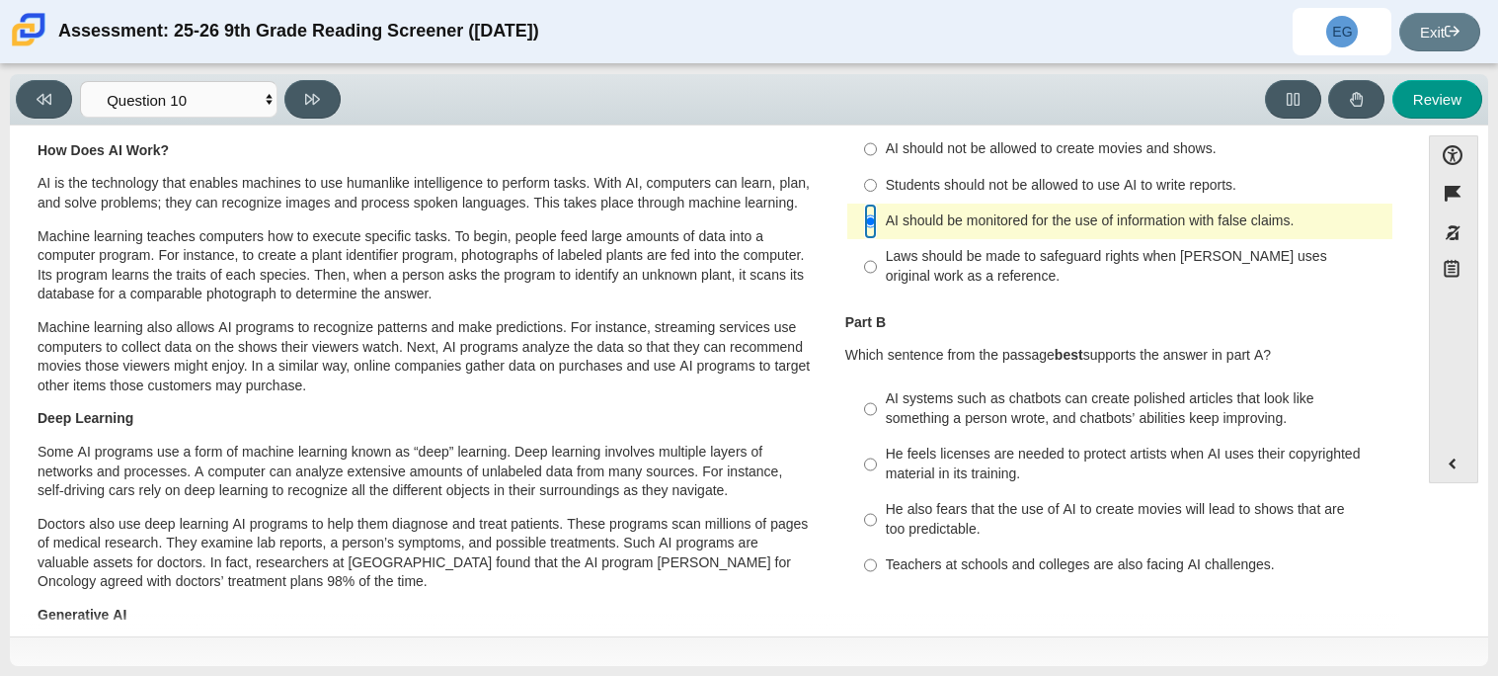
scroll to position [142, 0]
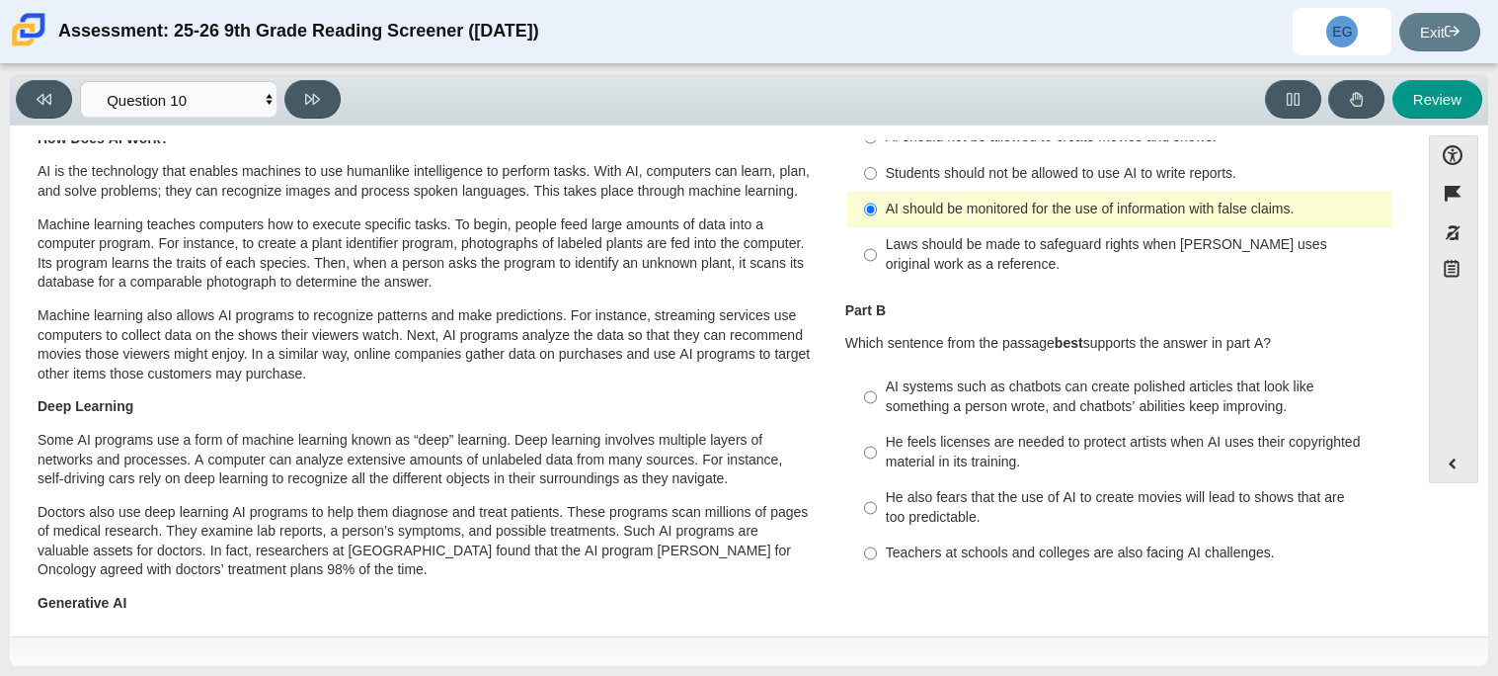
click at [1053, 217] on div "AI should be monitored for the use of information with false claims." at bounding box center [1135, 210] width 499 height 20
click at [877, 217] on input "AI should be monitored for the use of information with false claims. AI should …" at bounding box center [870, 210] width 13 height 36
click at [894, 208] on div "AI should be monitored for the use of information with false claims." at bounding box center [1135, 210] width 499 height 20
click at [877, 208] on input "AI should be monitored for the use of information with false claims. AI should …" at bounding box center [870, 210] width 13 height 36
click at [894, 208] on div "AI should be monitored for the use of information with false claims." at bounding box center [1135, 210] width 499 height 20
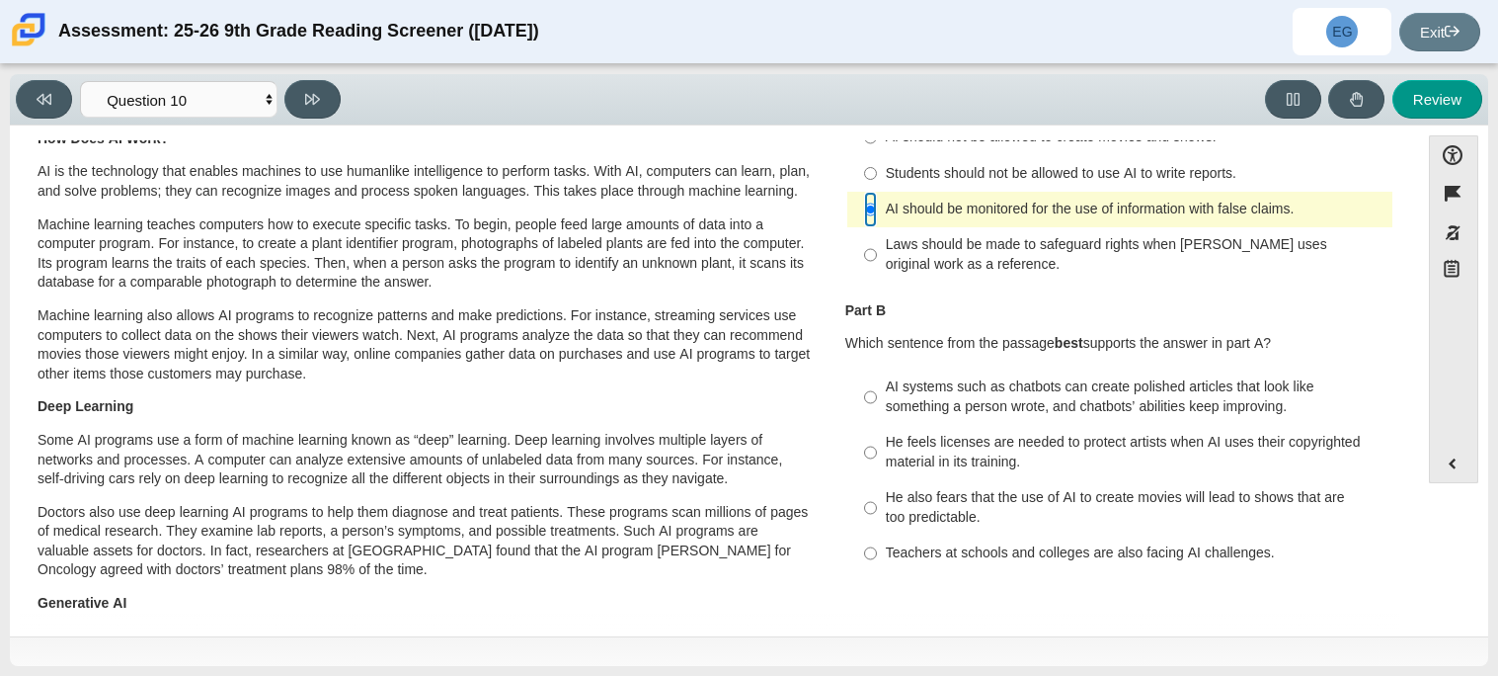
click at [877, 208] on input "AI should be monitored for the use of information with false claims. AI should …" at bounding box center [870, 210] width 13 height 36
click at [896, 200] on div "AI should be monitored for the use of information with false claims." at bounding box center [1135, 210] width 499 height 20
click at [877, 200] on input "AI should be monitored for the use of information with false claims. AI should …" at bounding box center [870, 210] width 13 height 36
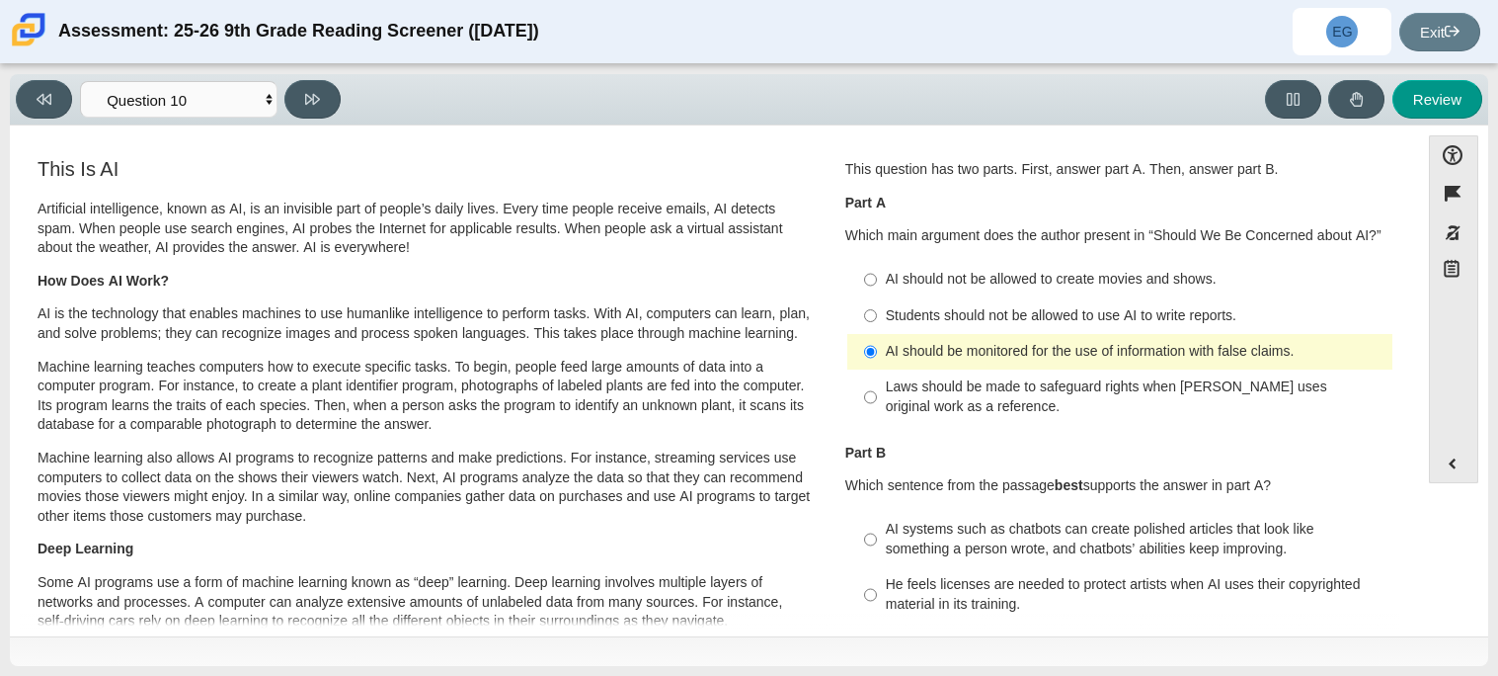
click at [887, 274] on div "AI should not be allowed to create movies and shows." at bounding box center [1135, 280] width 499 height 20
click at [877, 274] on input "AI should not be allowed to create movies and shows. AI should not be allowed t…" at bounding box center [870, 280] width 13 height 36
radio input "true"
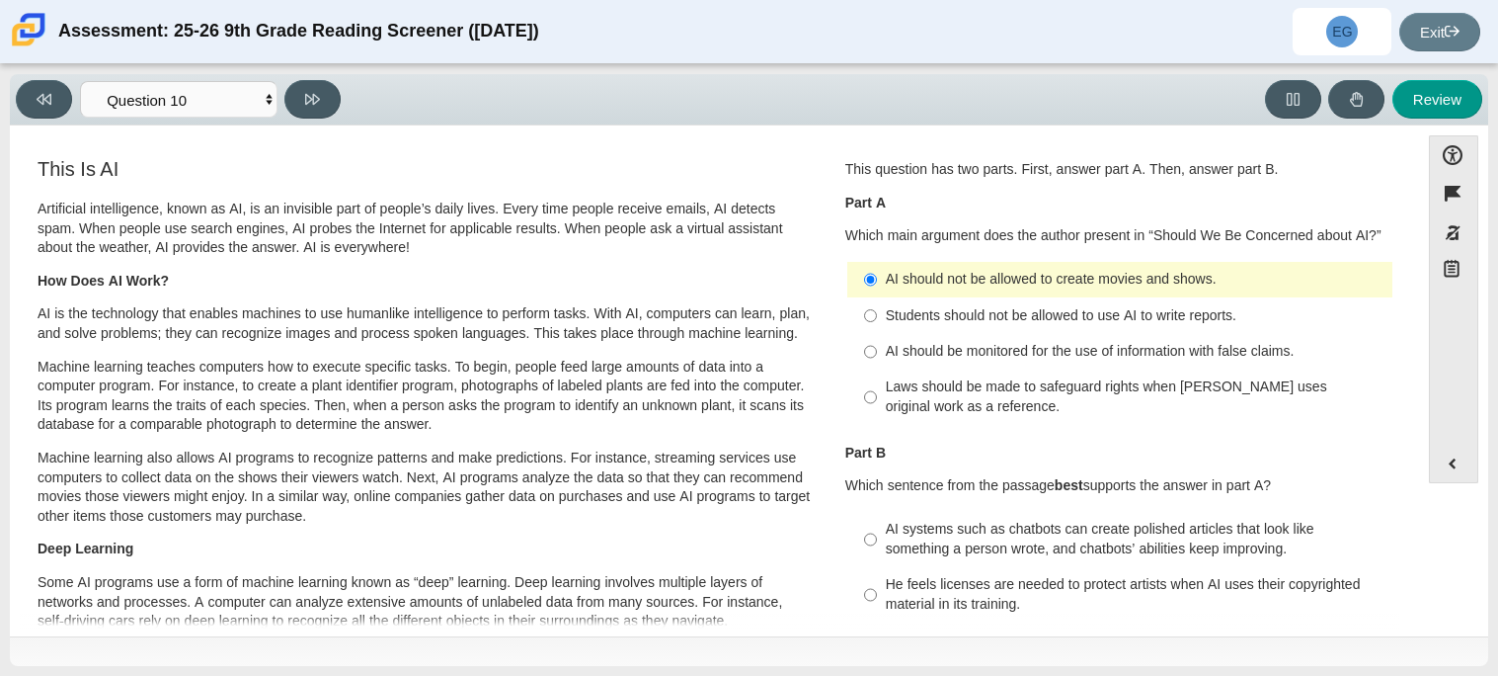
click at [905, 320] on div "Students should not be allowed to use AI to write reports." at bounding box center [1135, 316] width 499 height 20
click at [877, 320] on input "Students should not be allowed to use AI to write reports. Students should not …" at bounding box center [870, 315] width 13 height 36
radio input "true"
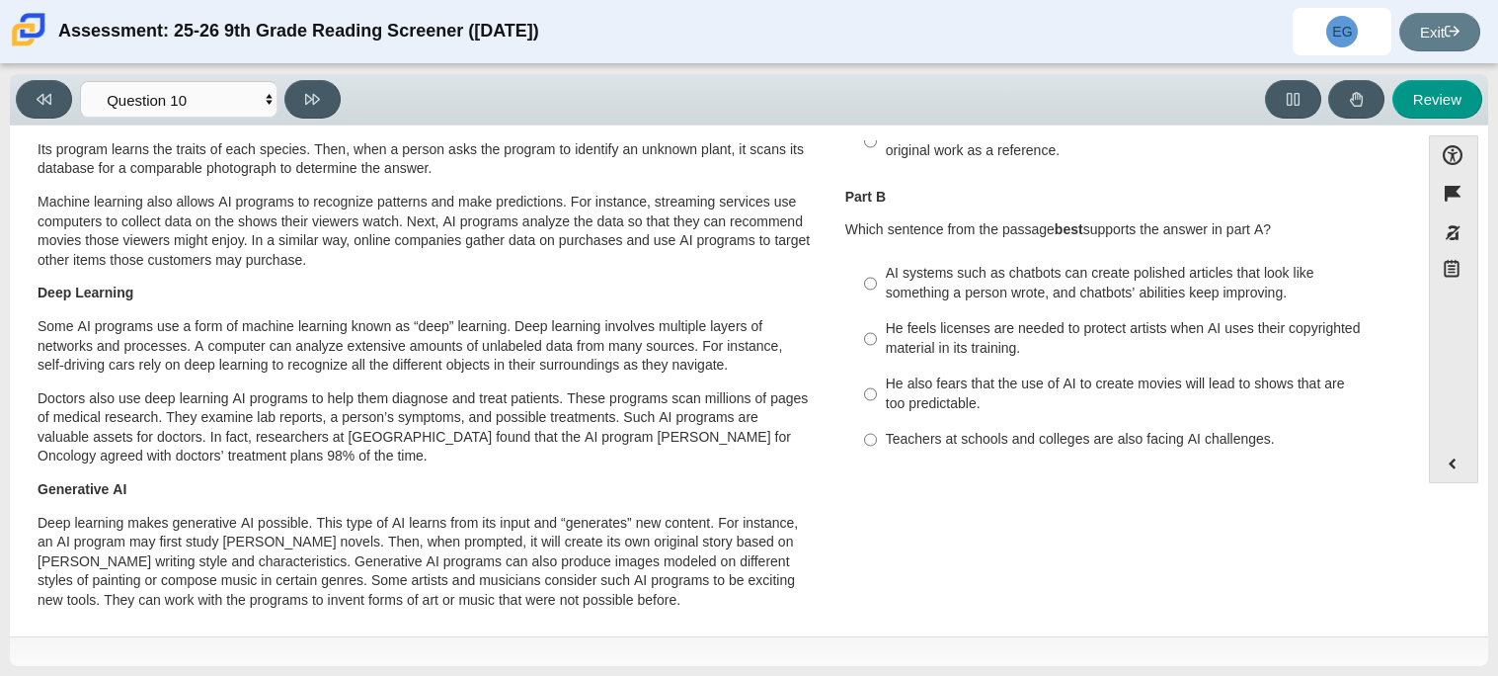
scroll to position [259, 0]
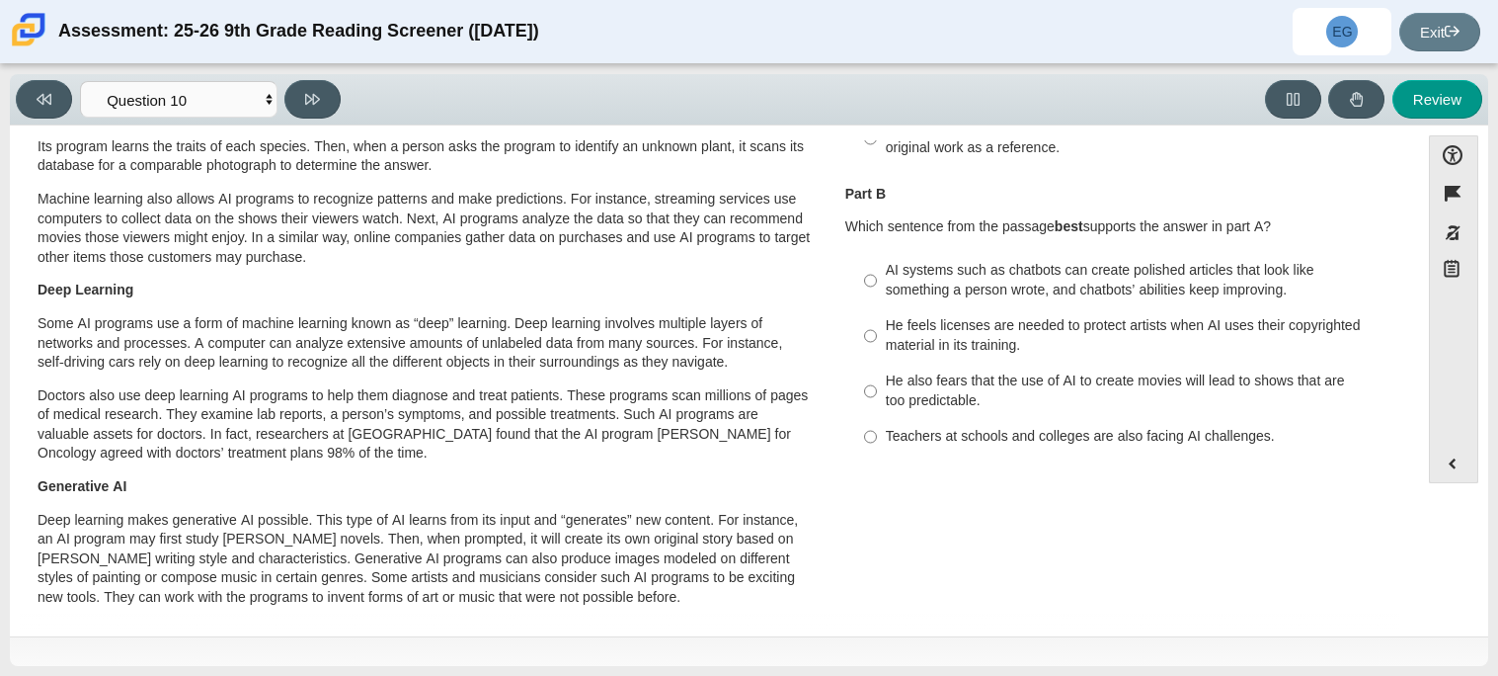
click at [972, 439] on div "Teachers at schools and colleges are also facing AI challenges." at bounding box center [1135, 437] width 499 height 20
click at [877, 439] on input "Teachers at schools and colleges are also facing AI challenges. Teachers at sch…" at bounding box center [870, 437] width 13 height 36
radio input "true"
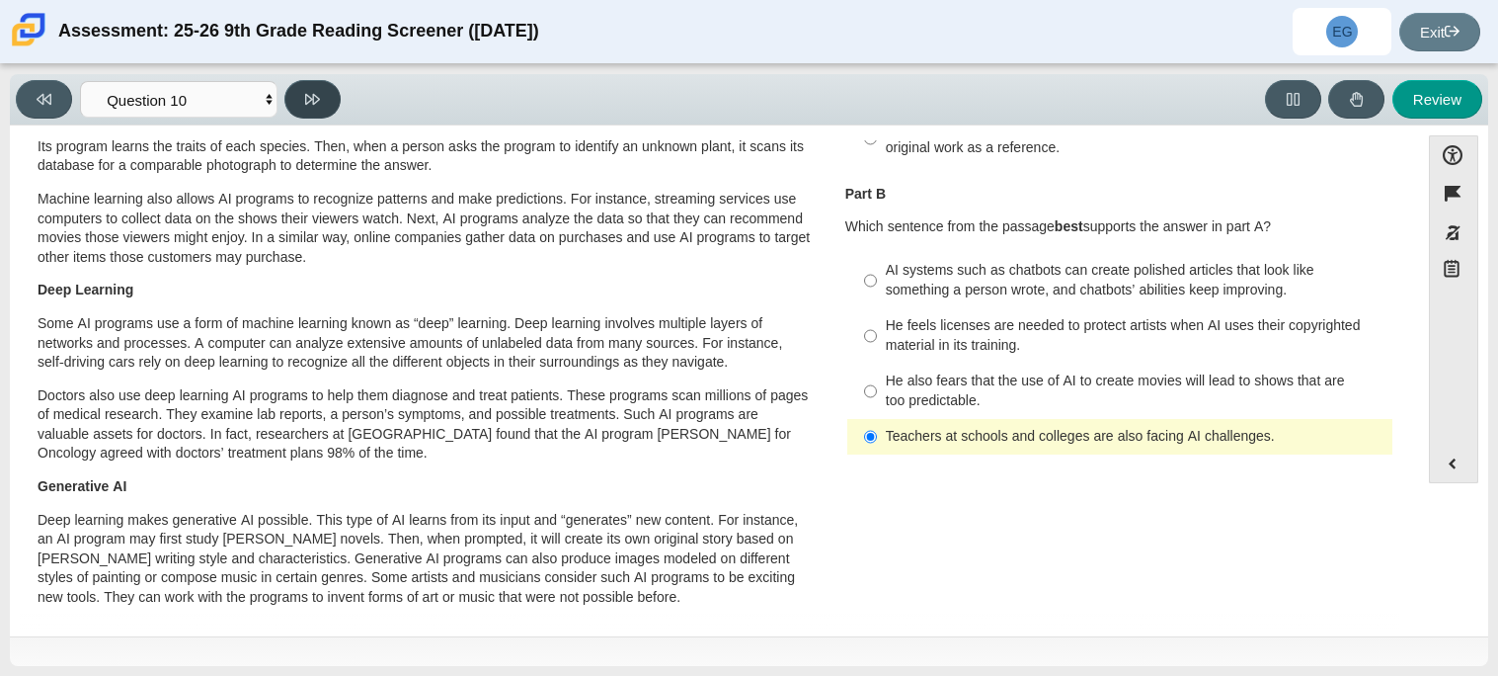
click at [325, 106] on button at bounding box center [312, 99] width 56 height 39
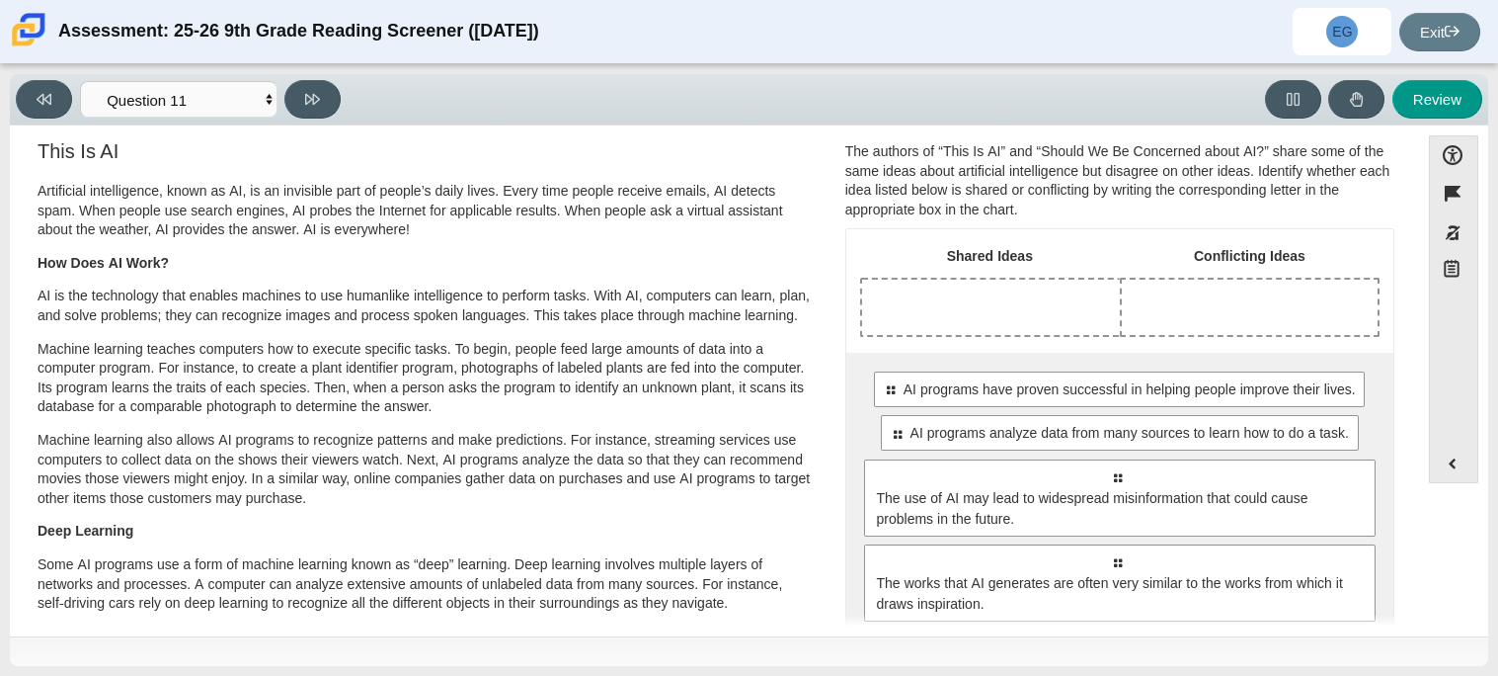
scroll to position [25, 0]
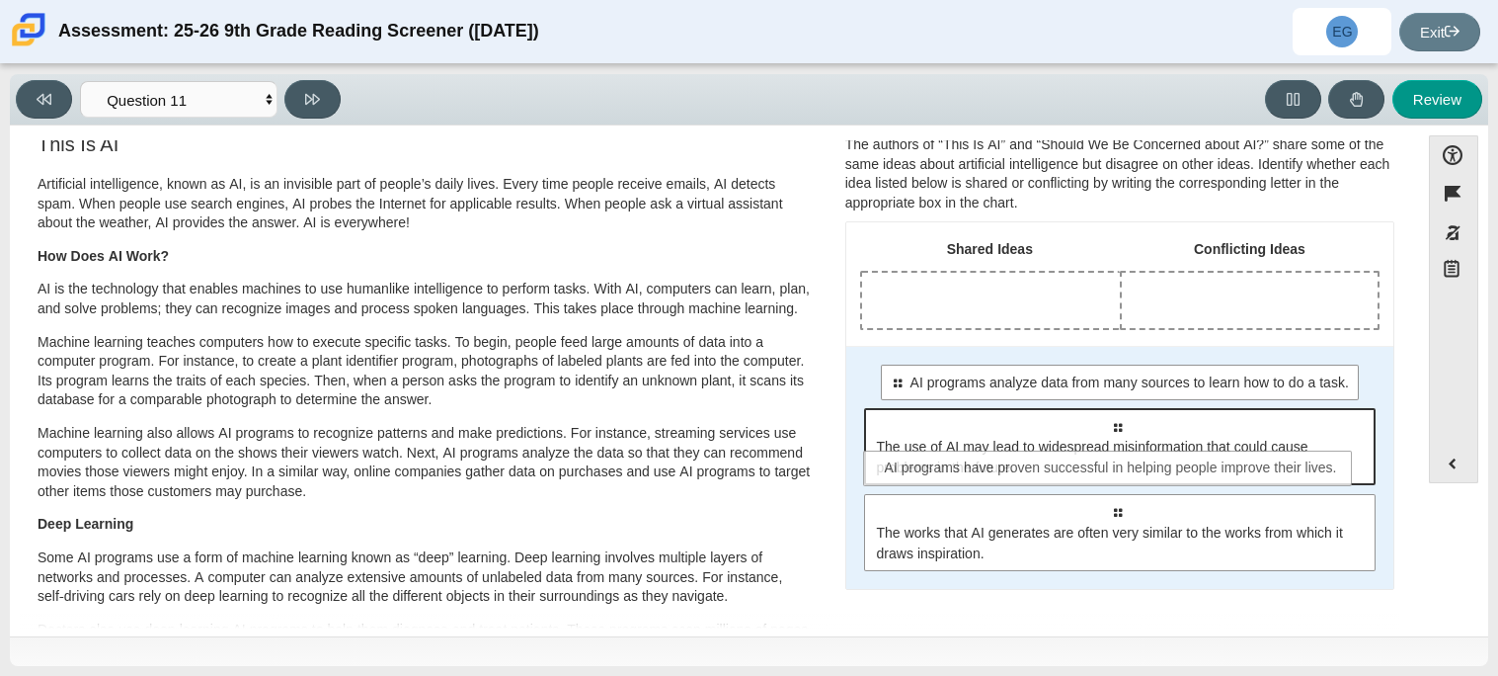
drag, startPoint x: 953, startPoint y: 398, endPoint x: 949, endPoint y: 484, distance: 86.0
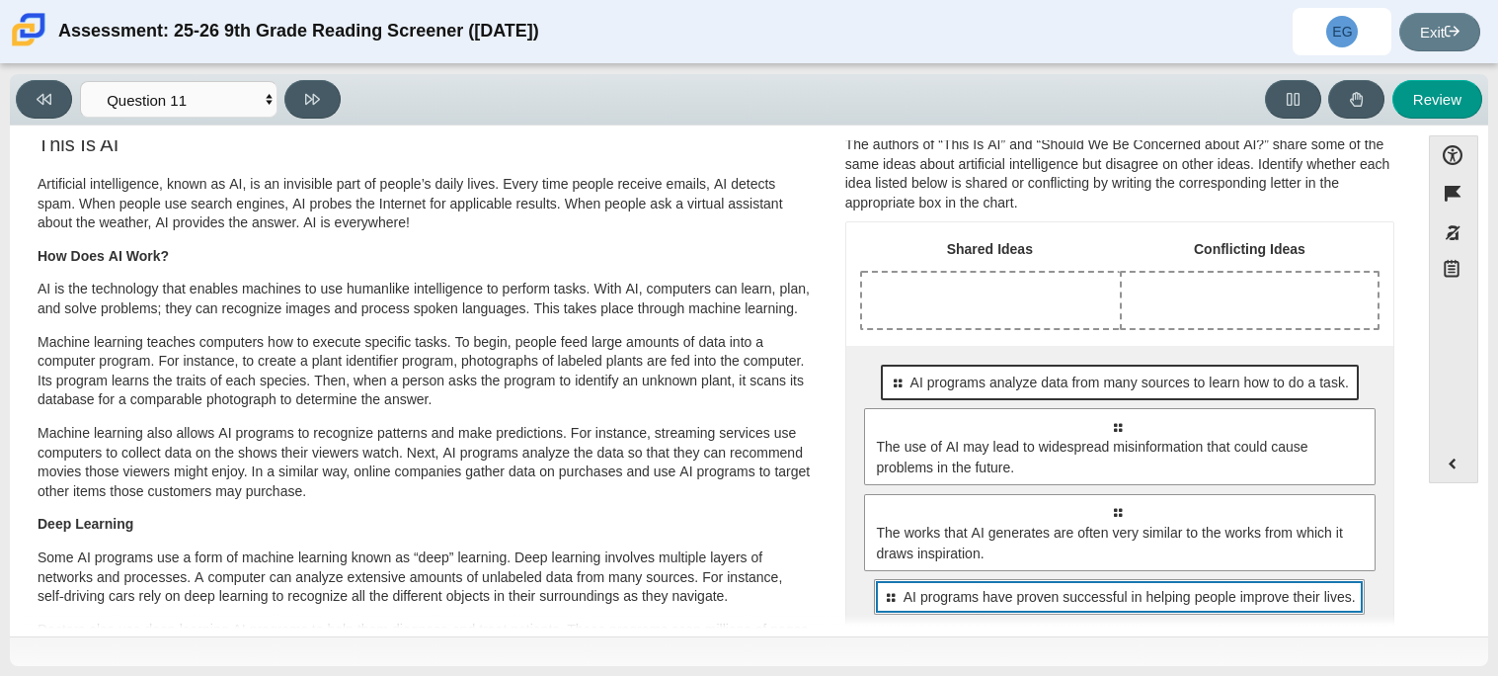
scroll to position [7, 0]
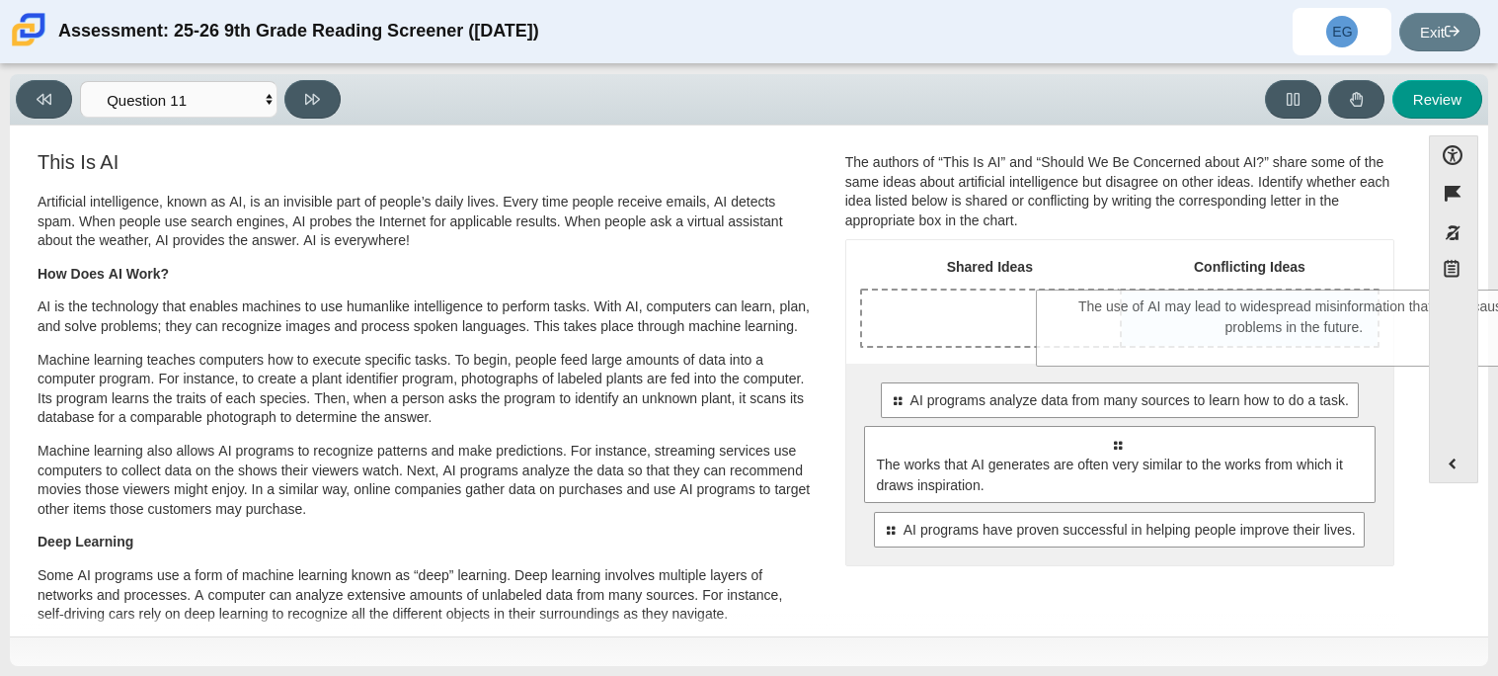
drag, startPoint x: 1026, startPoint y: 474, endPoint x: 1205, endPoint y: 337, distance: 225.4
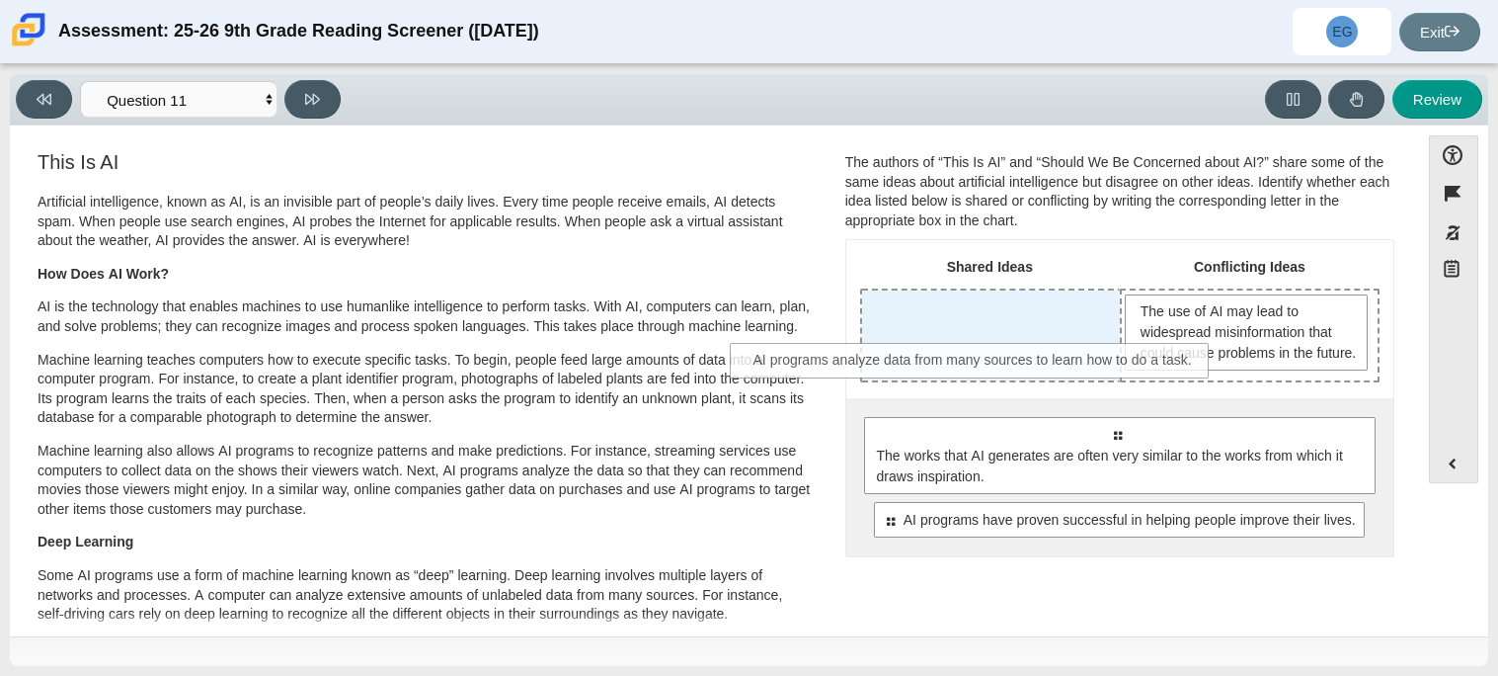
drag, startPoint x: 1110, startPoint y: 466, endPoint x: 968, endPoint y: 373, distance: 169.8
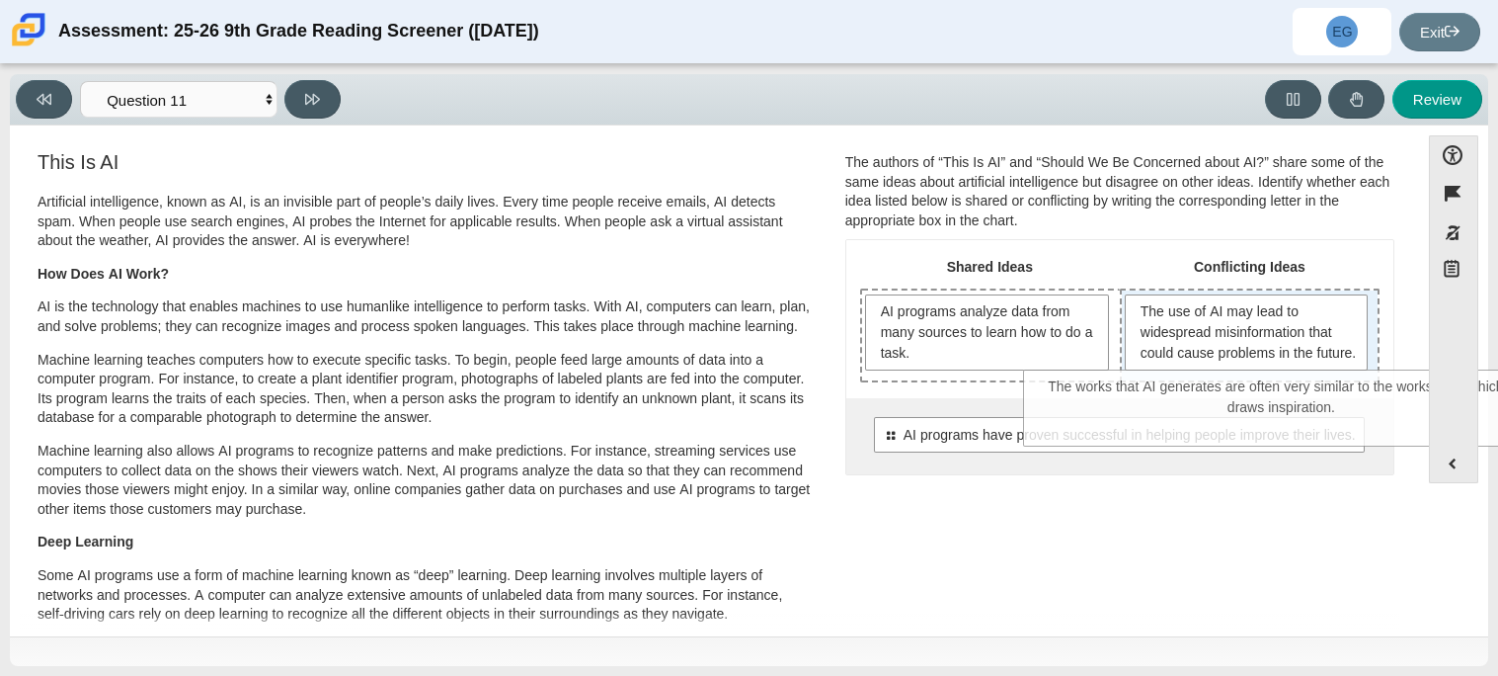
drag, startPoint x: 990, startPoint y: 459, endPoint x: 1155, endPoint y: 393, distance: 177.7
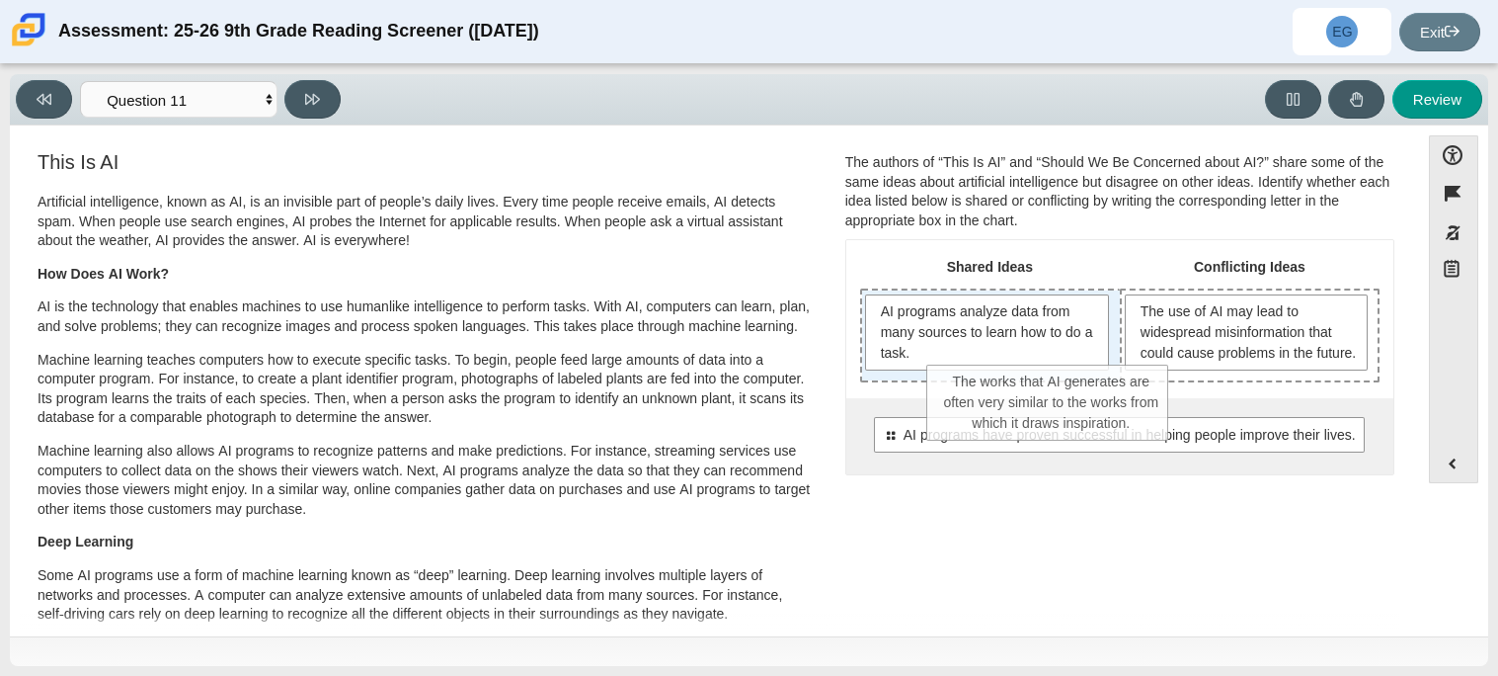
drag, startPoint x: 1191, startPoint y: 424, endPoint x: 1001, endPoint y: 391, distance: 193.4
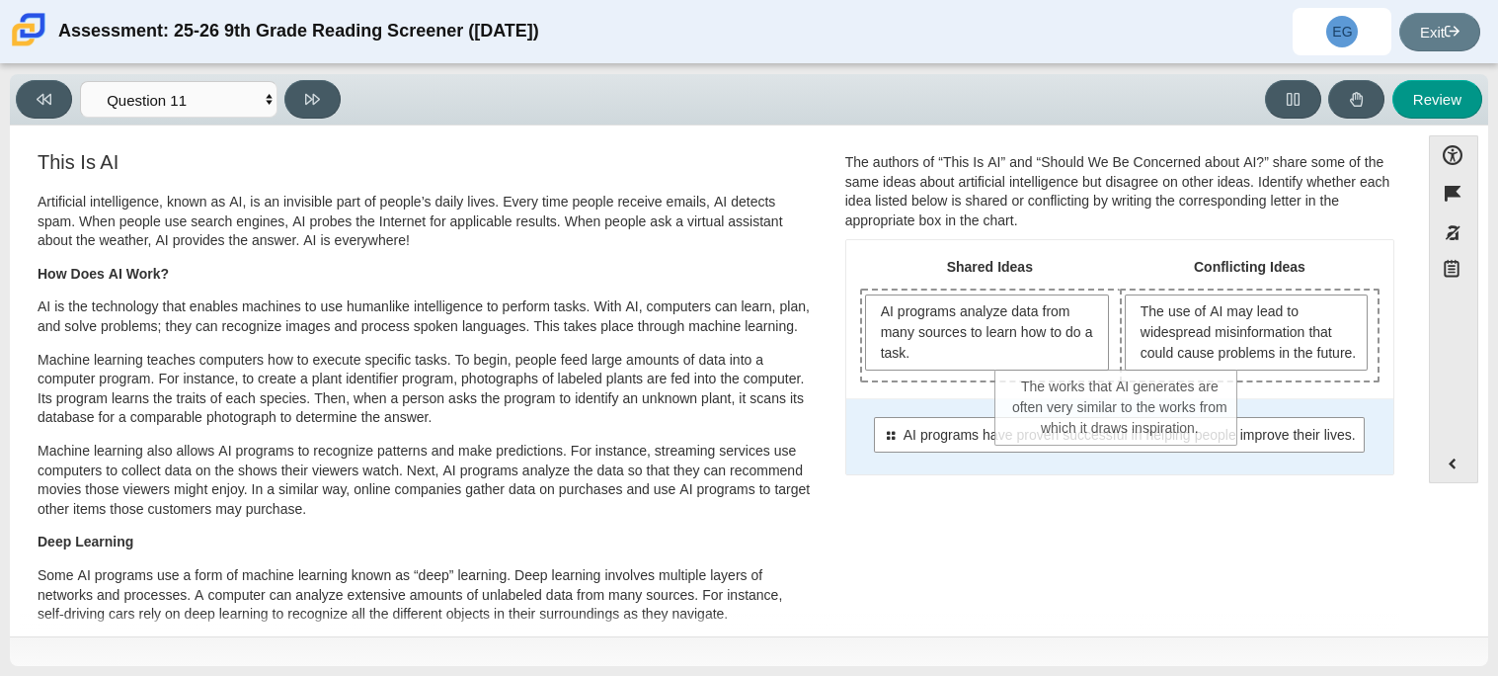
drag, startPoint x: 1027, startPoint y: 435, endPoint x: 1163, endPoint y: 428, distance: 136.5
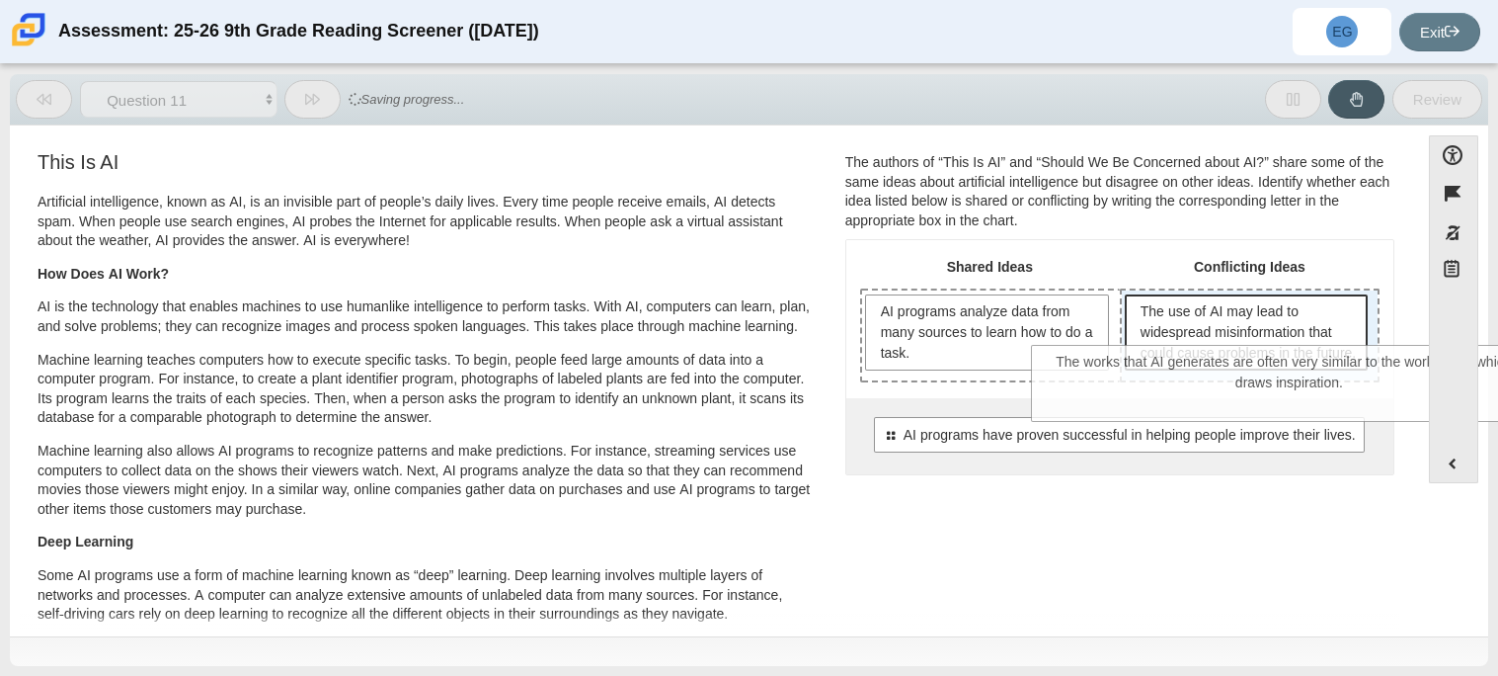
drag, startPoint x: 1081, startPoint y: 509, endPoint x: 1254, endPoint y: 373, distance: 219.5
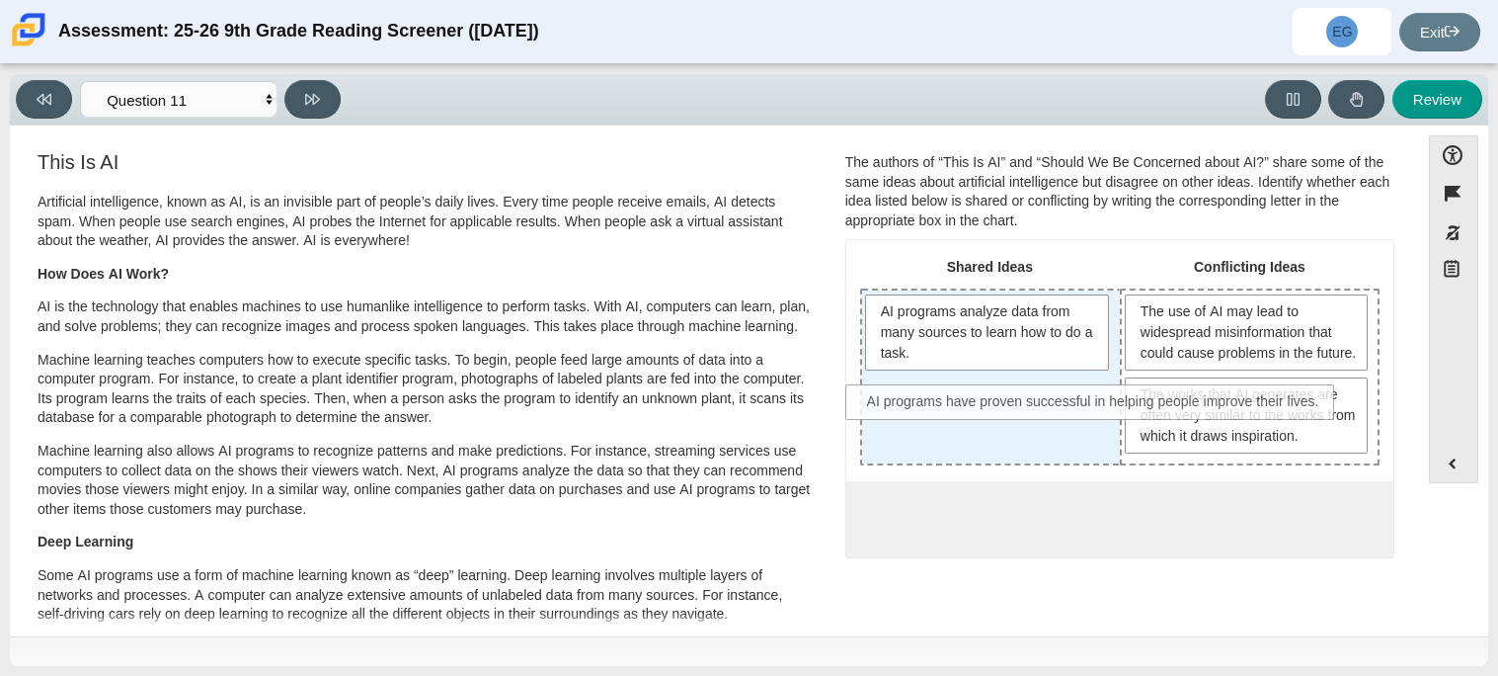
drag, startPoint x: 921, startPoint y: 533, endPoint x: 900, endPoint y: 399, distance: 136.1
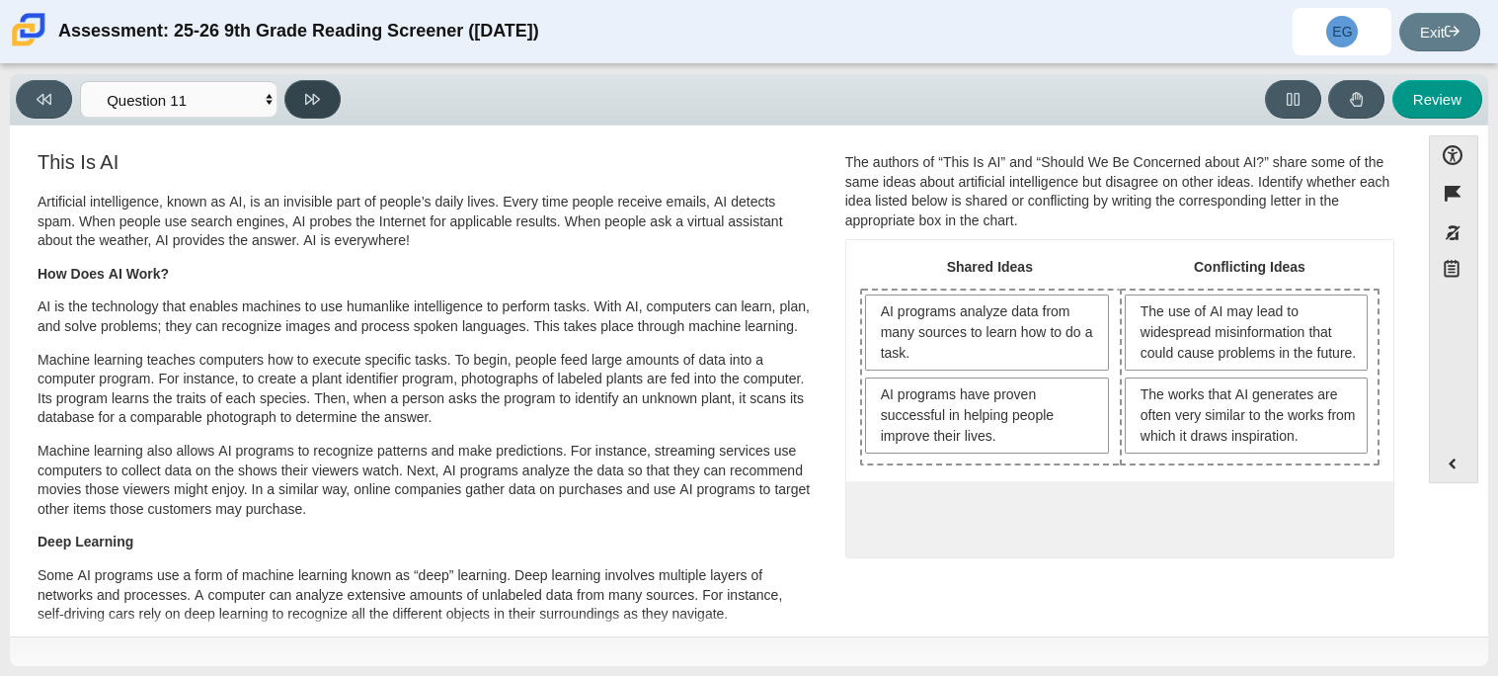
click at [311, 103] on icon at bounding box center [312, 99] width 15 height 15
select select "c3effed4-44ce-4a19-bd96-1787f34e9b4c"
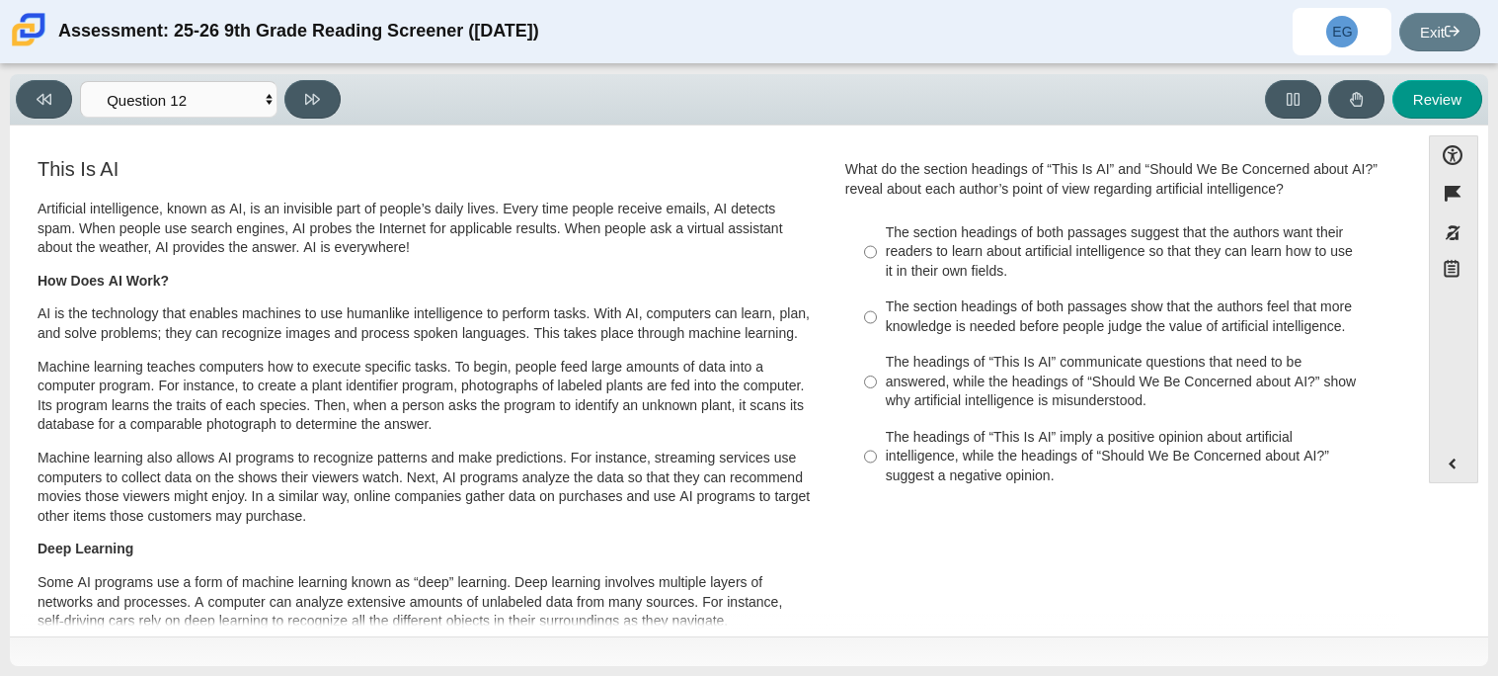
click at [962, 278] on div "The section headings of both passages suggest that the authors want their reade…" at bounding box center [1135, 252] width 499 height 58
click at [877, 278] on input "The section headings of both passages suggest that the authors want their reade…" at bounding box center [870, 251] width 13 height 75
radio input "true"
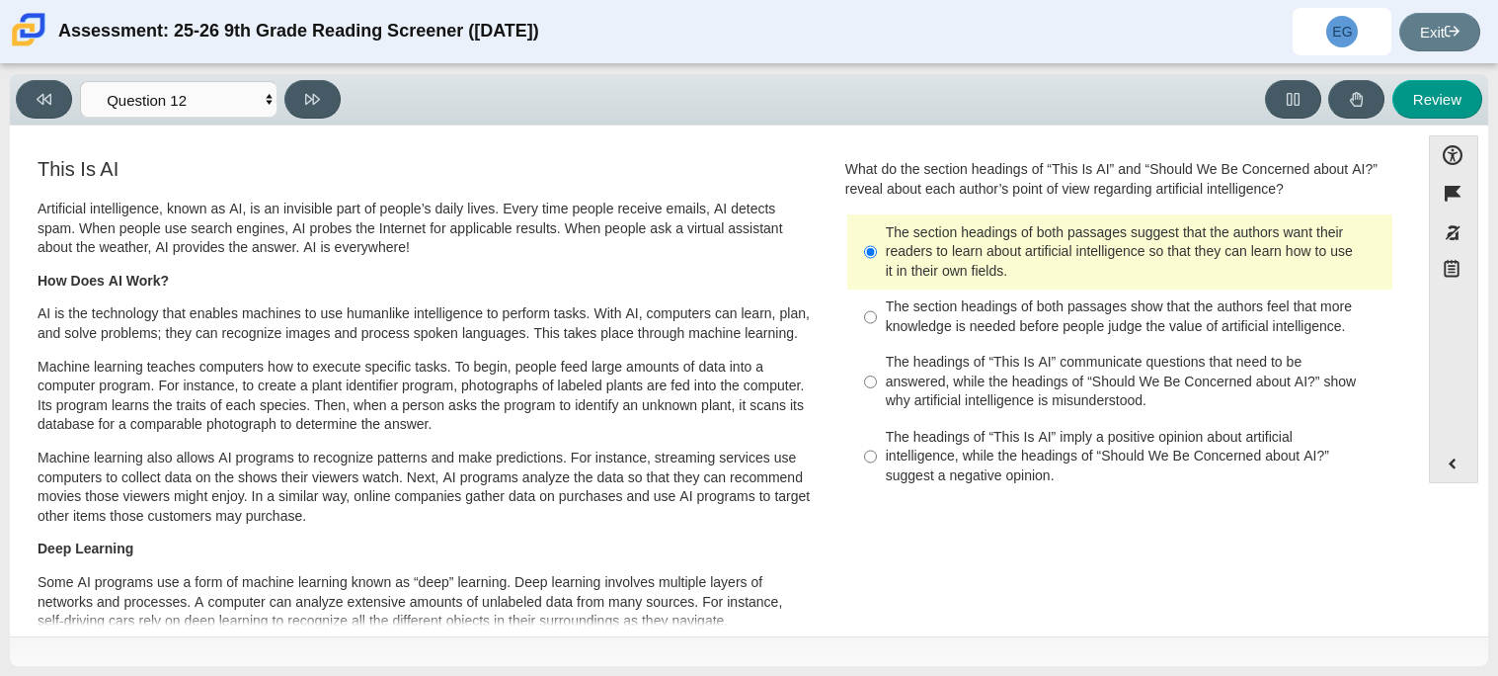
click at [956, 336] on label "The section headings of both passages show that the authors feel that more know…" at bounding box center [1121, 316] width 542 height 55
click at [877, 336] on input "The section headings of both passages show that the authors feel that more know…" at bounding box center [870, 316] width 13 height 55
radio input "true"
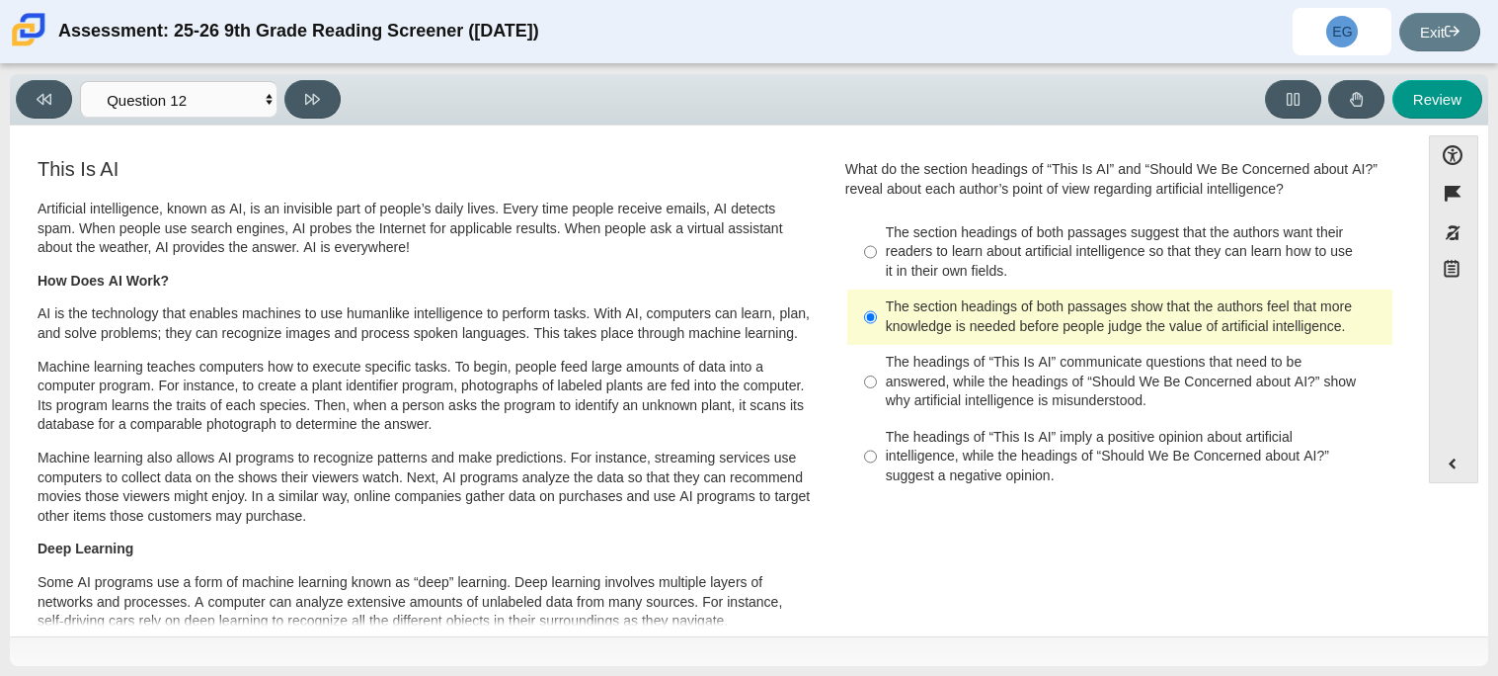
click at [961, 382] on div "The headings of “This Is AI” communicate questions that need to be answered, wh…" at bounding box center [1135, 382] width 499 height 58
click at [877, 382] on input "The headings of “This Is AI” communicate questions that need to be answered, wh…" at bounding box center [870, 382] width 13 height 75
radio input "true"
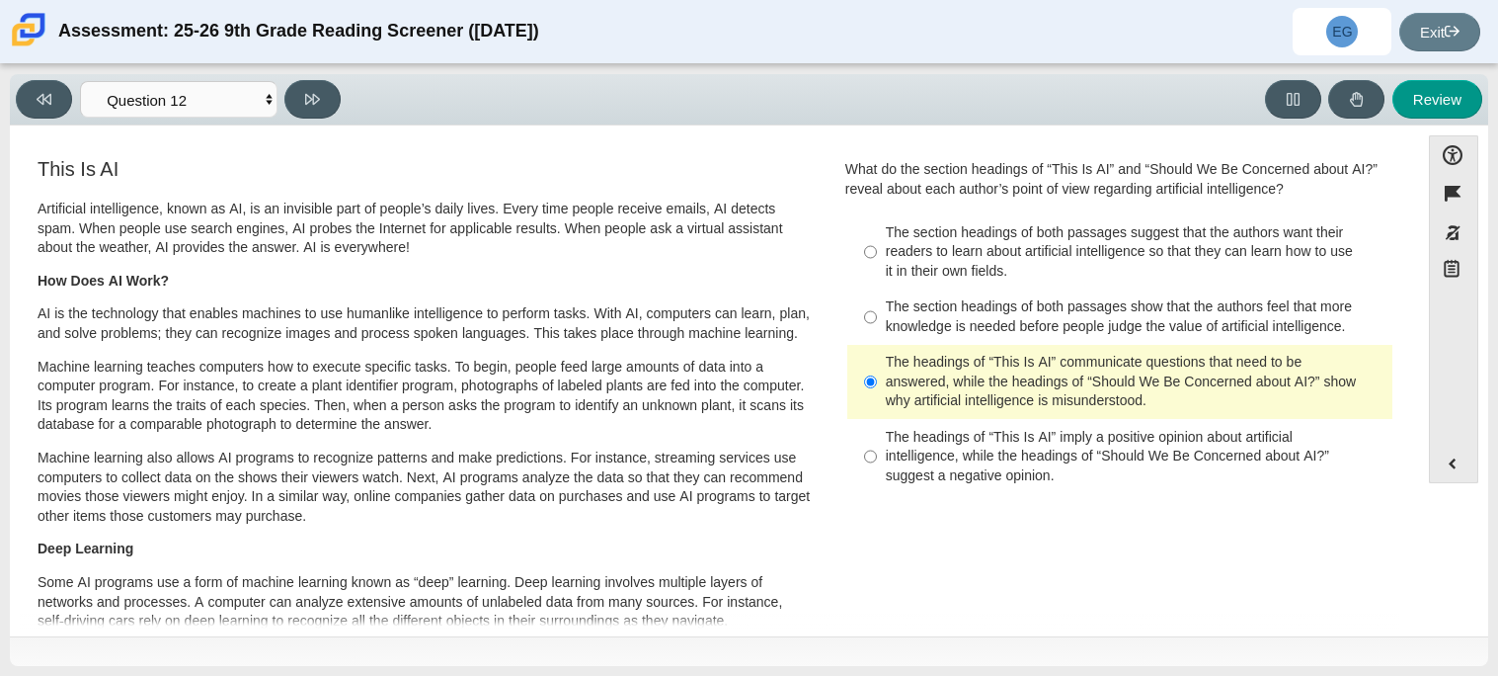
click at [1095, 459] on div "The headings of “This Is AI” imply a positive opinion about artificial intellig…" at bounding box center [1135, 457] width 499 height 58
click at [877, 459] on input "The headings of “This Is AI” imply a positive opinion about artificial intellig…" at bounding box center [870, 456] width 13 height 75
radio input "true"
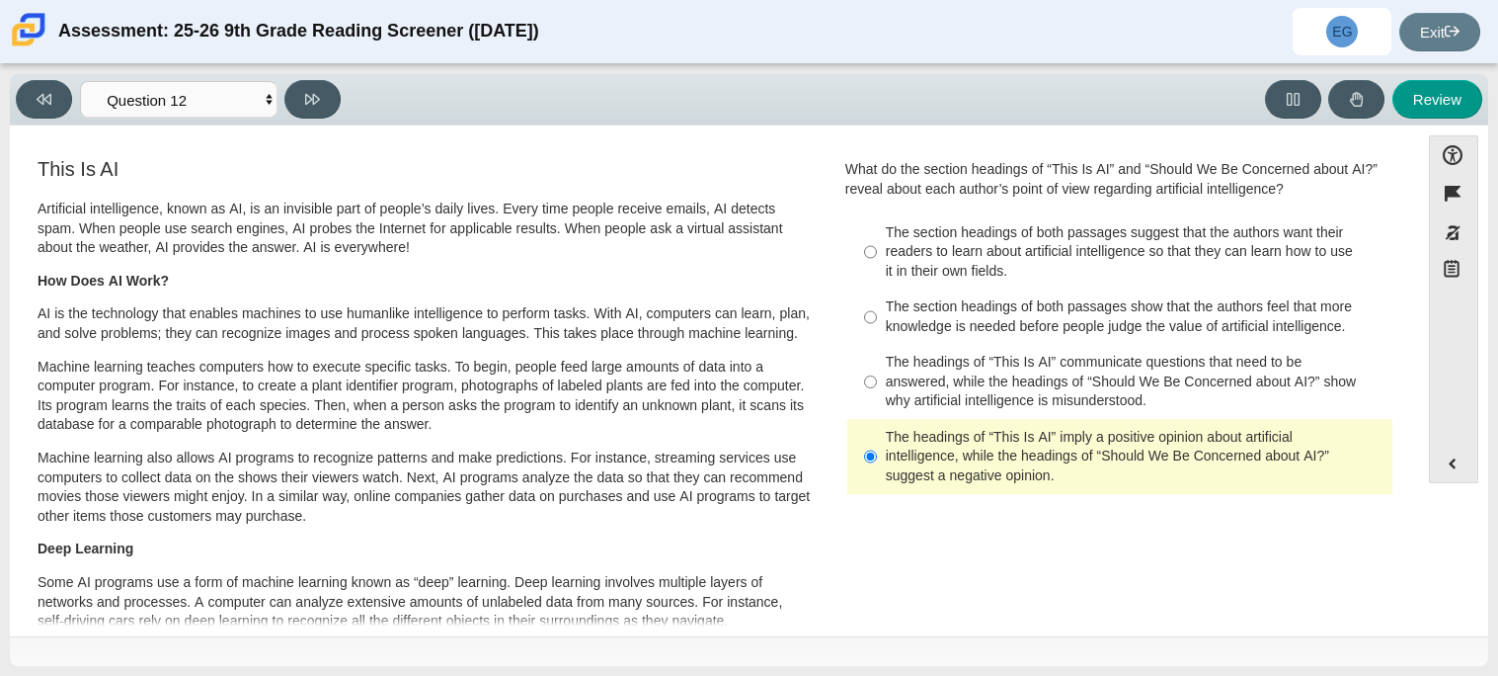
click at [1100, 471] on div "The headings of “This Is AI” imply a positive opinion about artificial intellig…" at bounding box center [1135, 457] width 499 height 58
click at [877, 471] on input "The headings of “This Is AI” imply a positive opinion about artificial intellig…" at bounding box center [870, 456] width 13 height 75
click at [1100, 471] on div "The headings of “This Is AI” imply a positive opinion about artificial intellig…" at bounding box center [1135, 457] width 499 height 58
click at [877, 471] on input "The headings of “This Is AI” imply a positive opinion about artificial intellig…" at bounding box center [870, 456] width 13 height 75
click at [331, 99] on button at bounding box center [312, 99] width 56 height 39
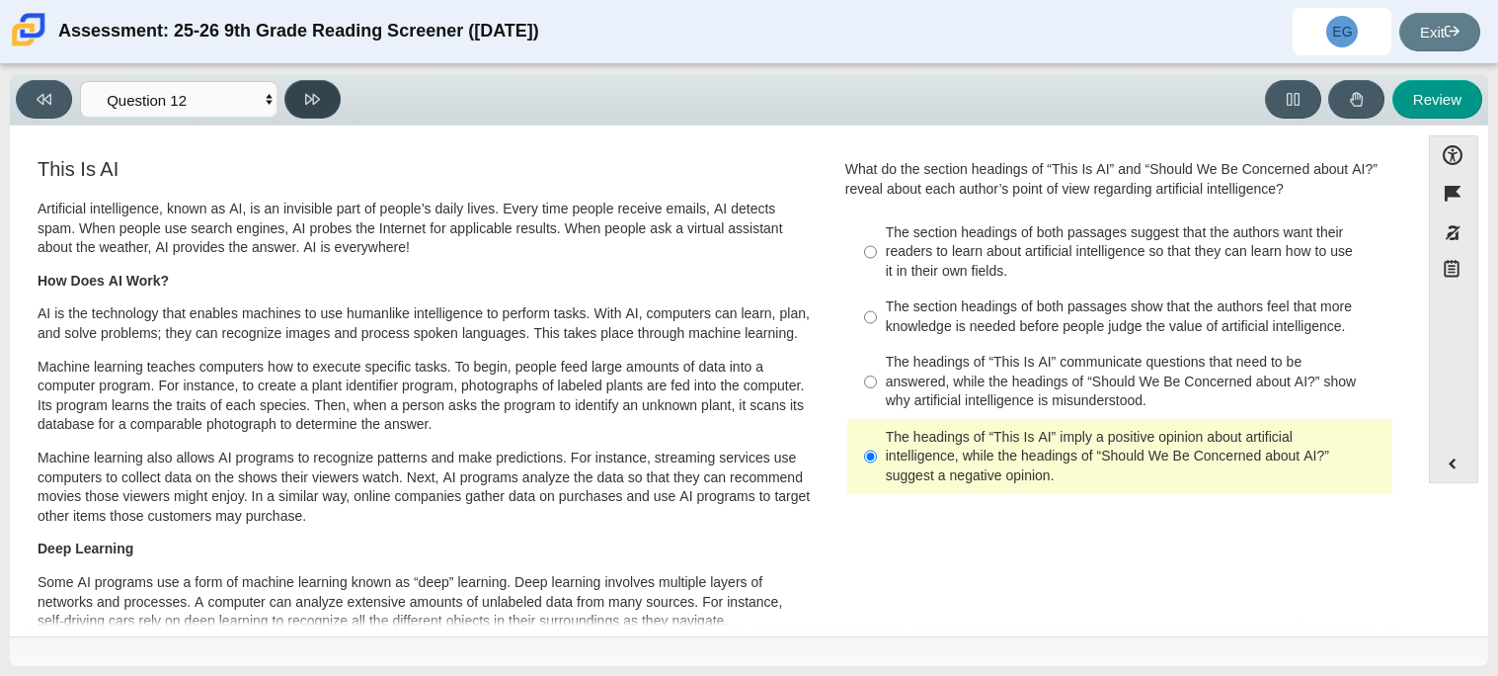
select select "review"
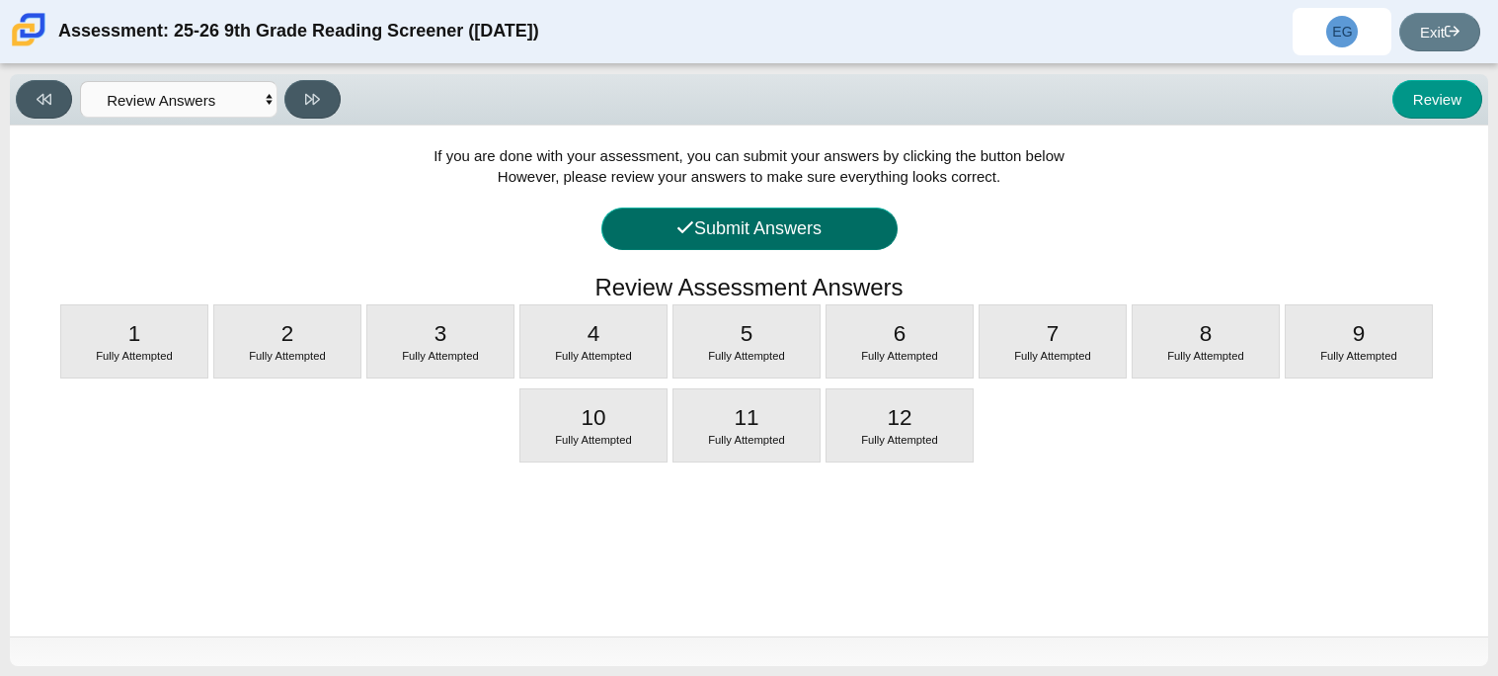
click at [633, 229] on button "Submit Answers" at bounding box center [749, 228] width 296 height 42
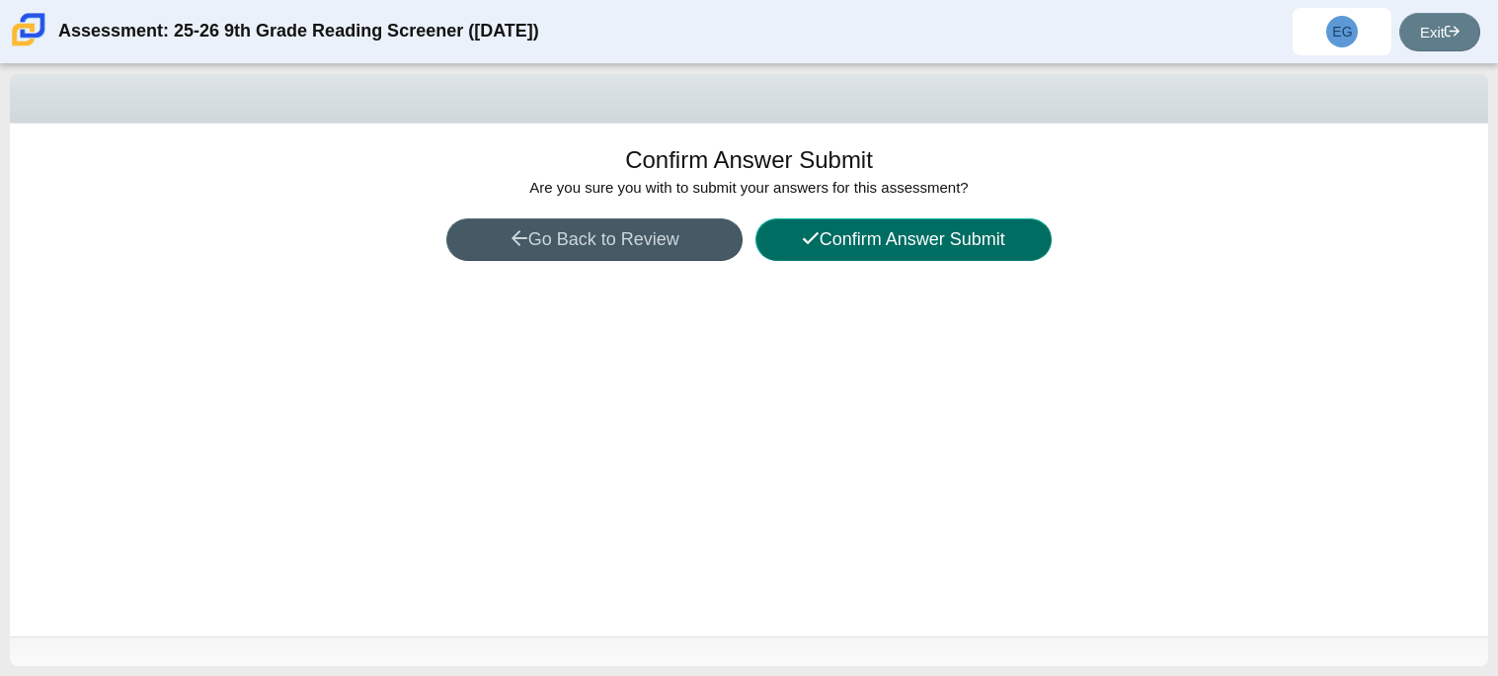
click at [891, 248] on button "Confirm Answer Submit" at bounding box center [904, 239] width 296 height 42
